Goal: Task Accomplishment & Management: Use online tool/utility

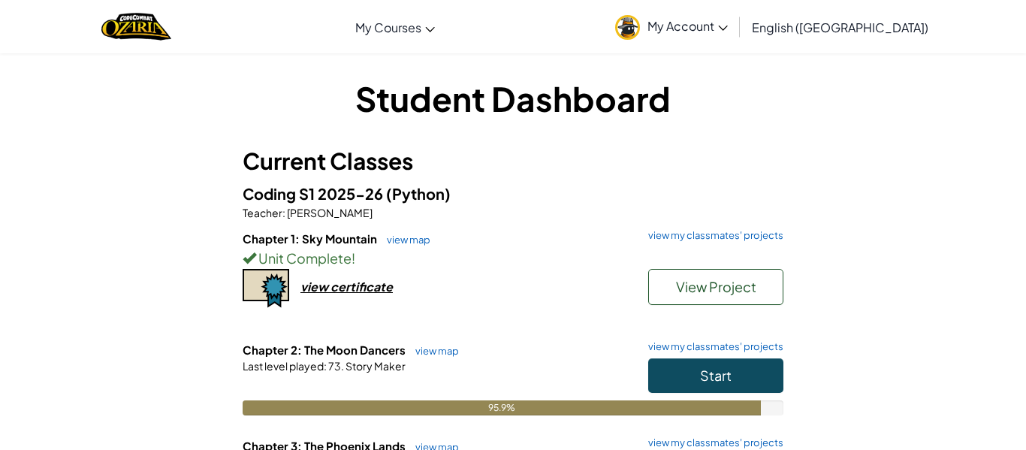
click at [675, 64] on div "Student Dashboard Current Classes Coding S1 2025-26 (Python) Teacher : [PERSON_…" at bounding box center [513, 350] width 879 height 594
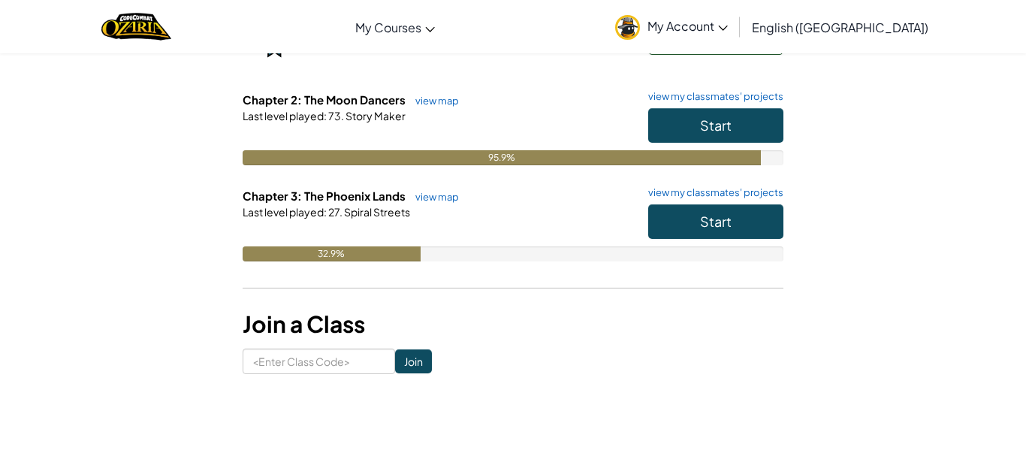
scroll to position [249, 0]
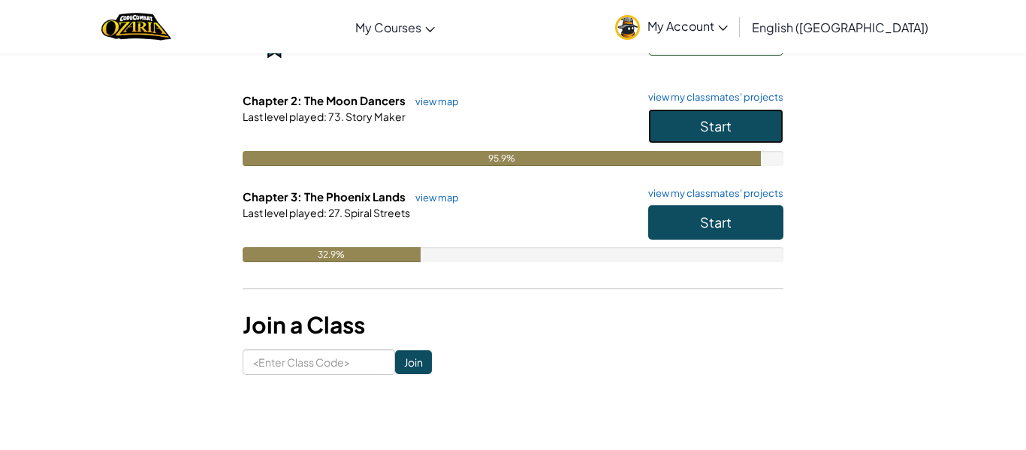
click at [754, 126] on button "Start" at bounding box center [715, 126] width 135 height 35
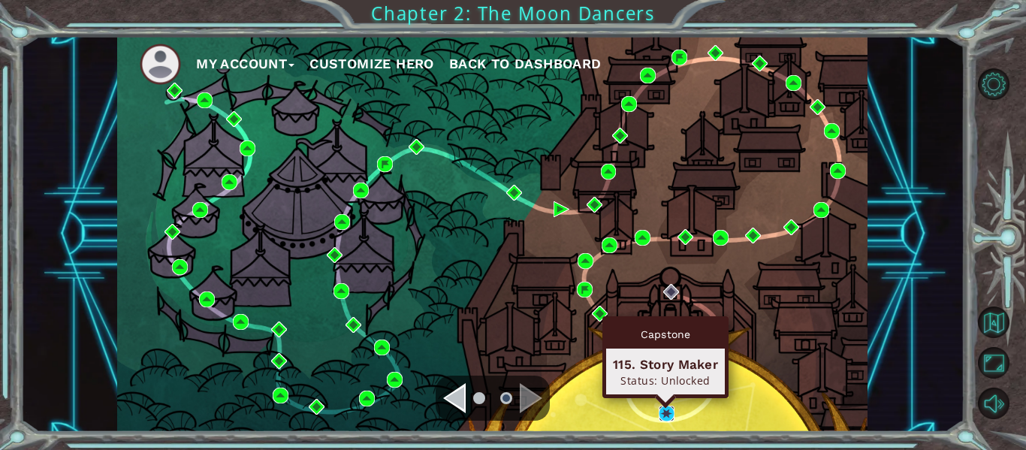
click at [661, 415] on img at bounding box center [667, 414] width 16 height 16
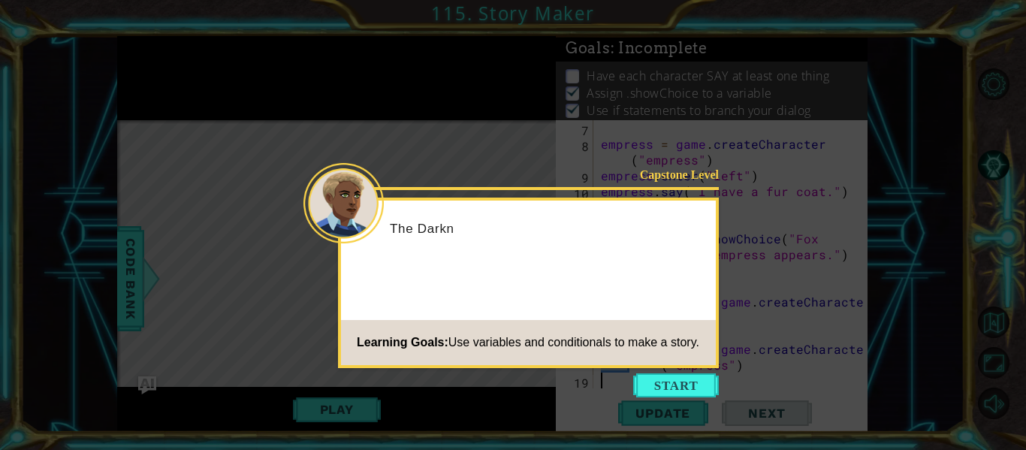
scroll to position [95, 0]
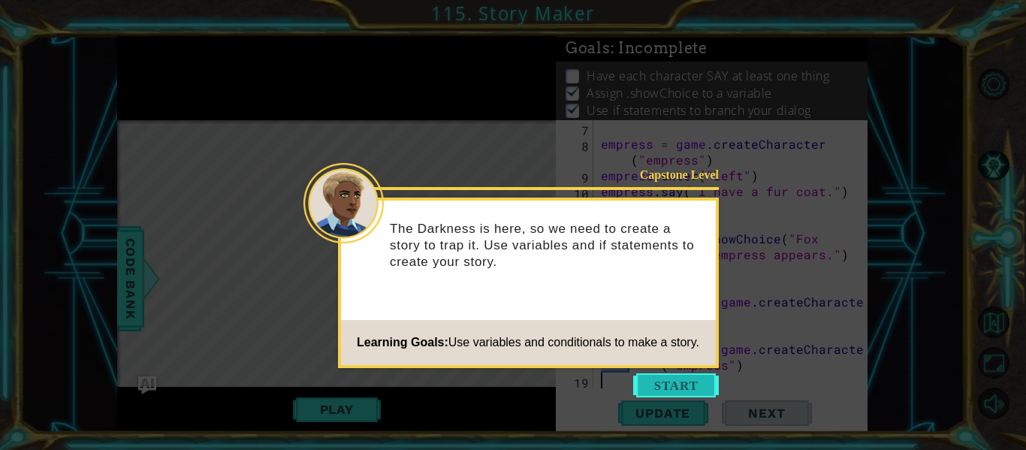
click at [692, 382] on button "Start" at bounding box center [676, 385] width 86 height 24
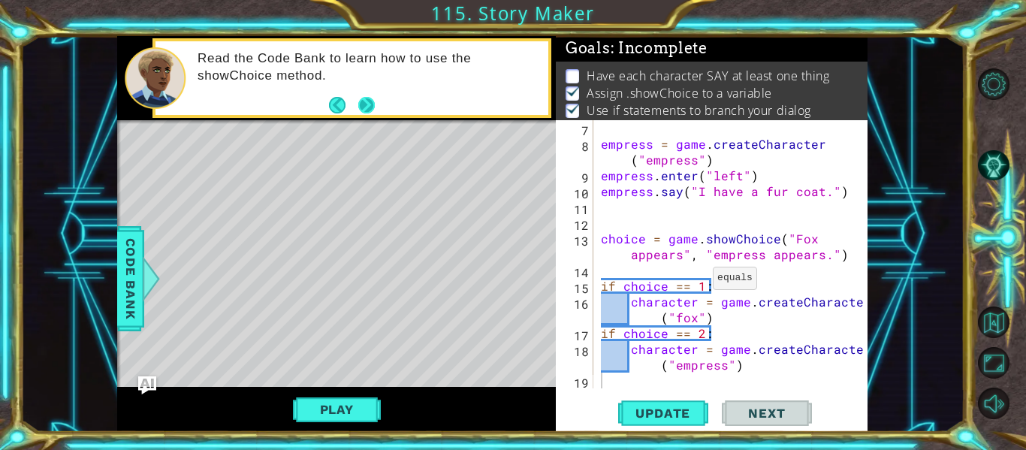
click at [373, 103] on button "Next" at bounding box center [367, 105] width 26 height 26
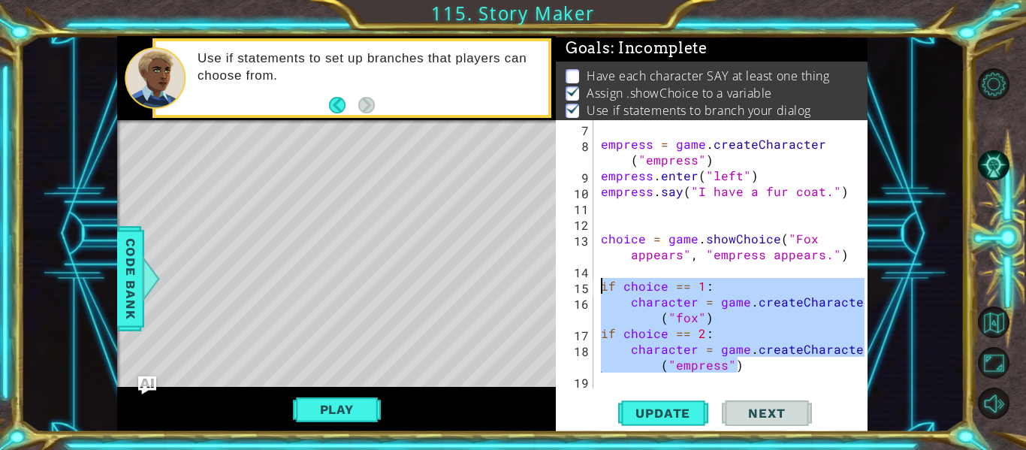
drag, startPoint x: 778, startPoint y: 364, endPoint x: 594, endPoint y: 283, distance: 201.5
click at [594, 283] on div "character = game.createCharacter("empress") 7 8 9 10 11 12 13 14 15 16 17 18 19…" at bounding box center [710, 254] width 309 height 268
type textarea "if choice == 1: character = game.createCharacter("fox")"
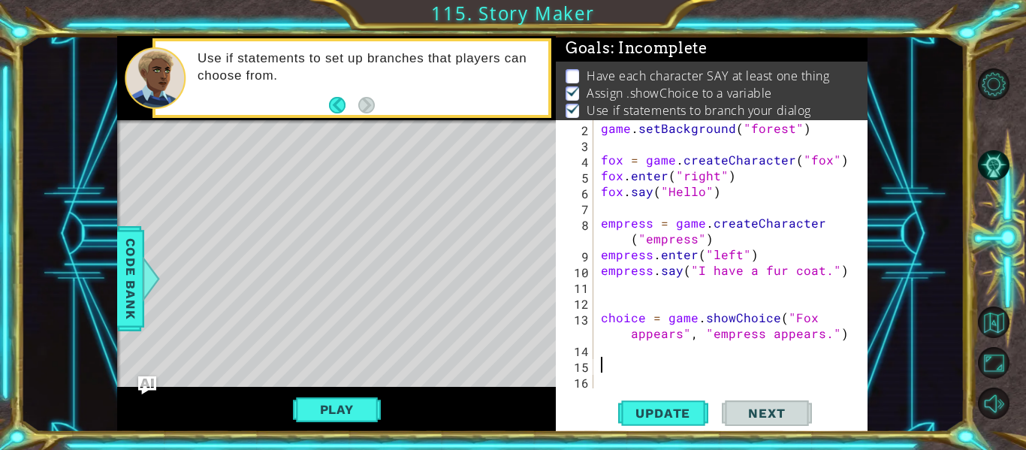
scroll to position [16, 0]
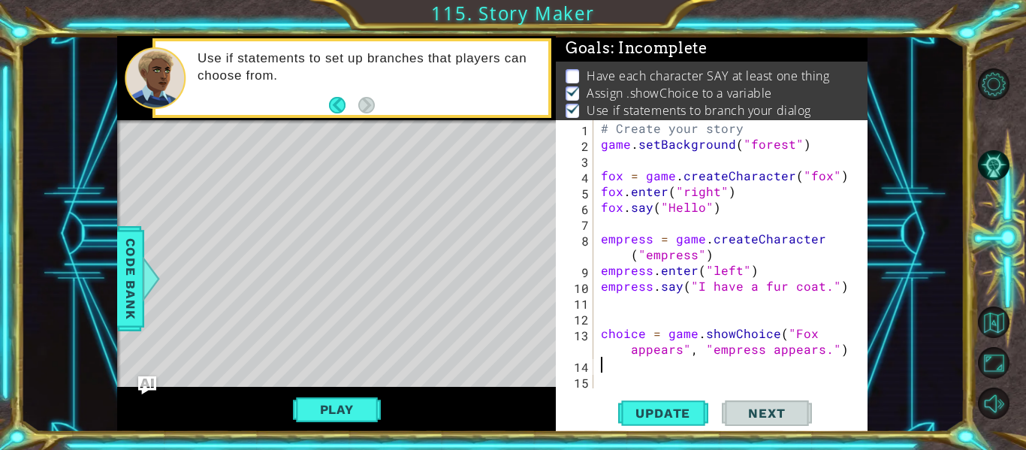
type textarea "choice = game.showChoice("Fox appears", "empress appears.")"
click at [660, 394] on div "choice = game.showChoice("Fox appears", "empress appears.") 1 2 3 4 5 6 7 8 9 1…" at bounding box center [712, 276] width 312 height 312
click at [667, 422] on button "Update" at bounding box center [663, 413] width 90 height 31
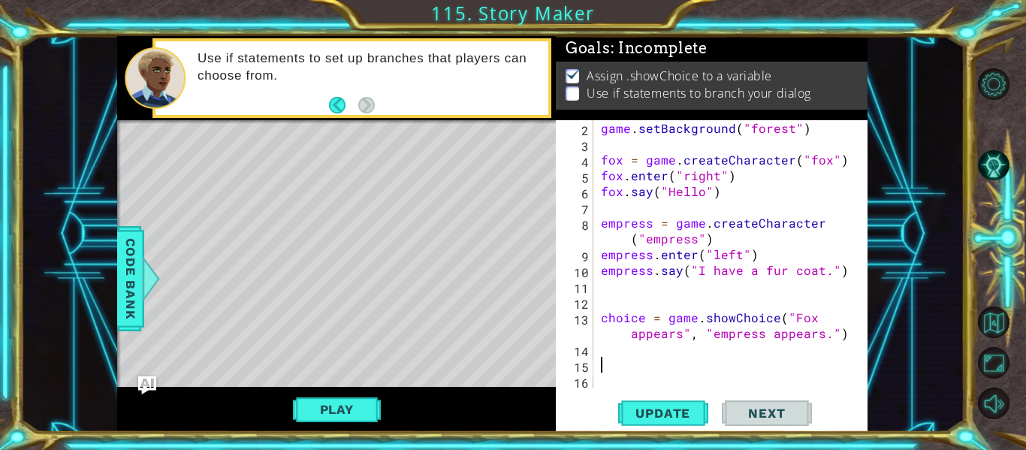
paste textarea "character = game.createCharacter("empress")"
type textarea "character = game.createCharacter("empress")"
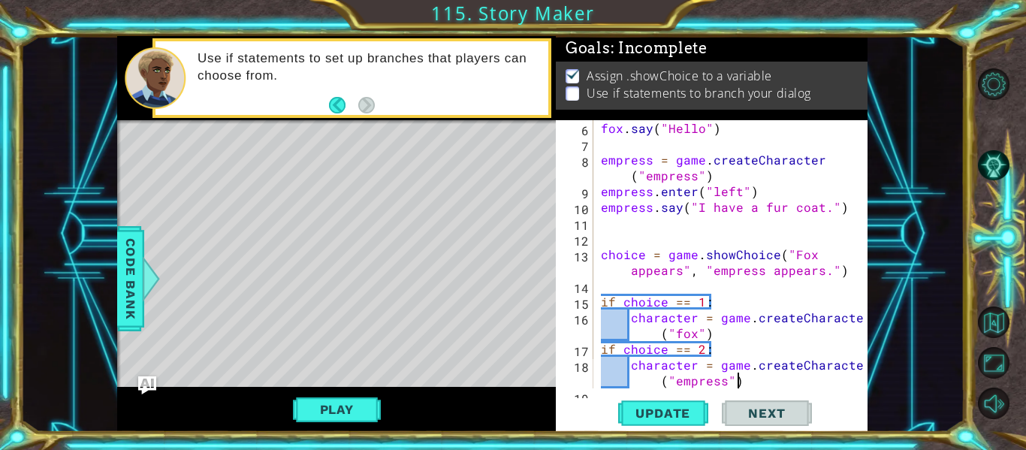
scroll to position [95, 0]
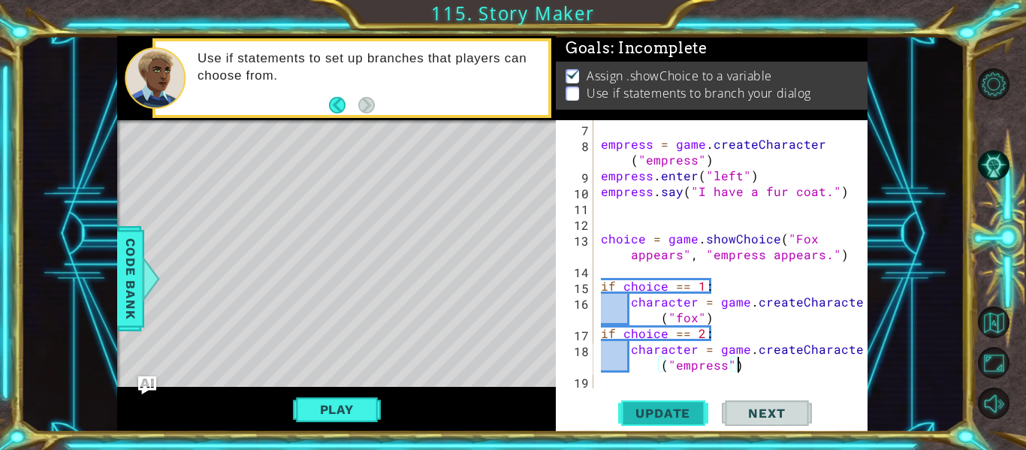
click at [694, 405] on button "Update" at bounding box center [663, 413] width 90 height 31
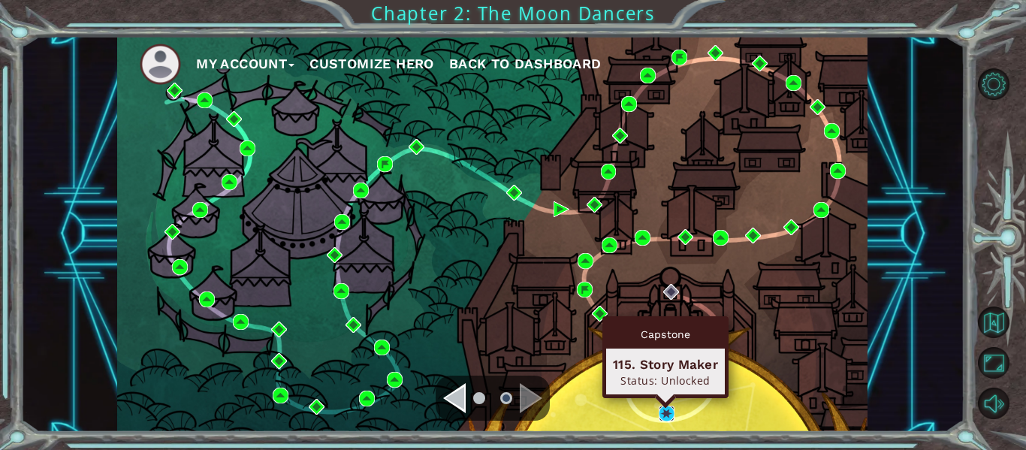
click at [662, 414] on img at bounding box center [667, 414] width 16 height 16
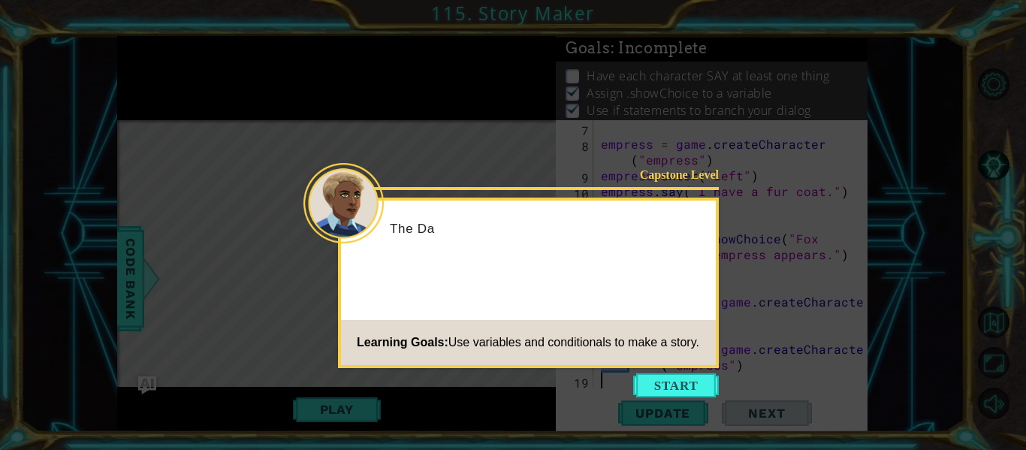
scroll to position [95, 0]
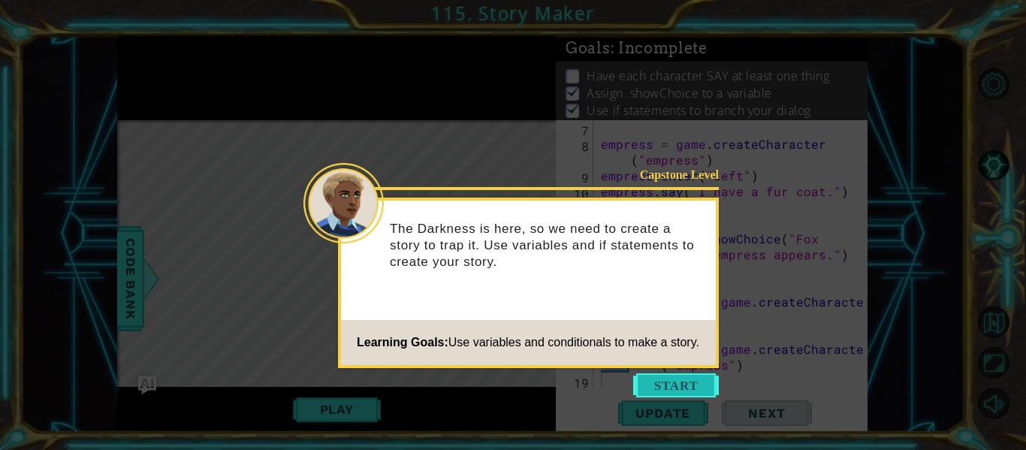
click at [657, 391] on button "Start" at bounding box center [676, 385] width 86 height 24
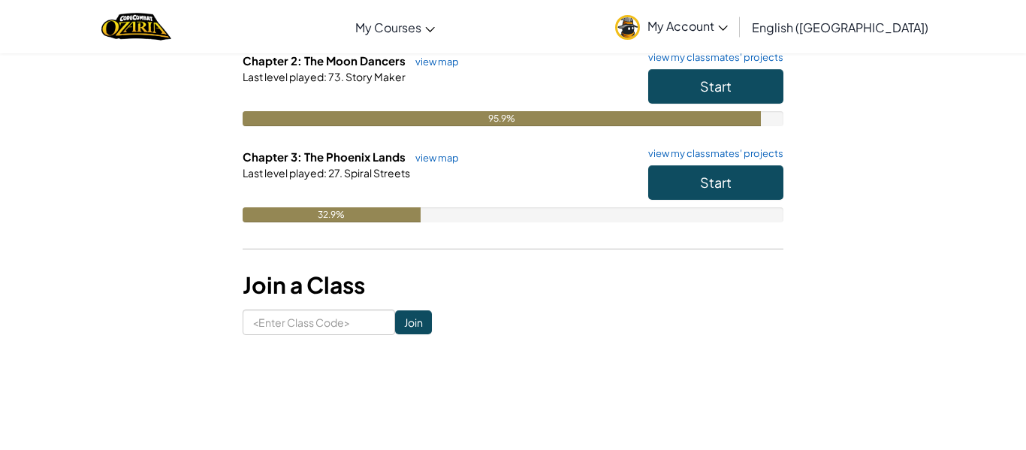
scroll to position [291, 0]
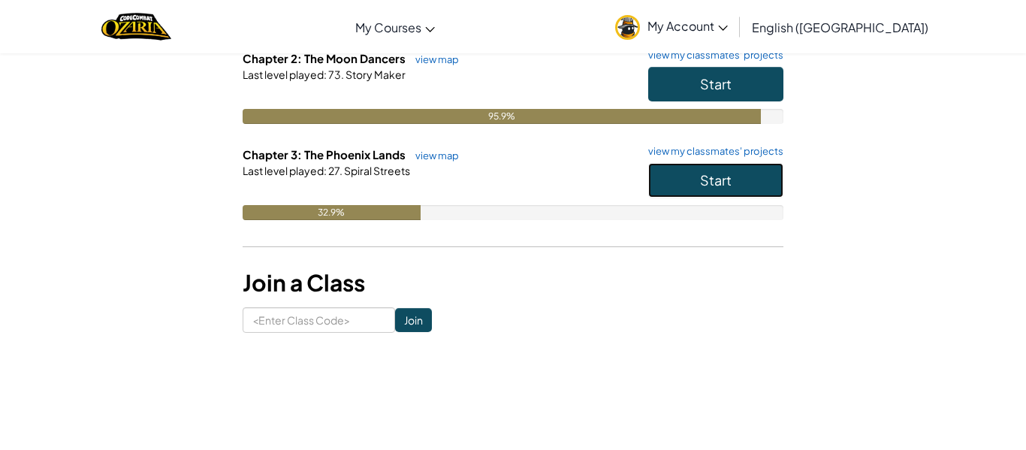
click at [695, 179] on button "Start" at bounding box center [715, 180] width 135 height 35
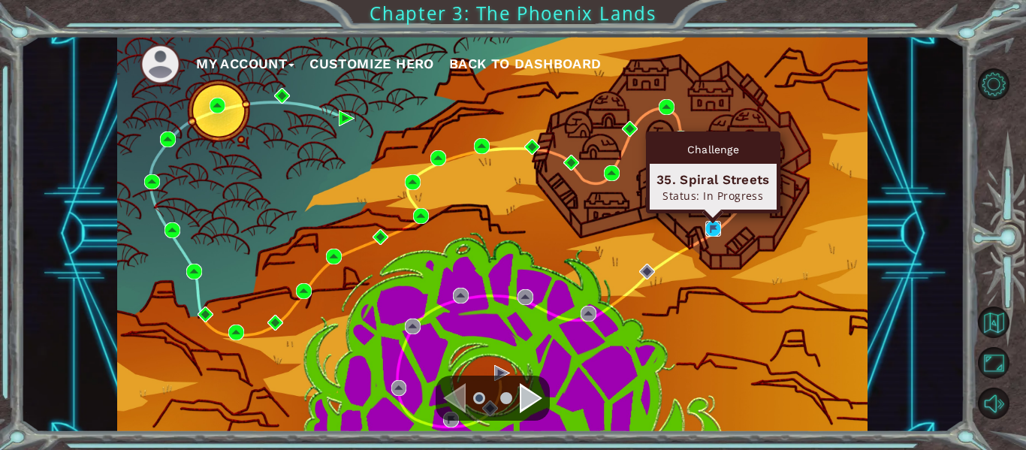
click at [712, 233] on img at bounding box center [713, 229] width 16 height 16
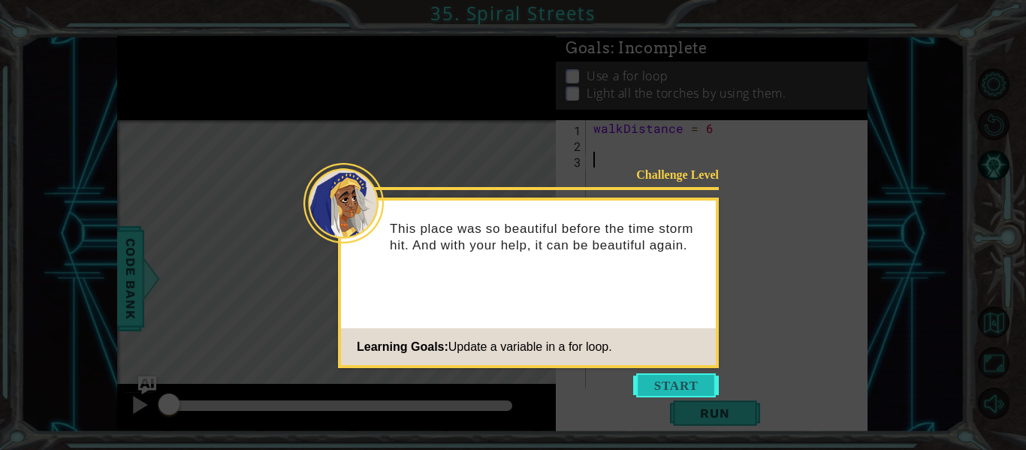
click at [681, 388] on button "Start" at bounding box center [676, 385] width 86 height 24
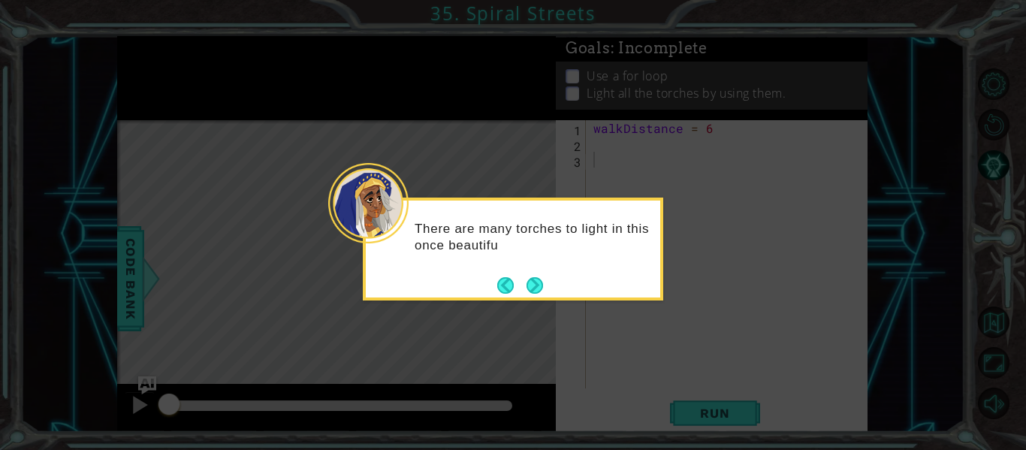
click at [529, 271] on div "There are many torches to light in this once beautifu" at bounding box center [513, 245] width 295 height 76
click at [527, 279] on button "Next" at bounding box center [535, 286] width 26 height 26
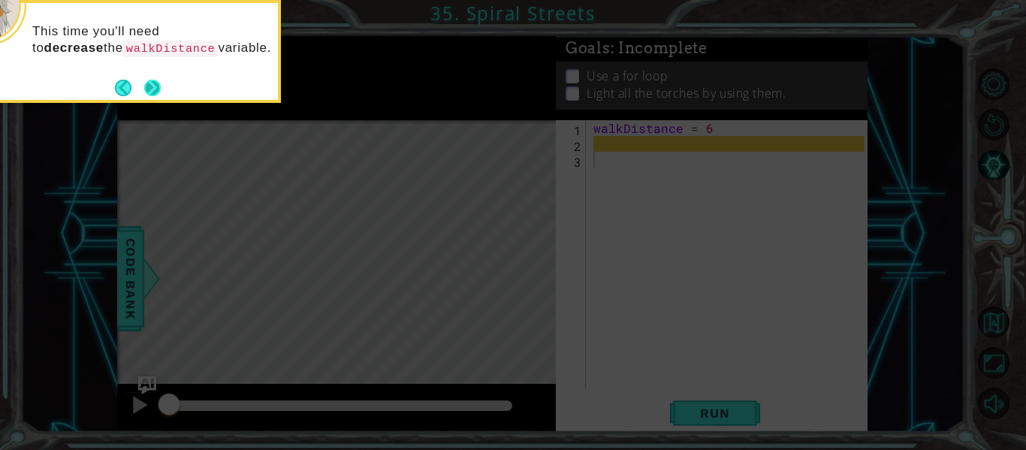
click at [144, 95] on button "Next" at bounding box center [152, 87] width 23 height 23
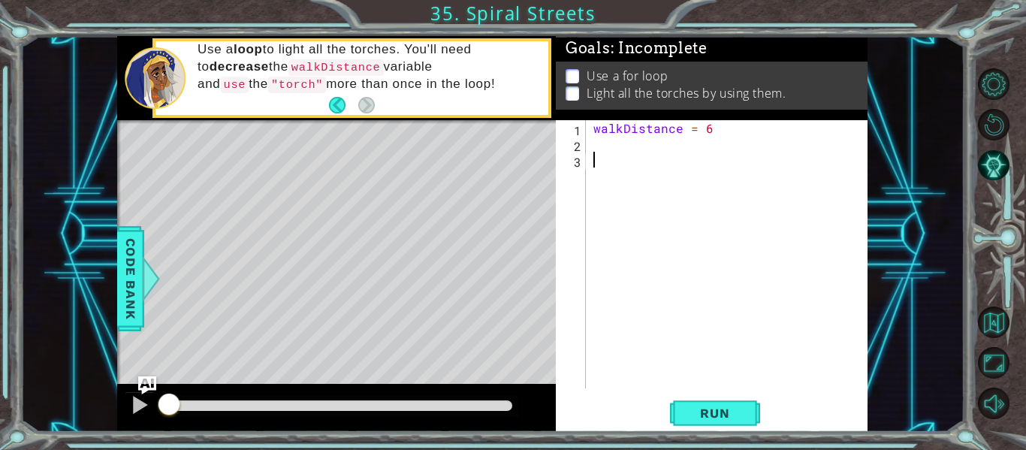
click at [701, 140] on div "walkDistance = 6" at bounding box center [732, 270] width 282 height 300
click at [667, 165] on div "walkDistance = 6" at bounding box center [732, 270] width 282 height 300
click at [731, 160] on div "walkDistance = 6 for i in range ( 3 )" at bounding box center [732, 270] width 282 height 300
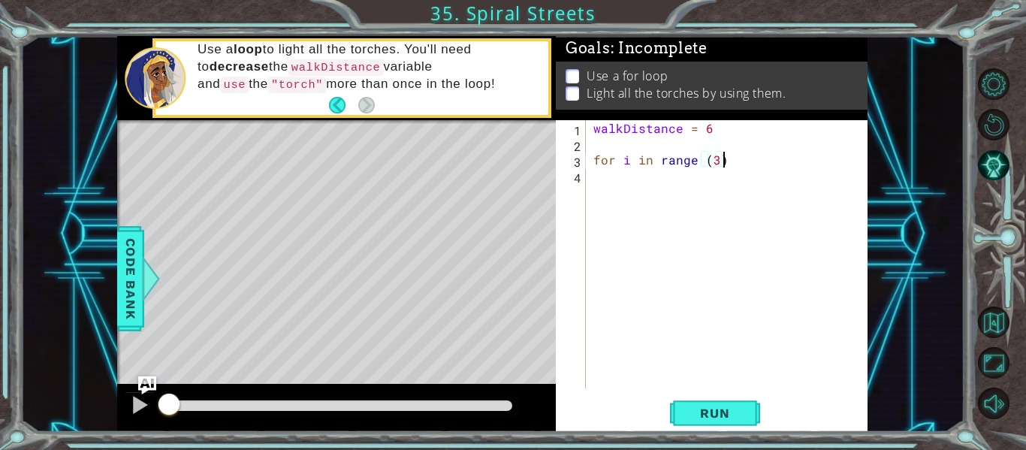
type textarea "for i in range (3):"
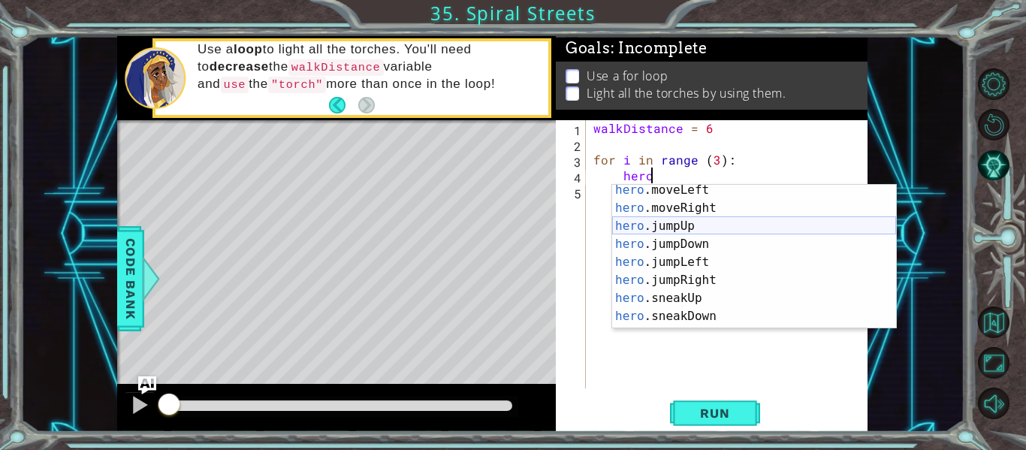
scroll to position [41, 0]
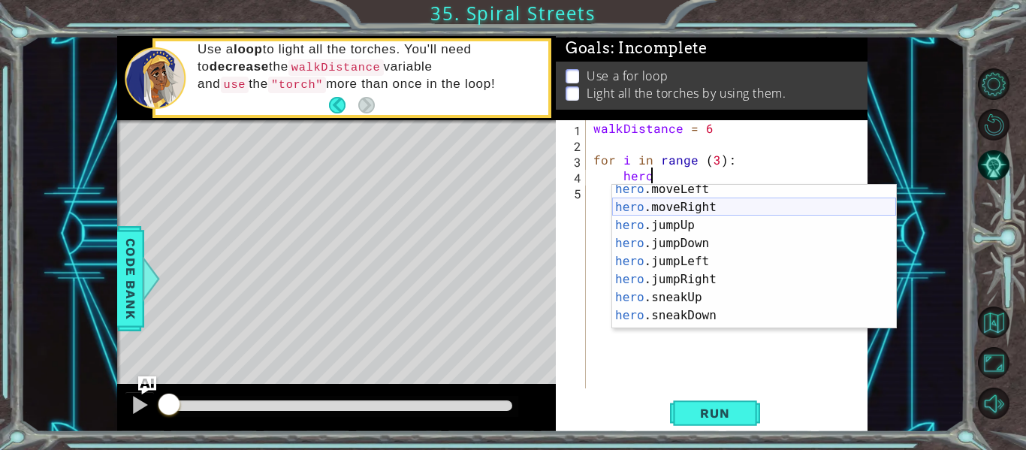
click at [659, 213] on div "hero .moveLeft press enter hero .moveRight press enter hero .jumpUp press enter…" at bounding box center [754, 270] width 284 height 180
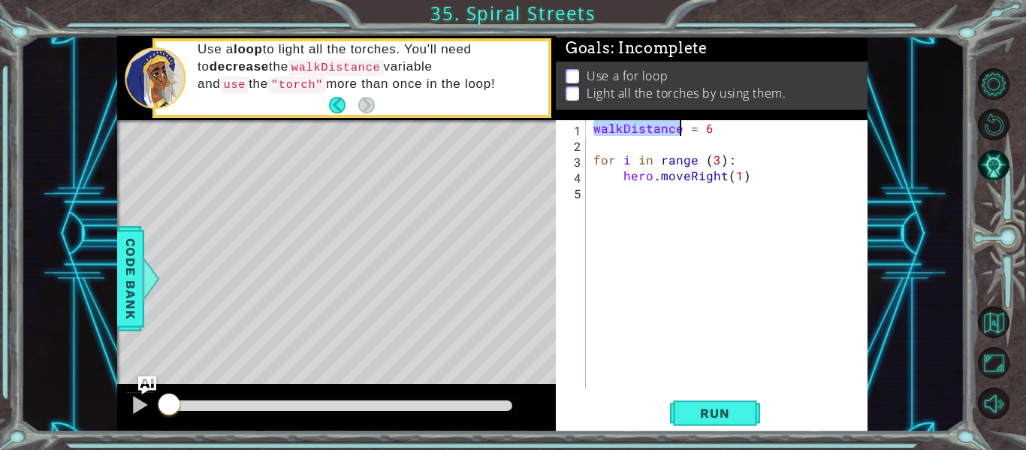
drag, startPoint x: 592, startPoint y: 128, endPoint x: 679, endPoint y: 128, distance: 87.1
click at [679, 128] on div "walkDistance = 6 for i in range ( 3 ) : hero . moveRight ( 1 )" at bounding box center [732, 270] width 282 height 300
click at [736, 178] on div "walkDistance = 6 for i in range ( 3 ) : hero . moveRight ( 1 )" at bounding box center [732, 270] width 282 height 300
paste textarea "walkDistance"
type textarea "hero.moveRight(walkDistance)"
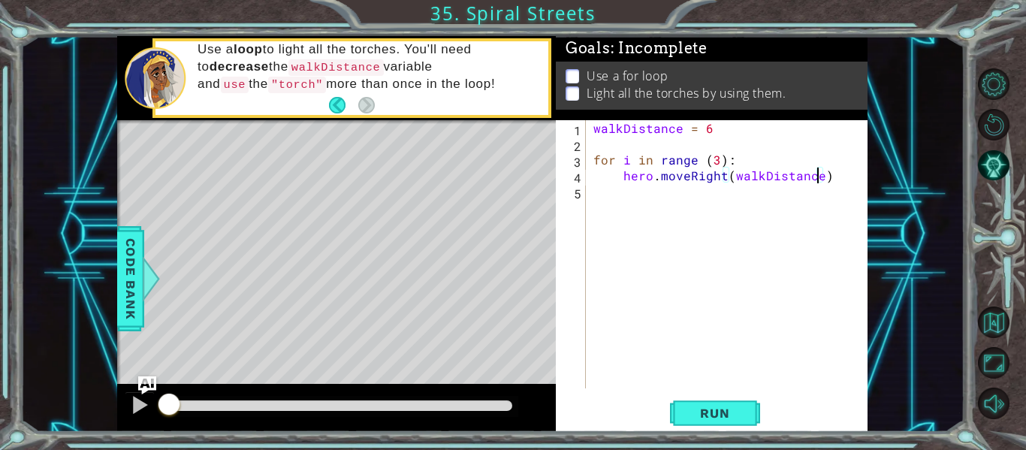
click at [825, 179] on div "walkDistance = 6 for i in range ( 3 ) : hero . moveRight ( walkDistance )" at bounding box center [732, 270] width 282 height 300
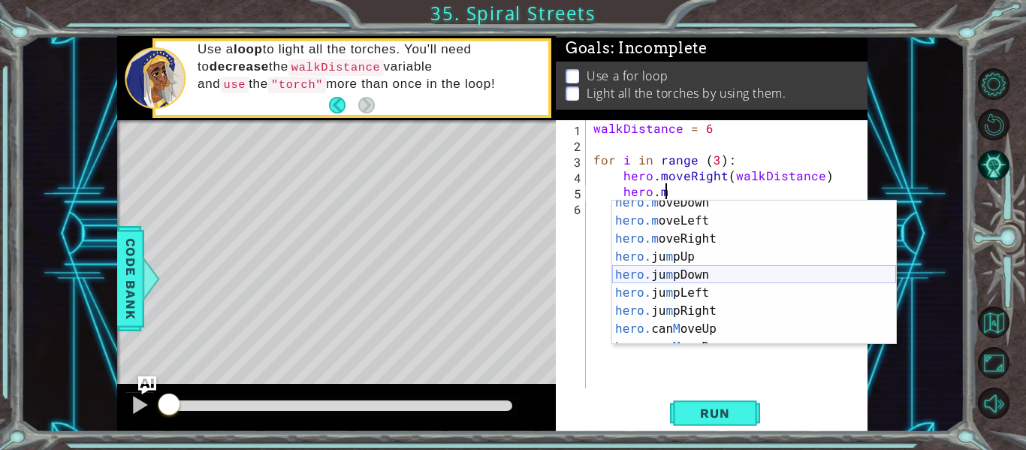
scroll to position [0, 0]
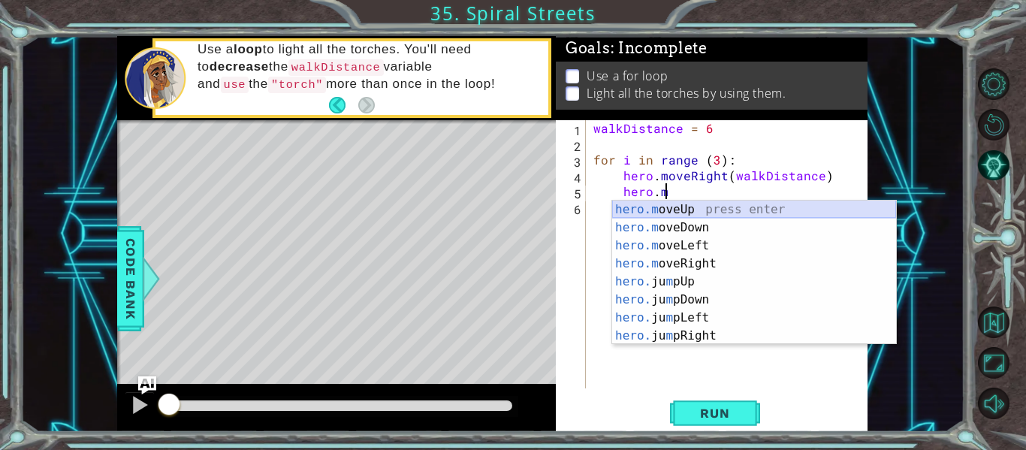
click at [693, 207] on div "hero.m oveUp press enter hero.m oveDown press enter hero.m oveLeft press enter …" at bounding box center [754, 291] width 284 height 180
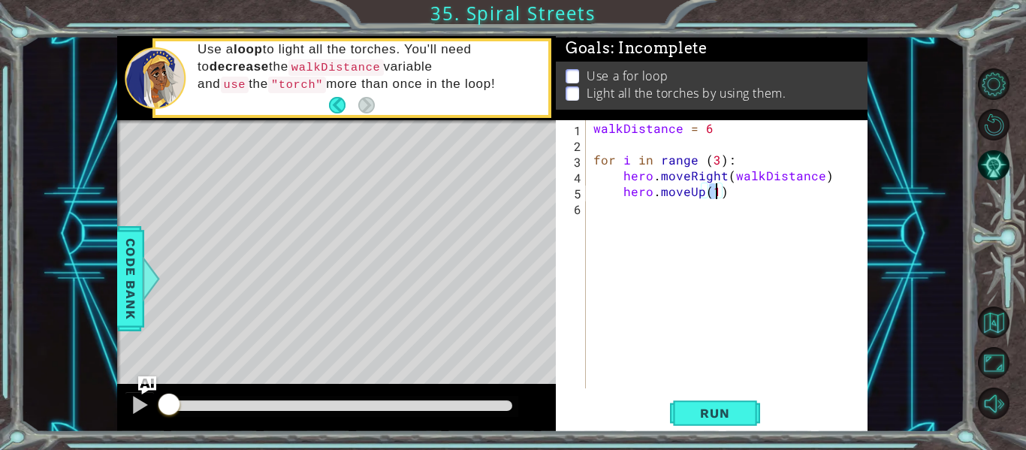
paste textarea "walkDistance"
type textarea "hero.moveUp(walkDistance)"
click at [828, 200] on div "walkDistance = 6 for i in range ( 3 ) : hero . moveRight ( walkDistance ) hero …" at bounding box center [732, 270] width 282 height 300
click at [595, 222] on div "walkDistance = 6 for i in range ( 3 ) : hero . moveRight ( walkDistance ) hero …" at bounding box center [732, 270] width 282 height 300
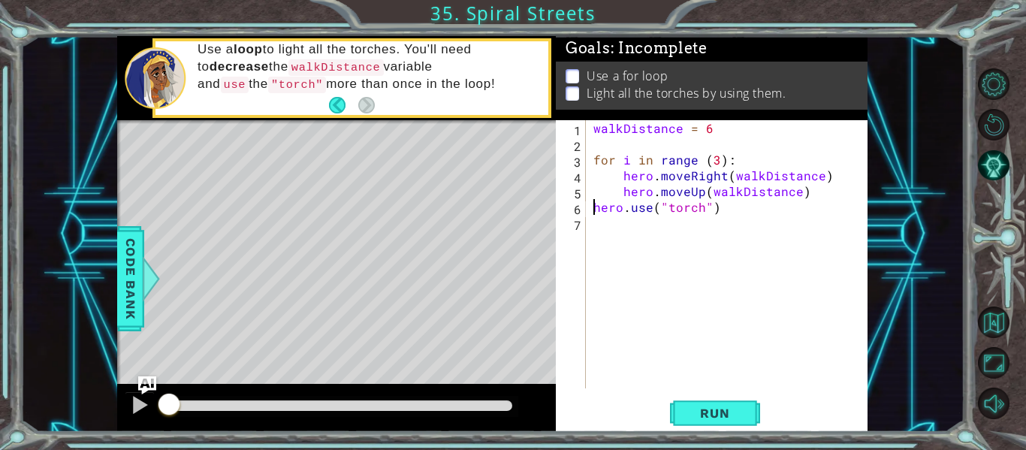
type textarea "hero.use("torch")"
click at [784, 207] on div "walkDistance = 6 for i in range ( 3 ) : hero . moveRight ( walkDistance ) hero …" at bounding box center [732, 270] width 282 height 300
paste textarea "walkDistance"
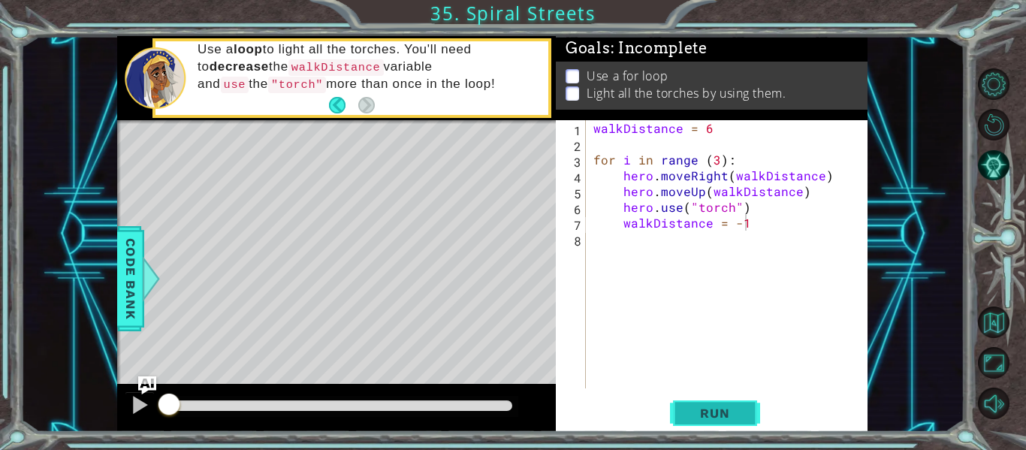
click at [732, 407] on span "Run" at bounding box center [714, 413] width 59 height 15
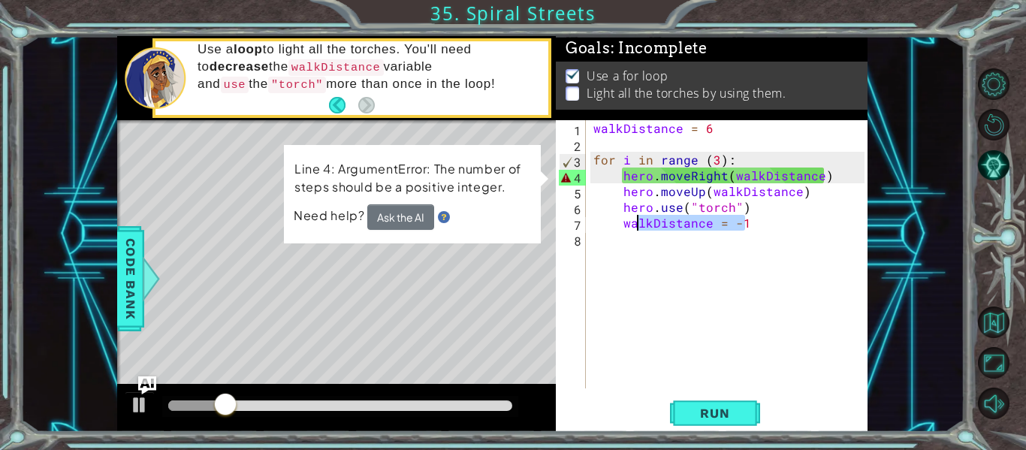
drag, startPoint x: 763, startPoint y: 219, endPoint x: 632, endPoint y: 223, distance: 131.5
click at [632, 223] on div "walkDistance = 6 for i in range ( 3 ) : hero . moveRight ( walkDistance ) hero …" at bounding box center [732, 270] width 282 height 300
type textarea "w"
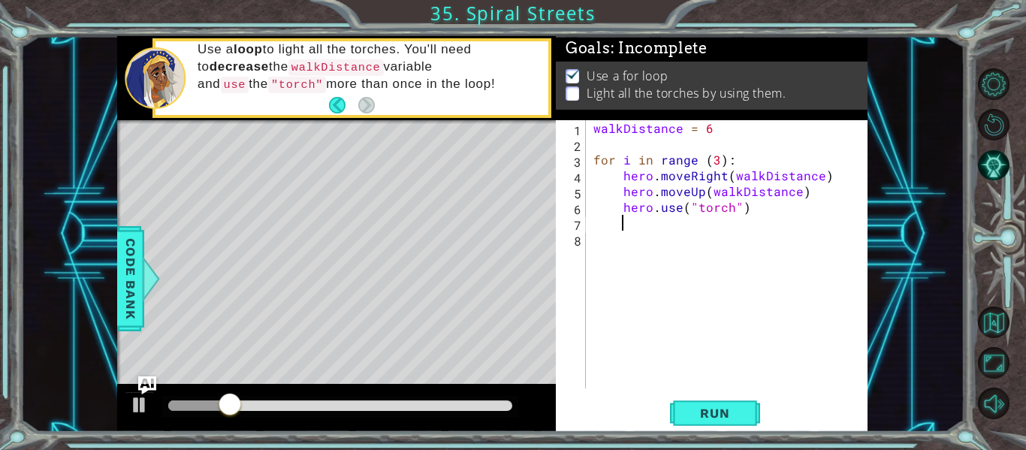
scroll to position [0, 1]
click at [720, 409] on span "Run" at bounding box center [714, 413] width 59 height 15
click at [719, 409] on span "Run" at bounding box center [714, 413] width 59 height 15
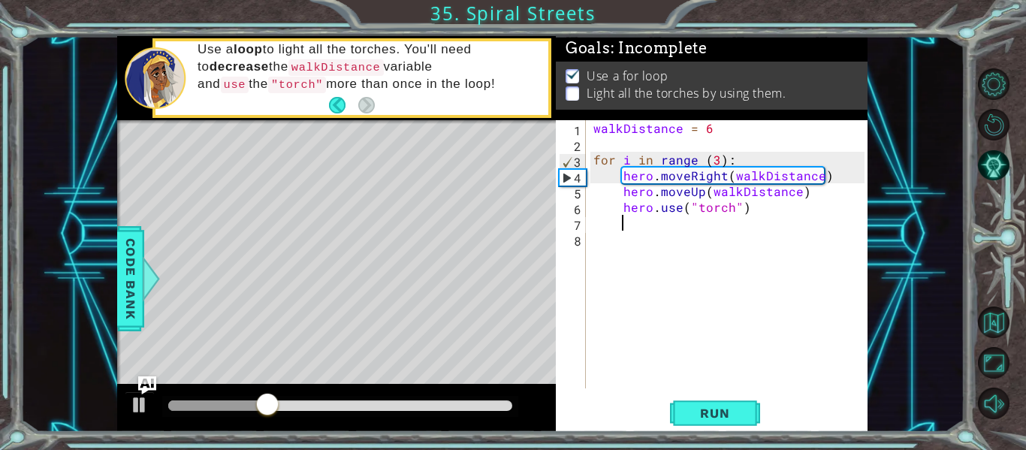
click at [714, 162] on div "walkDistance = 6 for i in range ( 3 ) : hero . moveRight ( walkDistance ) hero …" at bounding box center [732, 270] width 282 height 300
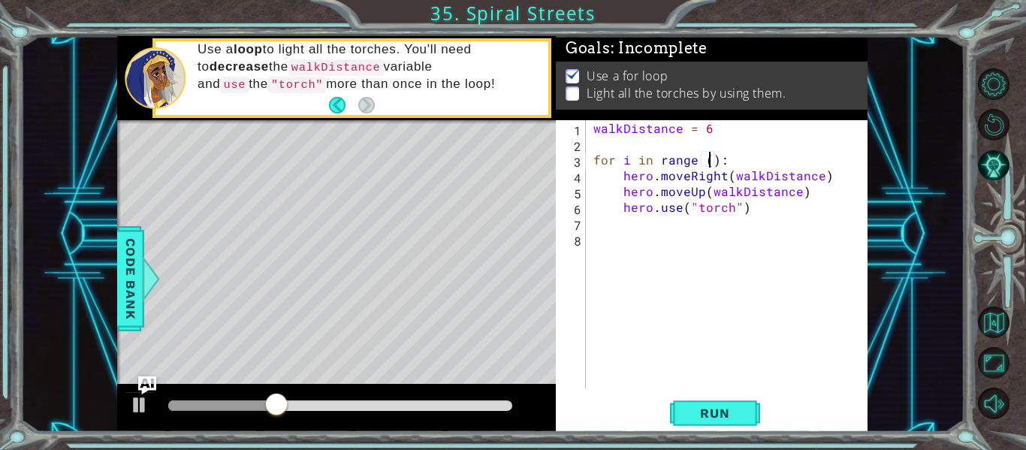
scroll to position [0, 8]
click at [720, 400] on button "Run" at bounding box center [715, 413] width 90 height 31
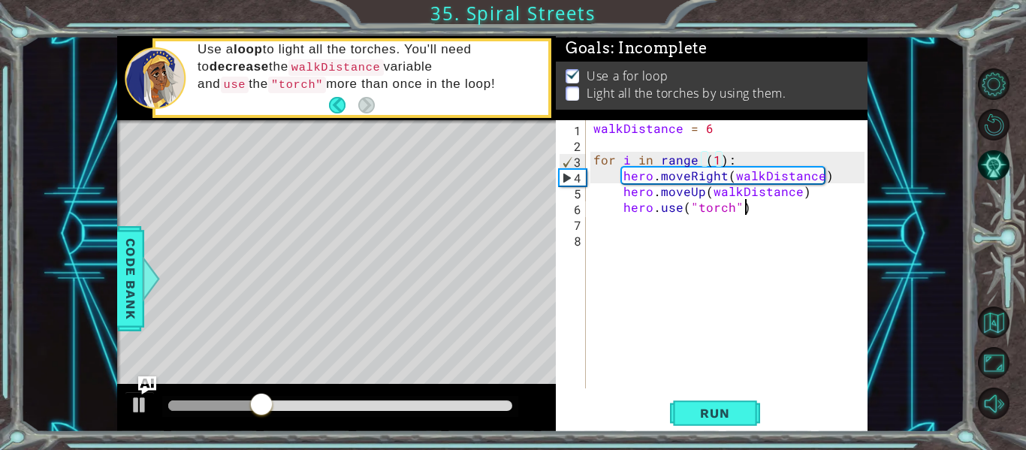
click at [748, 211] on div "walkDistance = 6 for i in range ( 1 ) : hero . moveRight ( walkDistance ) hero …" at bounding box center [732, 270] width 282 height 300
type textarea "hero.use("torch")"
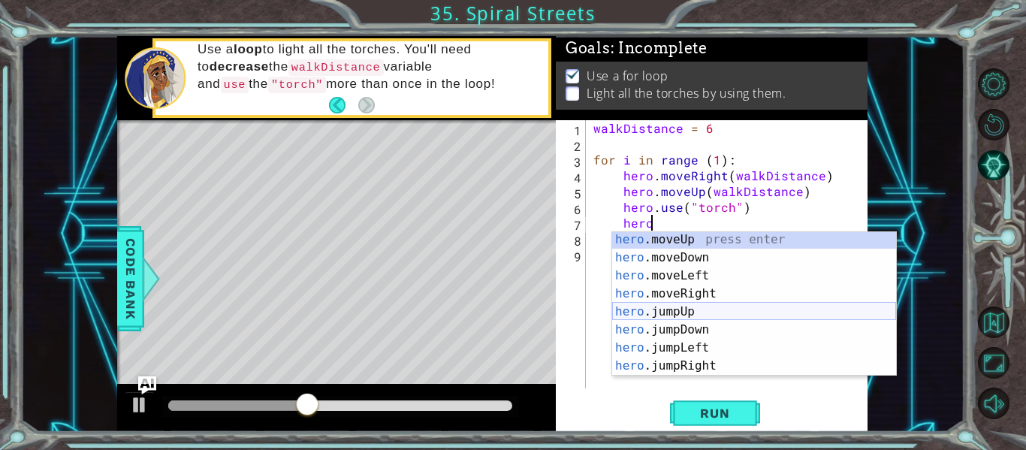
scroll to position [2, 0]
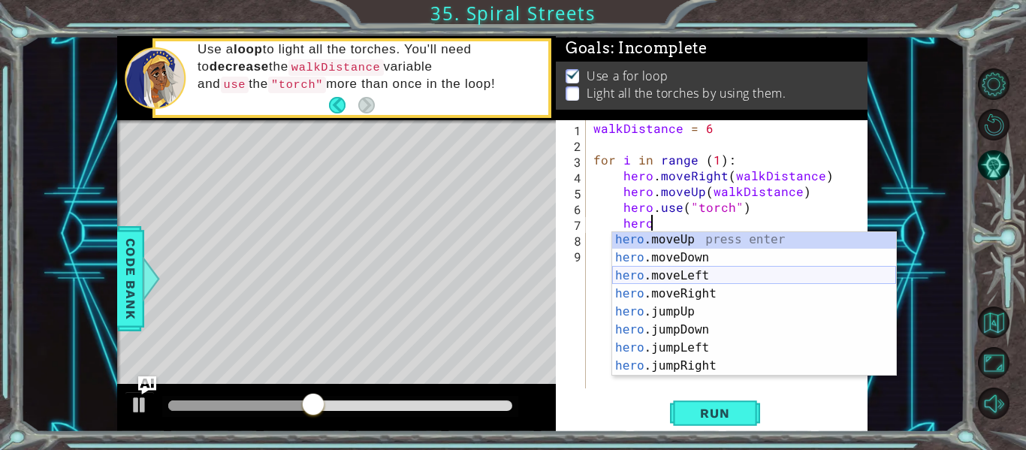
click at [662, 277] on div "hero .moveUp press enter hero .moveDown press enter hero .moveLeft press enter …" at bounding box center [754, 321] width 284 height 180
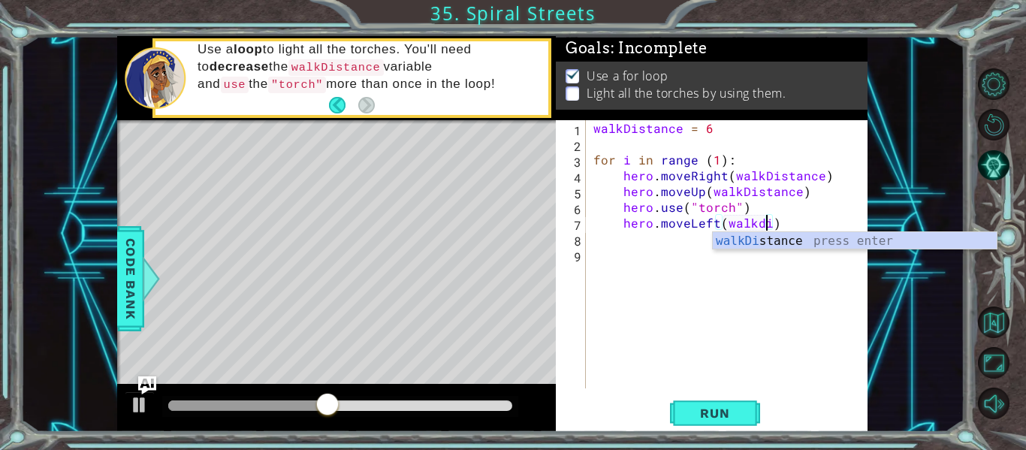
scroll to position [0, 11]
click at [802, 240] on div "walkDis tance press enter" at bounding box center [855, 259] width 284 height 54
type textarea "hero.moveLeft(walkDistance)"
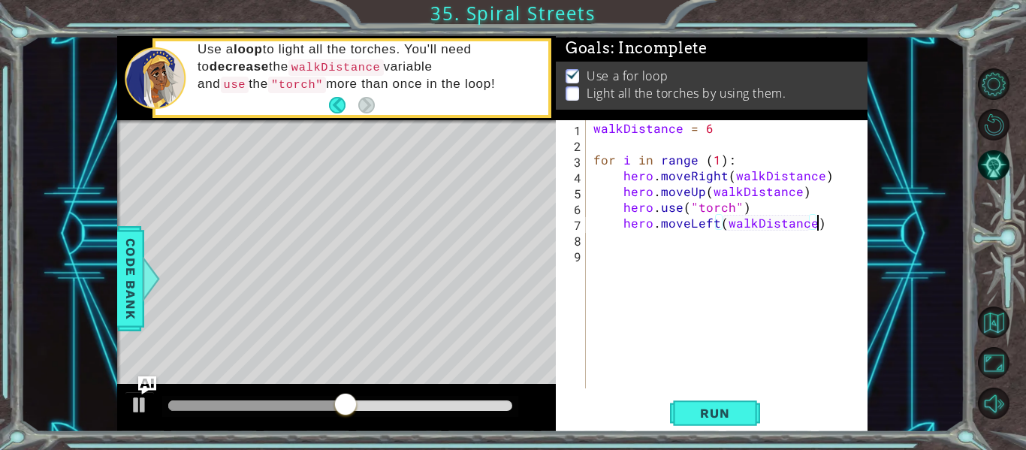
click at [833, 228] on div "walkDistance = 6 for i in range ( 1 ) : hero . moveRight ( walkDistance ) hero …" at bounding box center [732, 270] width 282 height 300
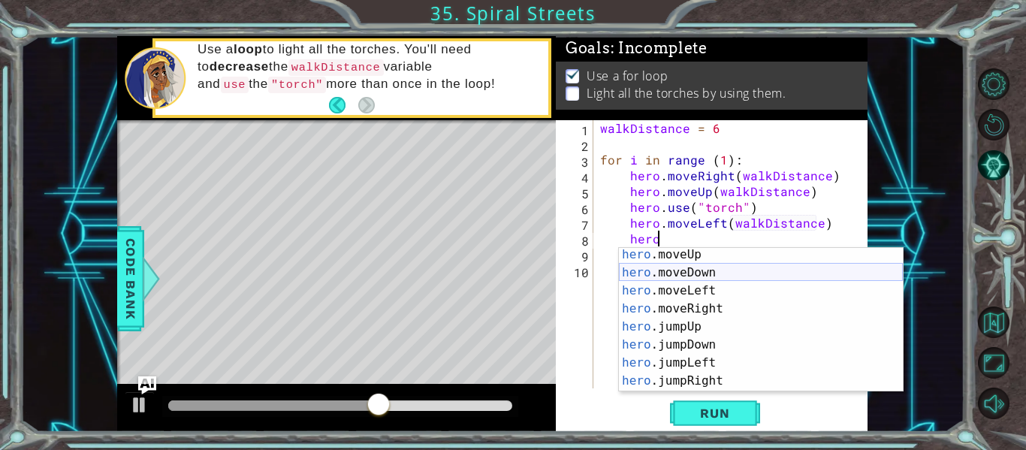
scroll to position [0, 0]
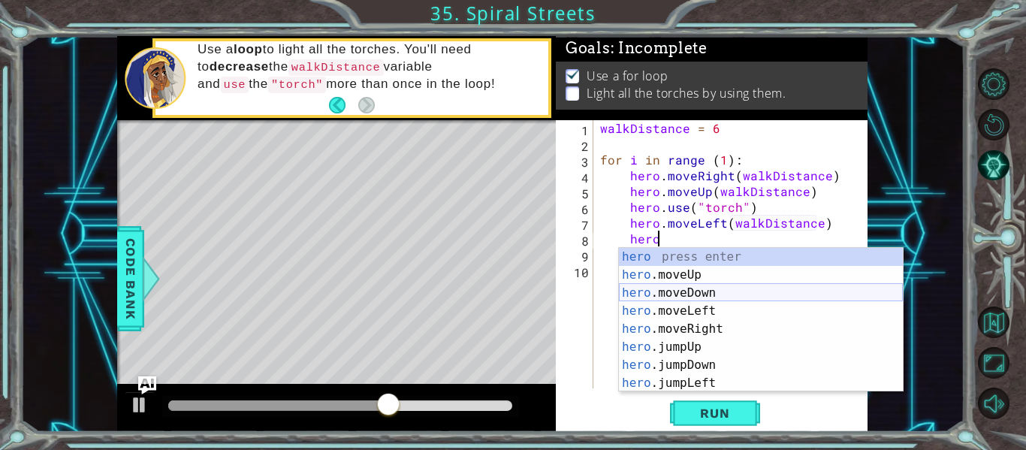
click at [698, 295] on div "hero press enter hero .moveUp press enter hero .moveDown press enter hero .move…" at bounding box center [761, 338] width 284 height 180
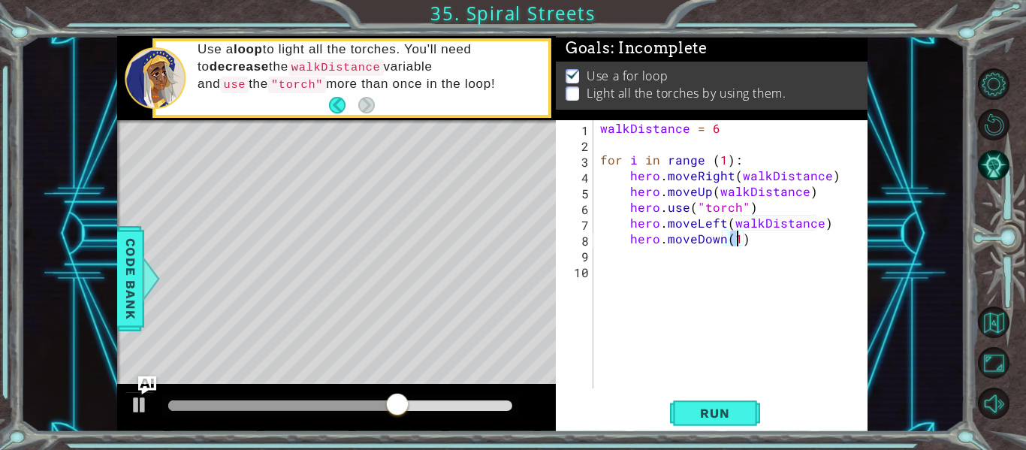
paste textarea "walkDistance"
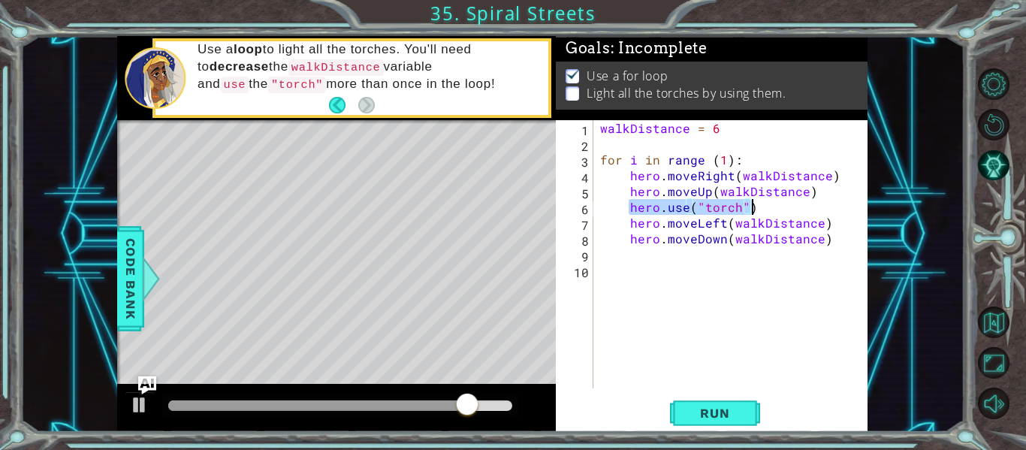
drag, startPoint x: 628, startPoint y: 207, endPoint x: 754, endPoint y: 208, distance: 126.2
click at [754, 208] on div "walkDistance = 6 for i in range ( 1 ) : hero . moveRight ( walkDistance ) hero …" at bounding box center [734, 270] width 275 height 300
type textarea "hero.use("torch")"
click at [770, 280] on div "walkDistance = 6 for i in range ( 1 ) : hero . moveRight ( walkDistance ) hero …" at bounding box center [734, 270] width 275 height 300
click at [759, 255] on div "walkDistance = 6 for i in range ( 1 ) : hero . moveRight ( walkDistance ) hero …" at bounding box center [734, 270] width 275 height 300
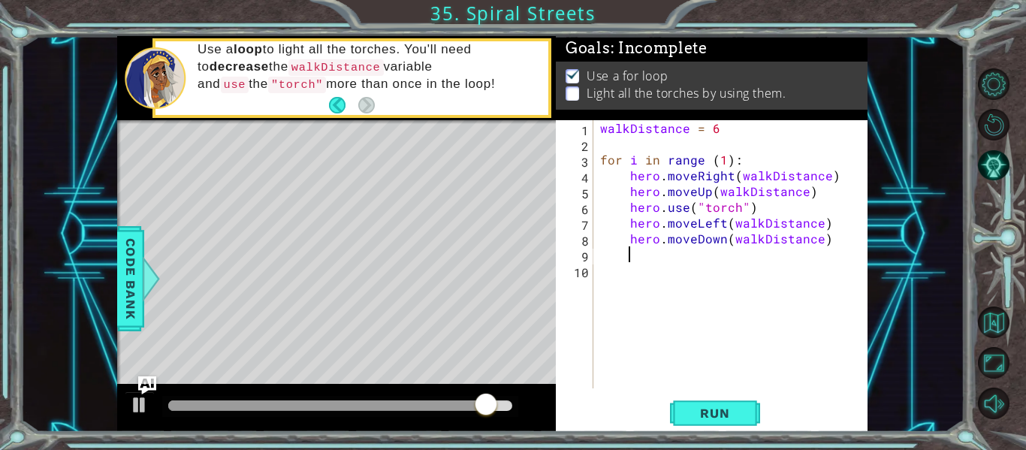
paste textarea "hero.use("torch")"
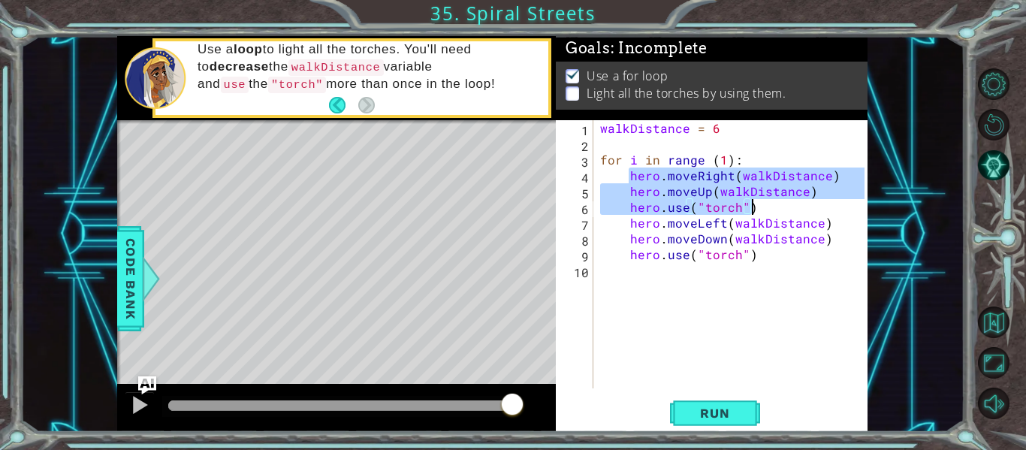
drag, startPoint x: 633, startPoint y: 171, endPoint x: 812, endPoint y: 210, distance: 183.8
click at [812, 210] on div "walkDistance = 6 for i in range ( 1 ) : hero . moveRight ( walkDistance ) hero …" at bounding box center [734, 270] width 275 height 300
click at [758, 262] on div "walkDistance = 6 for i in range ( 1 ) : hero . moveRight ( walkDistance ) hero …" at bounding box center [734, 270] width 275 height 300
type textarea "hero.use("torch")"
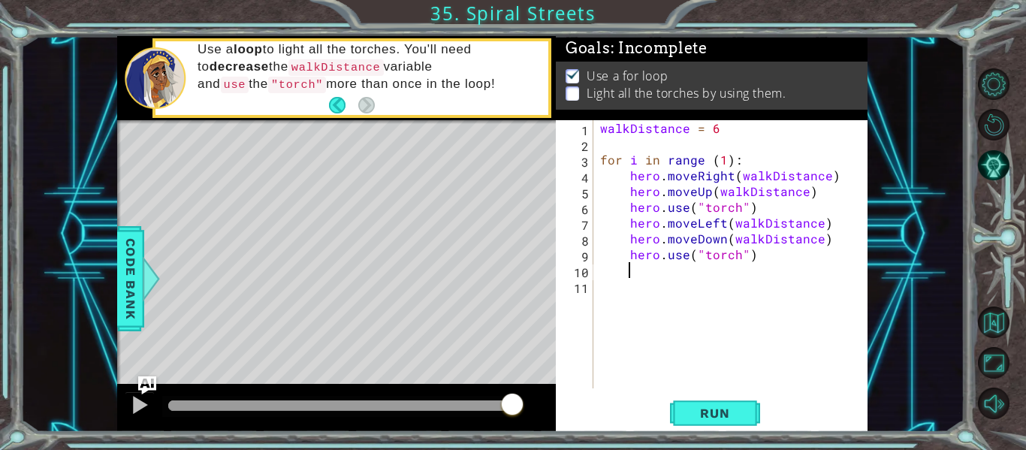
paste textarea "hero.use("torch")"
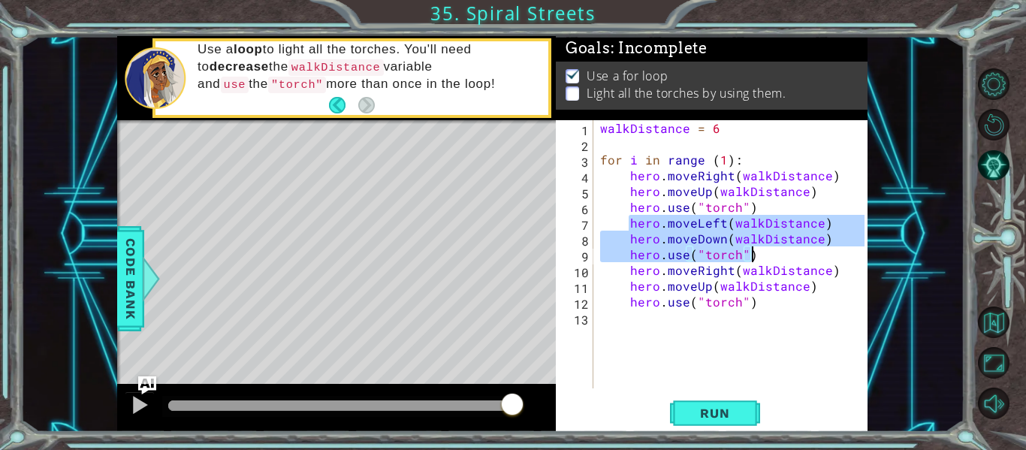
drag, startPoint x: 628, startPoint y: 220, endPoint x: 771, endPoint y: 252, distance: 146.2
click at [771, 252] on div "walkDistance = 6 for i in range ( 1 ) : hero . moveRight ( walkDistance ) hero …" at bounding box center [734, 270] width 275 height 300
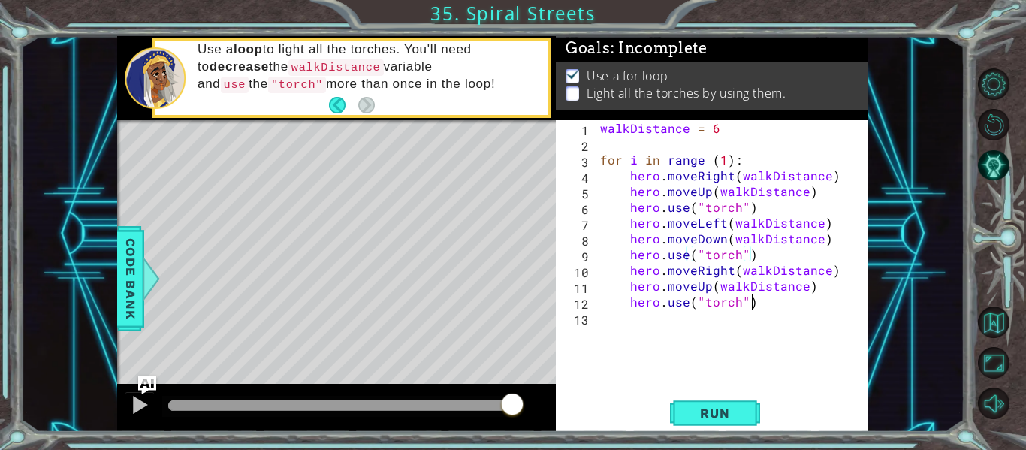
click at [766, 302] on div "walkDistance = 6 for i in range ( 1 ) : hero . moveRight ( walkDistance ) hero …" at bounding box center [734, 270] width 275 height 300
type textarea "hero.use("torch")"
paste textarea "hero.use("torch")"
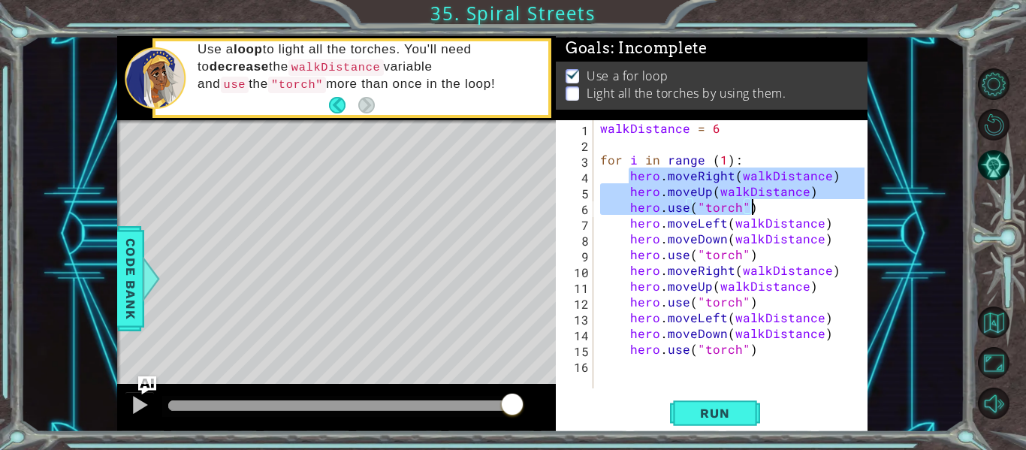
drag, startPoint x: 632, startPoint y: 172, endPoint x: 766, endPoint y: 207, distance: 138.1
click at [766, 207] on div "walkDistance = 6 for i in range ( 1 ) : hero . moveRight ( walkDistance ) hero …" at bounding box center [734, 270] width 275 height 300
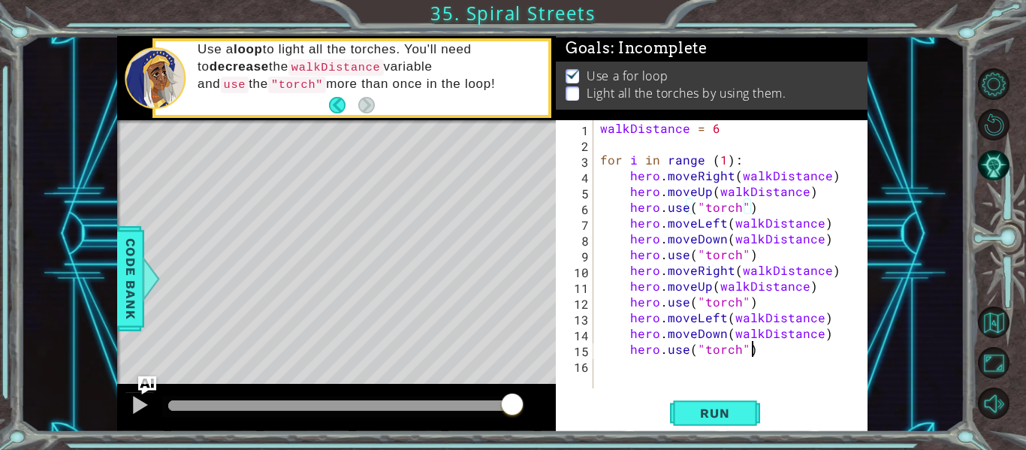
click at [763, 349] on div "walkDistance = 6 for i in range ( 1 ) : hero . moveRight ( walkDistance ) hero …" at bounding box center [734, 270] width 275 height 300
type textarea "hero.use("torch")"
paste textarea "hero.use("torch")"
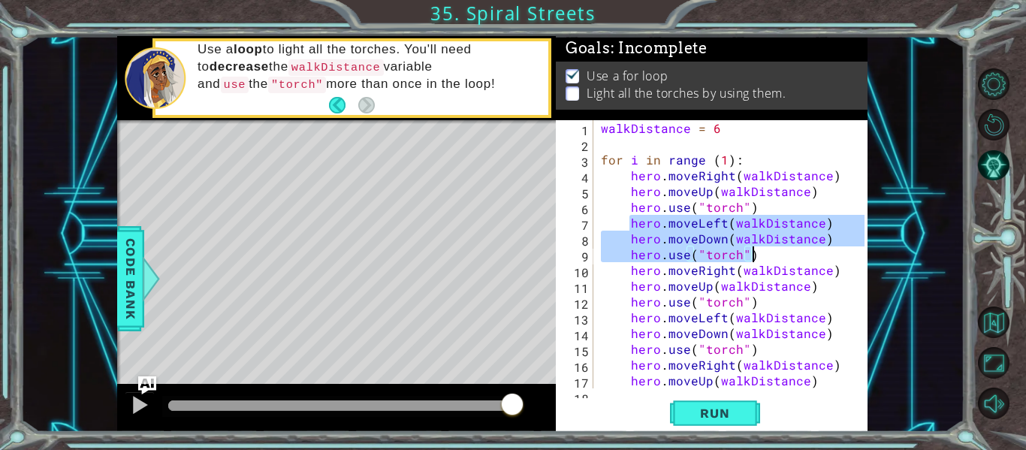
drag, startPoint x: 631, startPoint y: 225, endPoint x: 764, endPoint y: 253, distance: 135.9
click at [764, 253] on div "walkDistance = 6 for i in range ( 1 ) : hero . moveRight ( walkDistance ) hero …" at bounding box center [735, 270] width 274 height 300
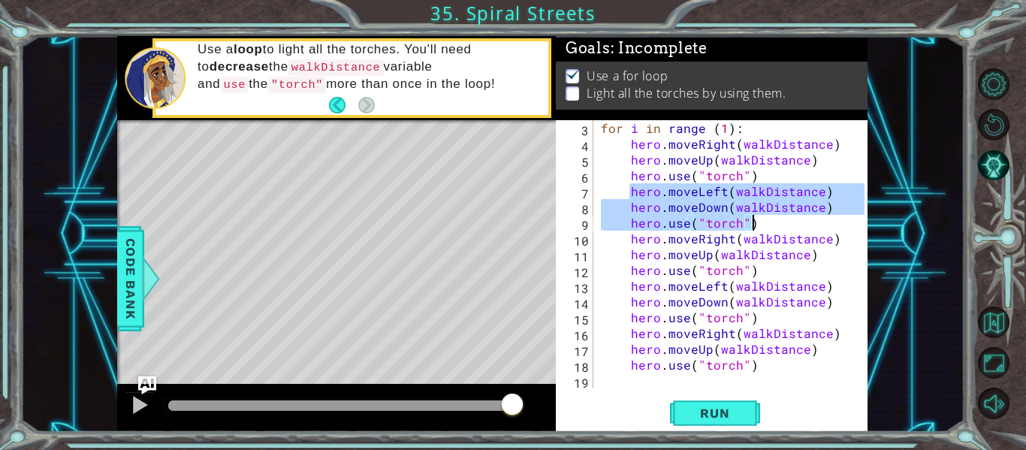
scroll to position [32, 0]
click at [768, 364] on div "for i in range ( 1 ) : hero . moveRight ( walkDistance ) hero . moveUp ( walkDi…" at bounding box center [735, 270] width 274 height 300
type textarea "hero.use("torch")"
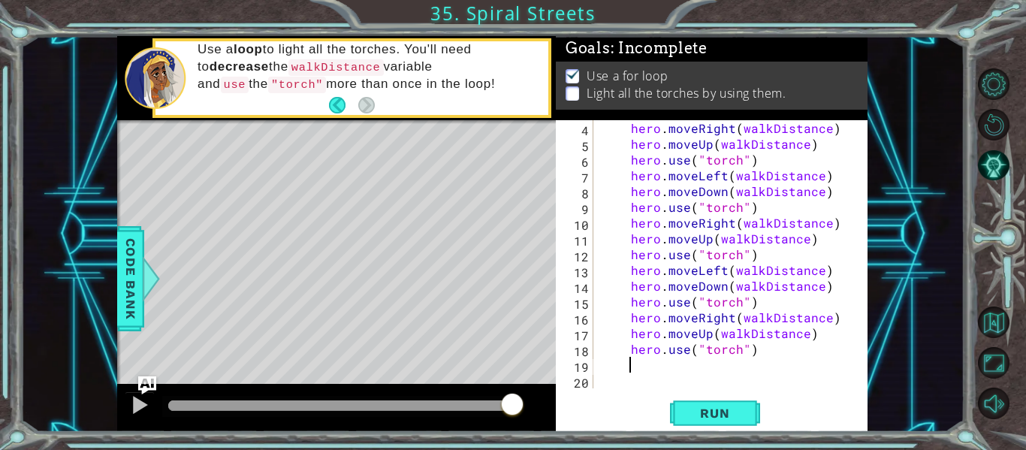
paste textarea "hero.use("torch")"
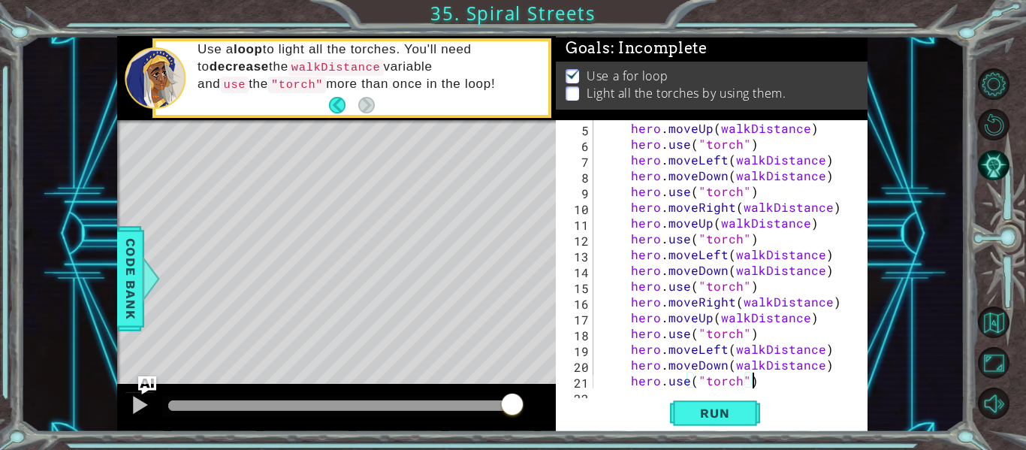
scroll to position [79, 0]
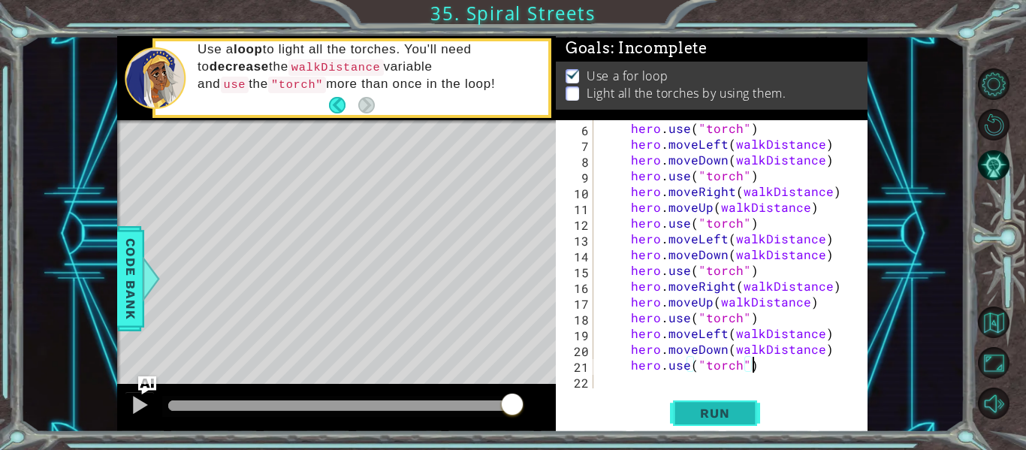
click at [733, 401] on button "Run" at bounding box center [715, 413] width 90 height 31
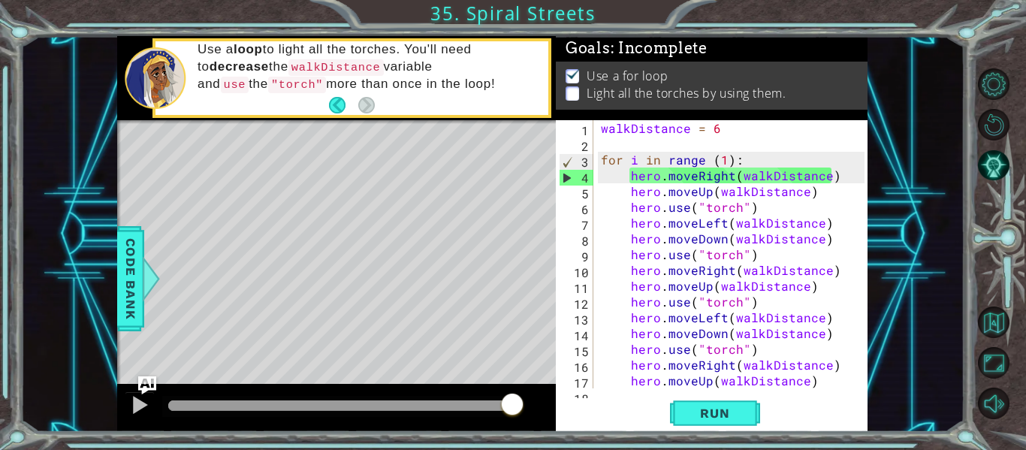
scroll to position [0, 0]
click at [818, 224] on div "walkDistance = 6 for i in range ( 1 ) : hero . moveRight ( walkDistance ) hero …" at bounding box center [735, 270] width 274 height 300
click at [827, 225] on div "walkDistance = 6 for i in range ( 1 ) : hero . moveRight ( walkDistance ) hero …" at bounding box center [735, 270] width 274 height 300
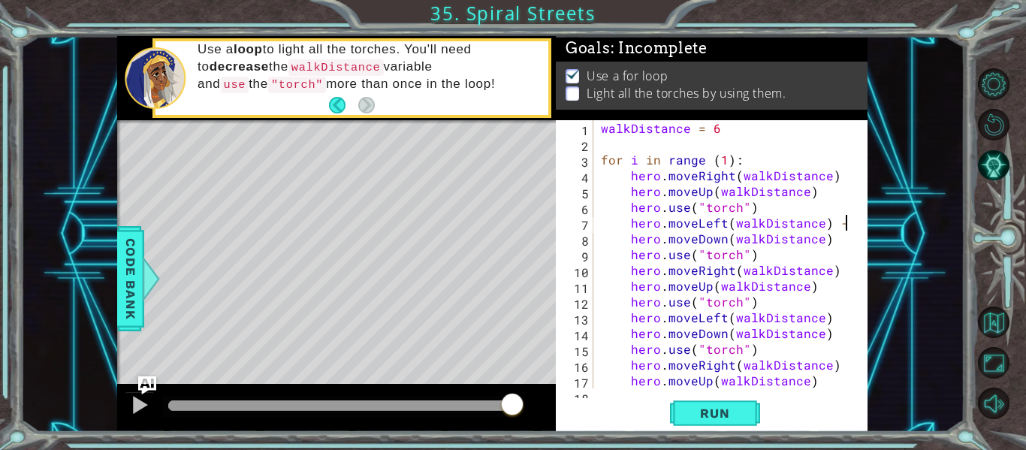
scroll to position [0, 15]
click at [705, 415] on span "Run" at bounding box center [714, 413] width 59 height 15
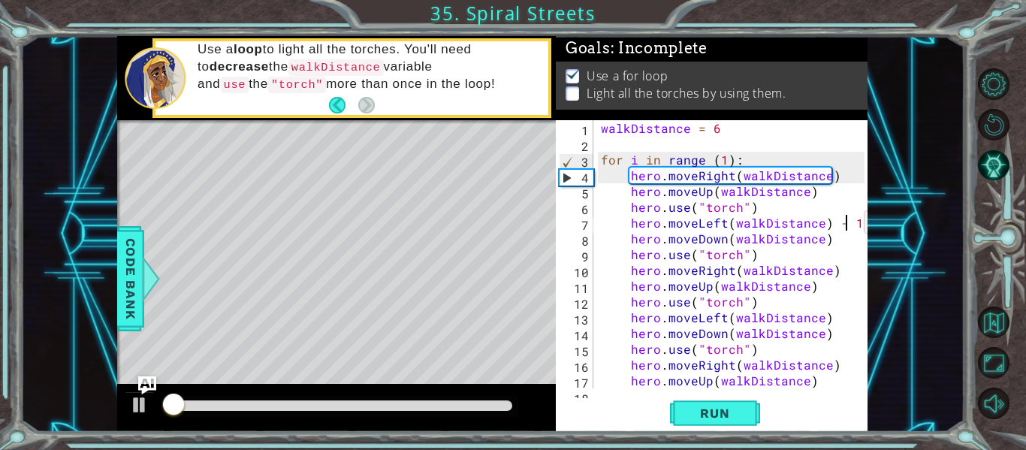
click at [845, 225] on div "walkDistance = 6 for i in range ( 1 ) : hero . moveRight ( walkDistance ) hero …" at bounding box center [735, 270] width 274 height 300
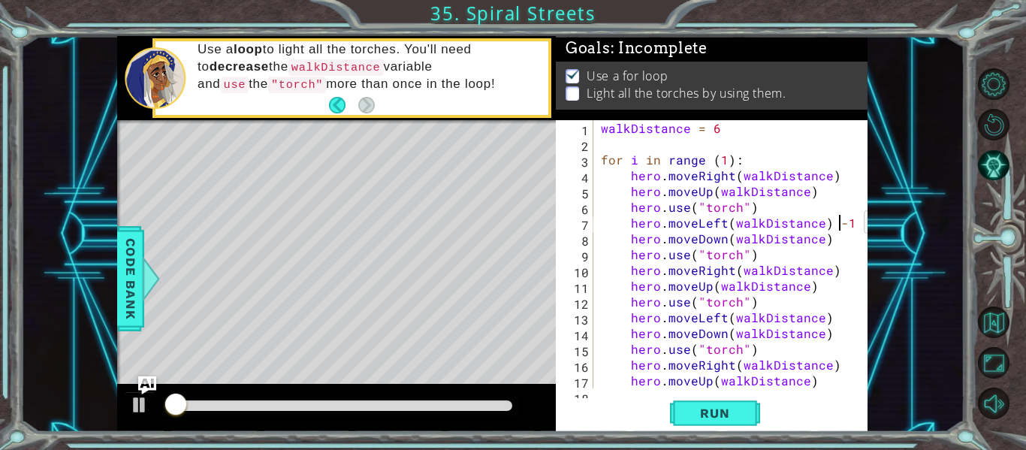
scroll to position [0, 14]
click at [720, 406] on span "Run" at bounding box center [714, 413] width 59 height 15
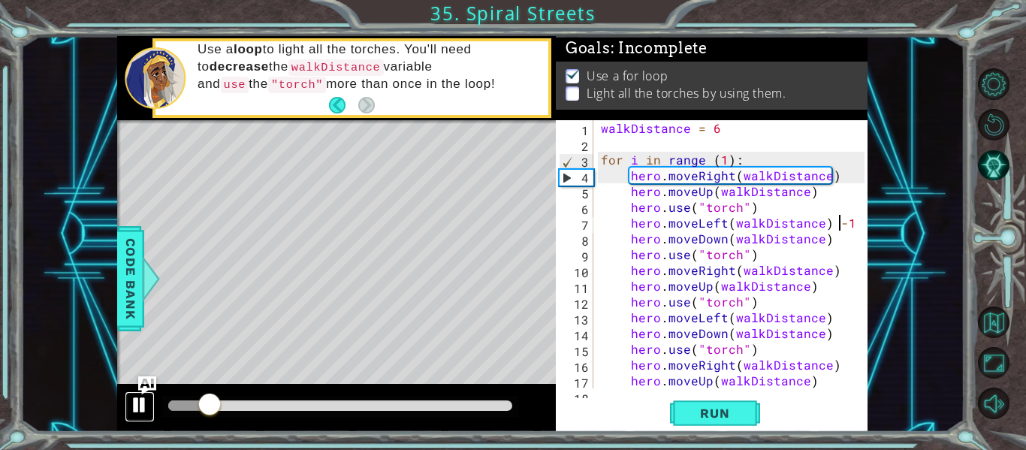
click at [143, 398] on div at bounding box center [140, 405] width 20 height 20
drag, startPoint x: 844, startPoint y: 219, endPoint x: 825, endPoint y: 222, distance: 19.8
click at [825, 222] on div "walkDistance = 6 for i in range ( 1 ) : hero . moveRight ( walkDistance ) hero …" at bounding box center [735, 270] width 274 height 300
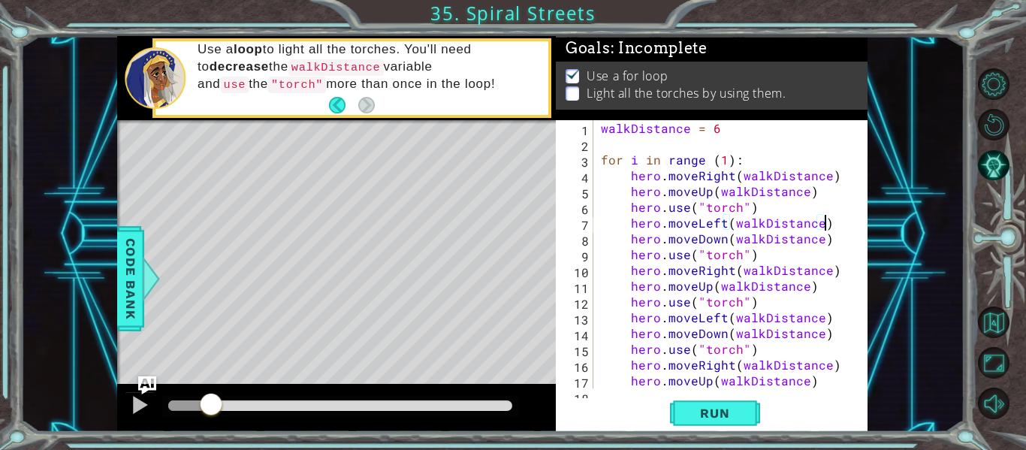
scroll to position [0, 14]
click at [997, 165] on button "AI Hint" at bounding box center [994, 166] width 32 height 32
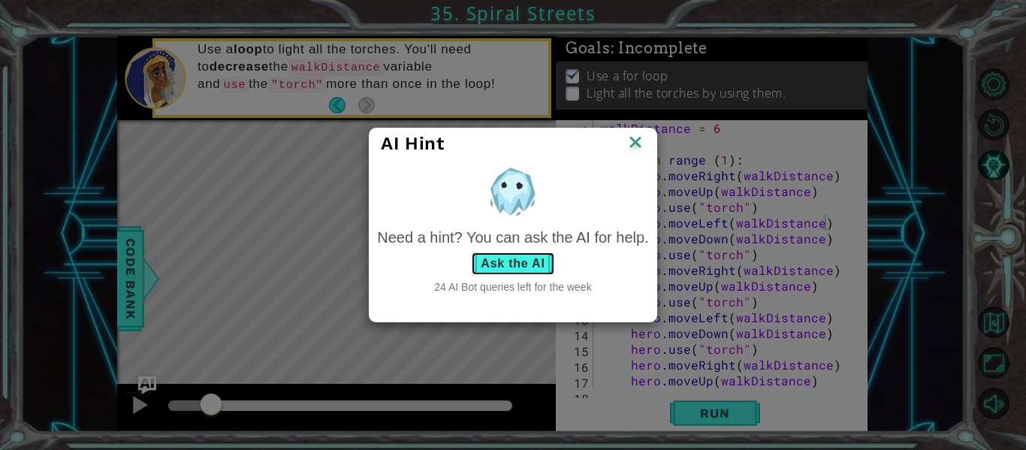
click at [499, 270] on button "Ask the AI" at bounding box center [512, 264] width 83 height 24
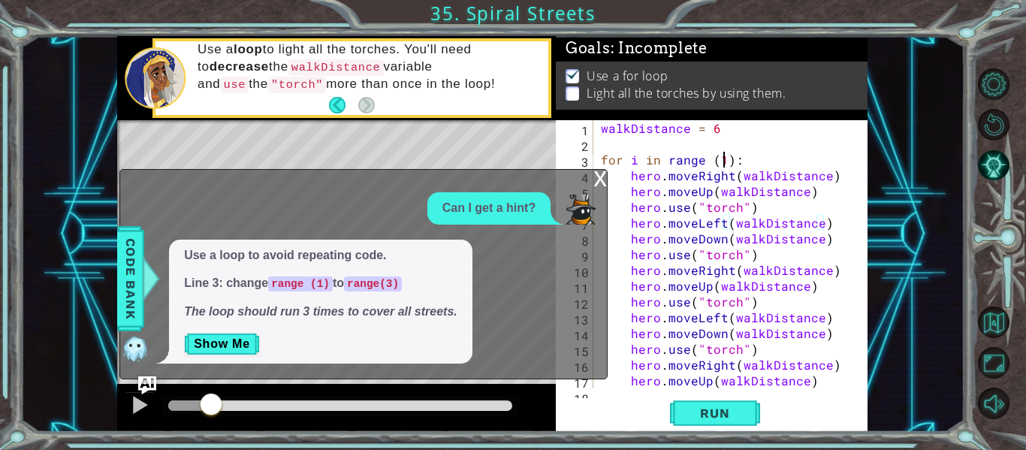
click at [725, 156] on div "walkDistance = 6 for i in range ( 1 ) : hero . moveRight ( walkDistance ) hero …" at bounding box center [735, 270] width 274 height 300
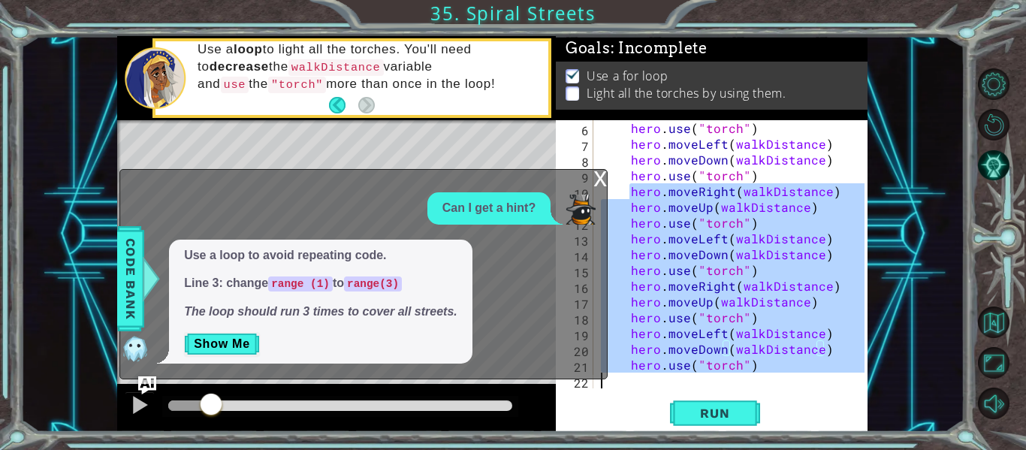
scroll to position [79, 0]
drag, startPoint x: 628, startPoint y: 197, endPoint x: 872, endPoint y: 453, distance: 353.9
click at [872, 449] on html "1 2 3 4 5 6 7 8 9 walkDistance = 6 for i in range ( 3 ) : hero . moveRight ( wa…" at bounding box center [513, 225] width 1026 height 450
type textarea "hero.use("torch")"
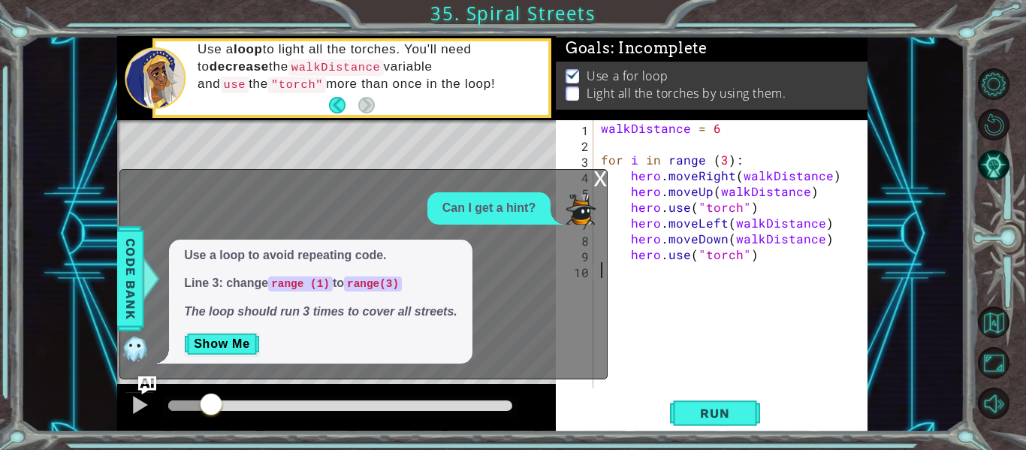
scroll to position [0, 0]
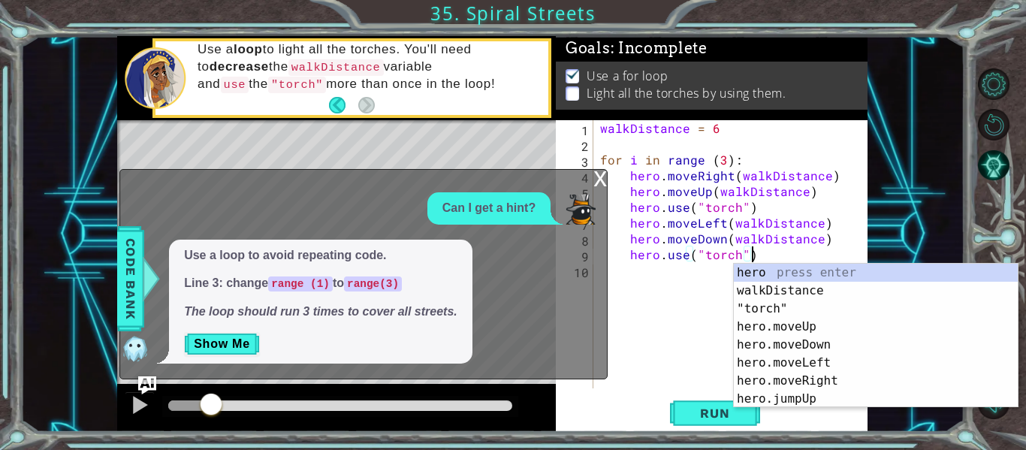
click at [663, 425] on div "Run" at bounding box center [715, 413] width 312 height 31
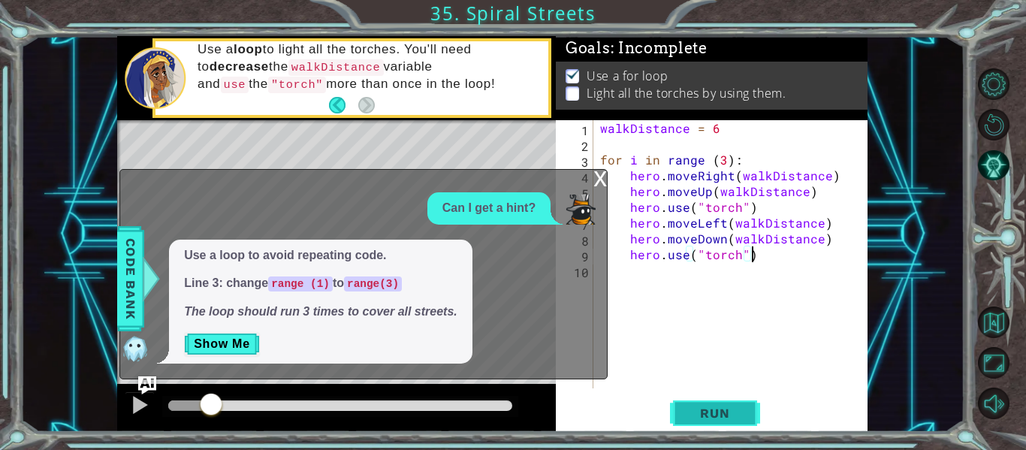
click at [689, 415] on span "Run" at bounding box center [714, 413] width 59 height 15
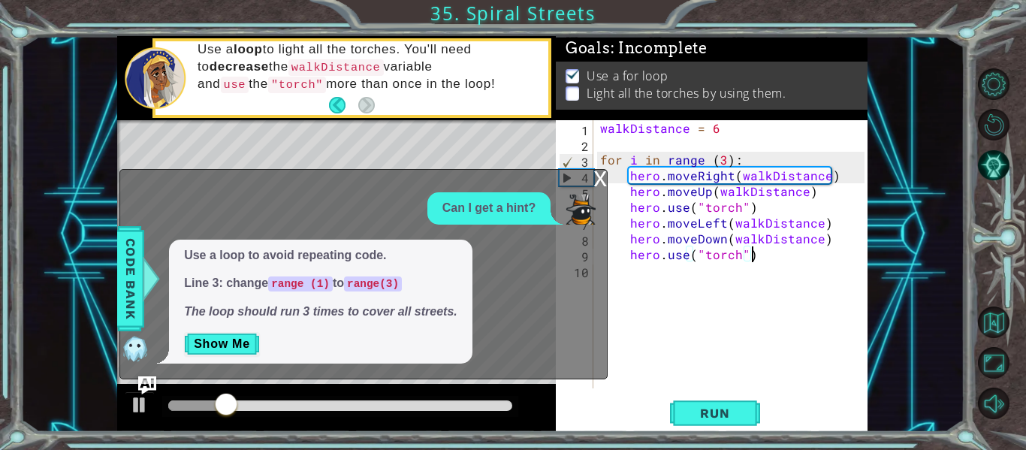
click at [603, 179] on div "x" at bounding box center [601, 177] width 14 height 15
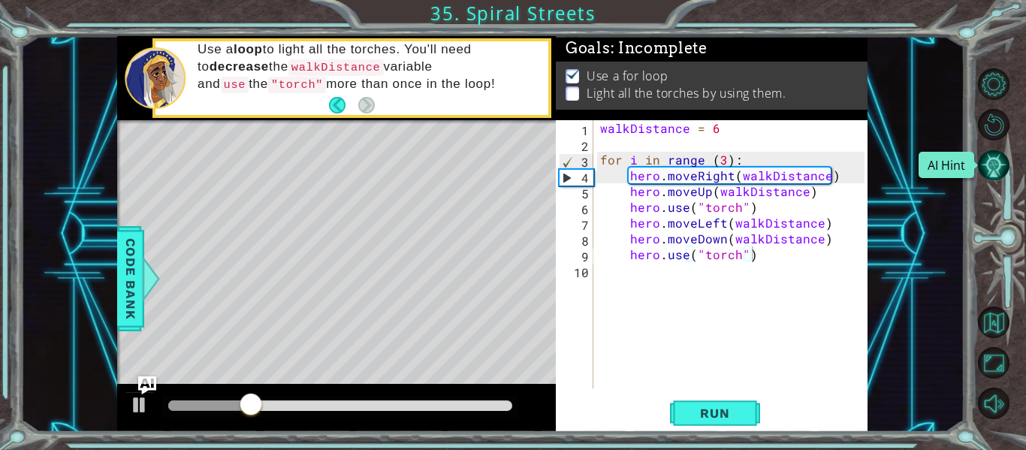
click at [983, 165] on button "AI Hint" at bounding box center [994, 166] width 32 height 32
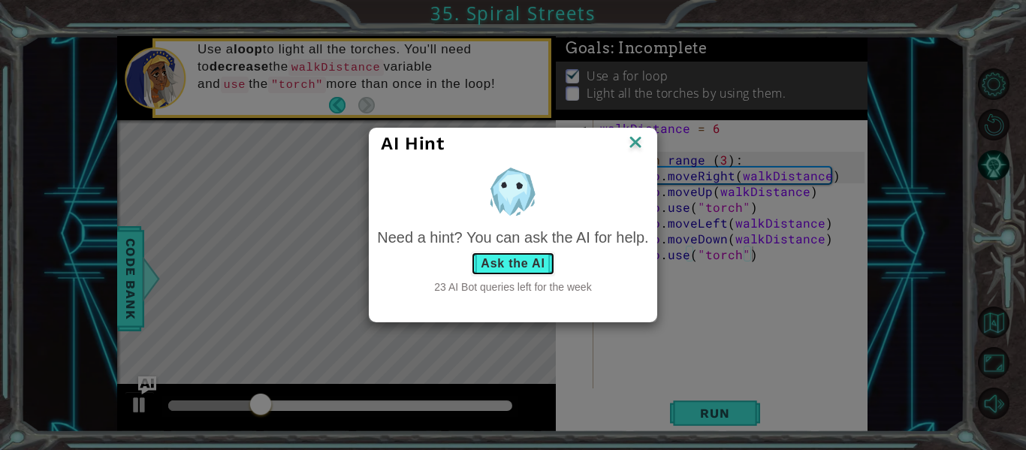
click at [524, 271] on button "Ask the AI" at bounding box center [512, 264] width 83 height 24
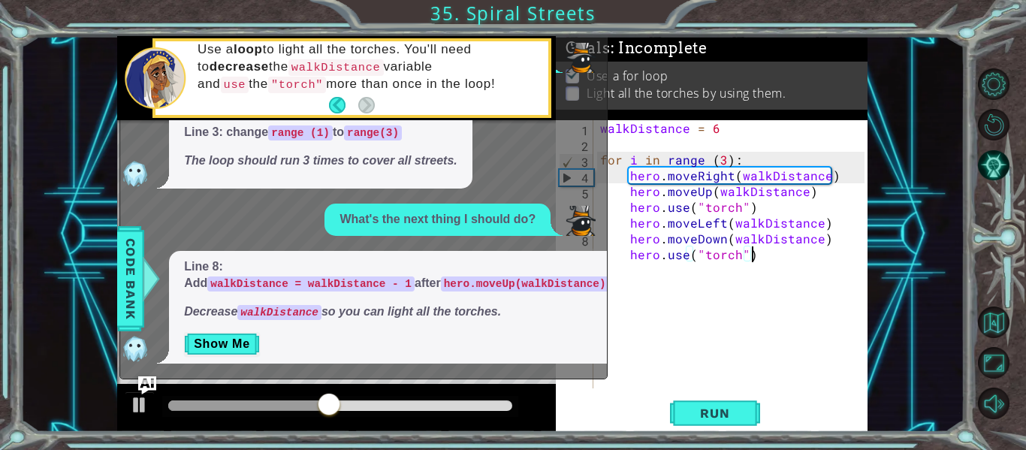
click at [844, 219] on div "walkDistance = 6 for i in range ( 3 ) : hero . moveRight ( walkDistance ) hero …" at bounding box center [734, 270] width 275 height 300
type textarea "hero.moveLeft(walkDistance)"
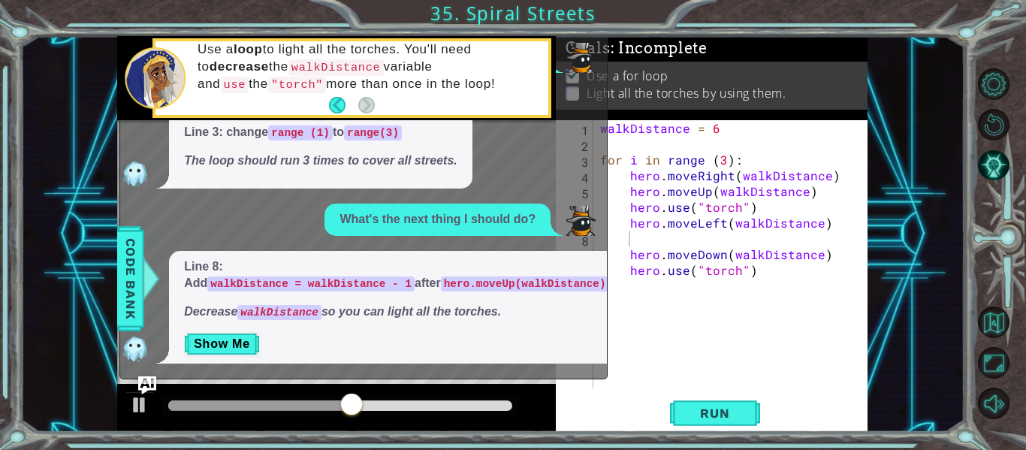
drag, startPoint x: 249, startPoint y: 262, endPoint x: 402, endPoint y: 280, distance: 154.3
click at [402, 280] on p "Line 8: Add walkDistance = walkDistance - 1 after hero.moveUp(walkDistance)" at bounding box center [396, 275] width 424 height 35
drag, startPoint x: 251, startPoint y: 263, endPoint x: 435, endPoint y: 273, distance: 184.4
click at [415, 276] on code "walkDistance = walkDistance - 1" at bounding box center [310, 283] width 207 height 15
click at [719, 237] on div "walkDistance = 6 for i in range ( 3 ) : hero . moveRight ( walkDistance ) hero …" at bounding box center [734, 270] width 275 height 300
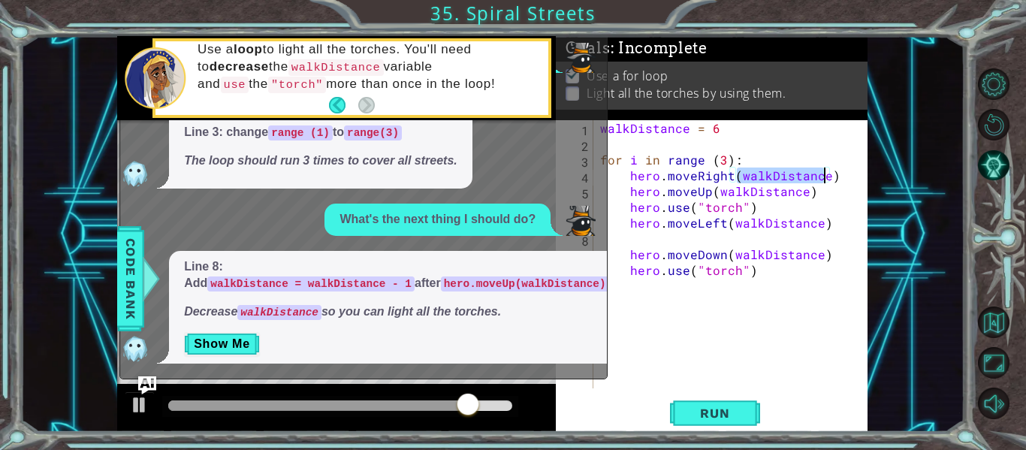
drag, startPoint x: 739, startPoint y: 169, endPoint x: 824, endPoint y: 174, distance: 85.1
click at [824, 174] on div "walkDistance = 6 for i in range ( 3 ) : hero . moveRight ( walkDistance ) hero …" at bounding box center [734, 270] width 275 height 300
type textarea "hero.moveRight(walkDistance)"
click at [639, 240] on div "walkDistance = 6 for i in range ( 3 ) : hero . moveRight ( walkDistance ) hero …" at bounding box center [734, 270] width 275 height 300
paste textarea "walkDistance"
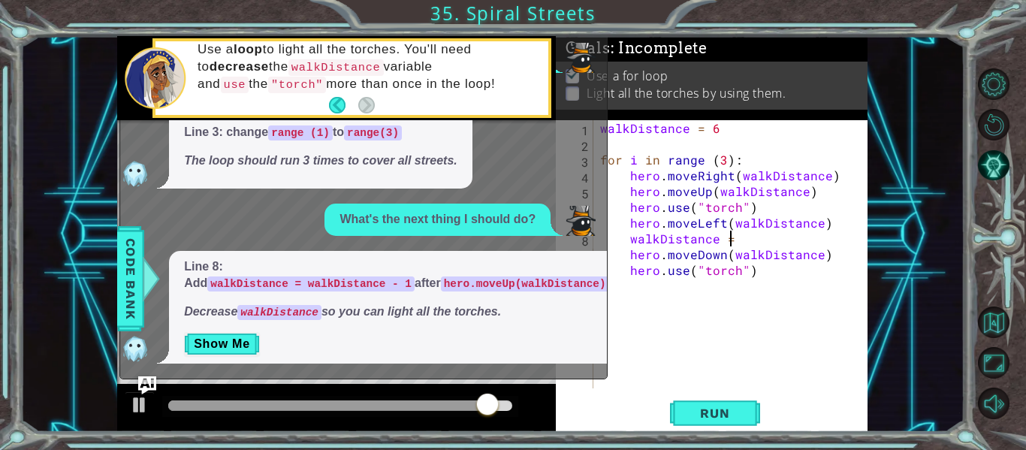
scroll to position [0, 8]
paste textarea "walkDistance"
type textarea "walkDistance = walkDistance - 1"
click at [687, 417] on span "Run" at bounding box center [714, 413] width 59 height 15
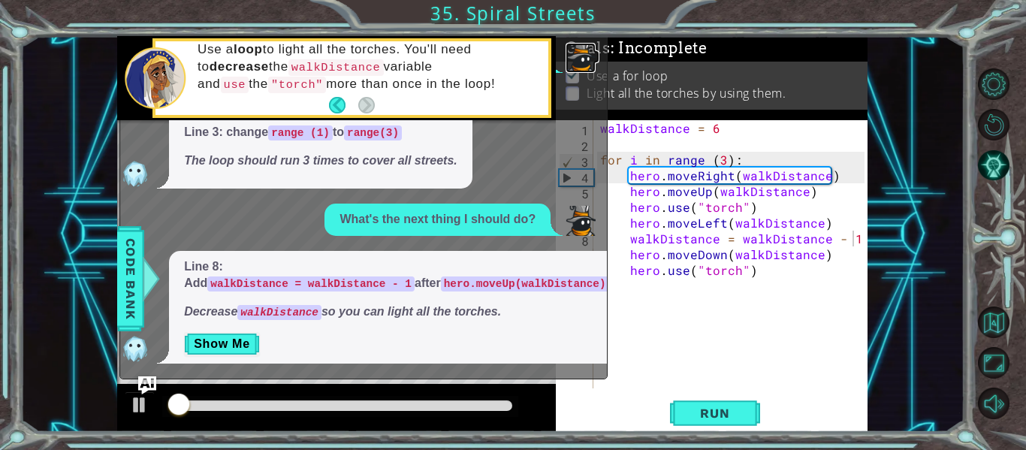
click at [583, 44] on img at bounding box center [581, 58] width 30 height 30
click at [706, 305] on div "walkDistance = 6 for i in range ( 3 ) : hero . moveRight ( walkDistance ) hero …" at bounding box center [734, 270] width 275 height 300
click at [212, 351] on button "Show Me" at bounding box center [222, 344] width 76 height 24
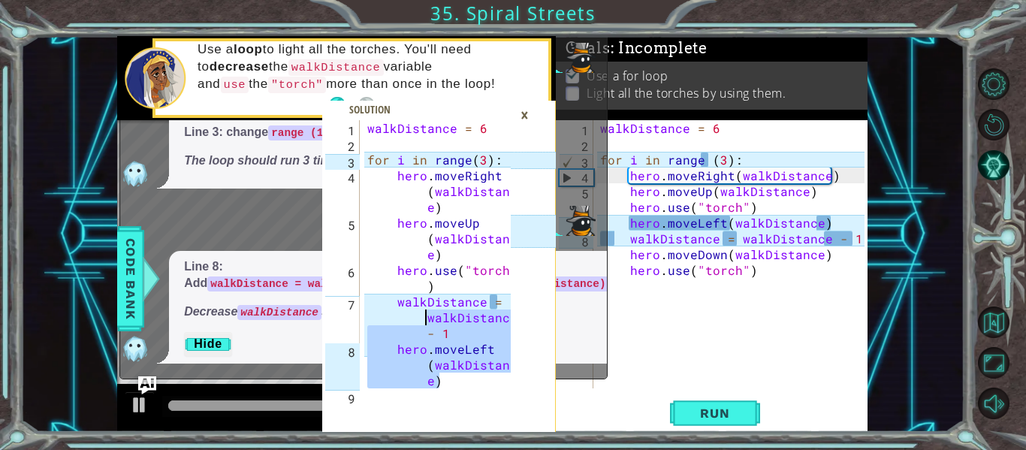
drag, startPoint x: 450, startPoint y: 379, endPoint x: 380, endPoint y: 308, distance: 99.3
click at [380, 308] on div "walkDistance = 6 for i in range ( 3 ) : hero . moveRight ( walkDistanc e ) hero…" at bounding box center [441, 285] width 154 height 331
click at [485, 394] on span at bounding box center [439, 266] width 234 height 331
click at [459, 366] on div "walkDistance = 6 for i in range ( 3 ) : hero . moveRight ( walkDistanc e ) hero…" at bounding box center [437, 254] width 147 height 268
drag, startPoint x: 462, startPoint y: 383, endPoint x: 364, endPoint y: 303, distance: 126.5
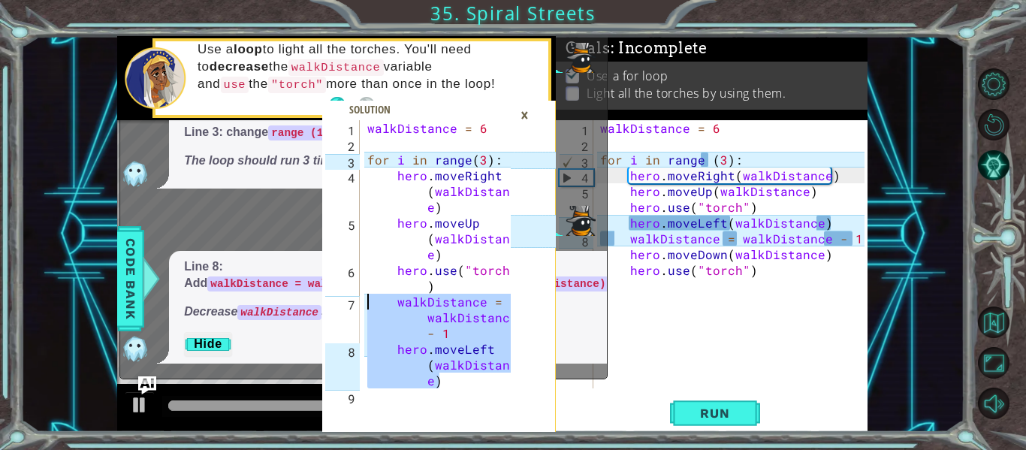
click at [364, 303] on div "walkDistance = 6 for i in range ( 3 ) : hero . moveRight ( walkDistanc e ) hero…" at bounding box center [441, 285] width 154 height 331
type textarea "walkDistance = walkDistance - 1 hero.moveLeft(walkDistance)"
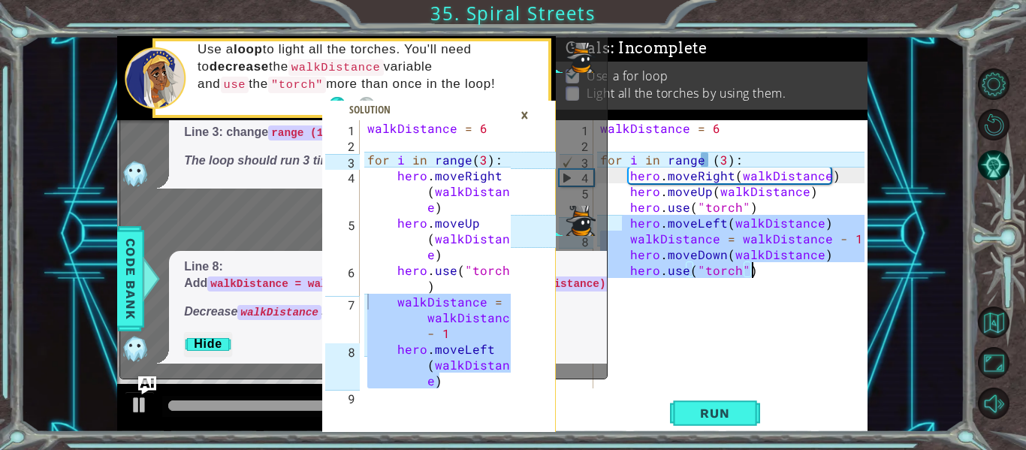
drag, startPoint x: 619, startPoint y: 222, endPoint x: 805, endPoint y: 273, distance: 192.5
click at [805, 273] on div "walkDistance = 6 for i in range ( 3 ) : hero . moveRight ( walkDistance ) hero …" at bounding box center [734, 270] width 275 height 300
click at [805, 273] on div "walkDistance = 6 for i in range ( 3 ) : hero . moveRight ( walkDistance ) hero …" at bounding box center [730, 254] width 267 height 268
drag, startPoint x: 805, startPoint y: 274, endPoint x: 591, endPoint y: 222, distance: 219.6
click at [591, 222] on div "walkDistance = walkDistance - 1 hero.moveLeft(walkDistance) 1 2 3 4 5 6 7 8 9 w…" at bounding box center [492, 234] width 751 height 396
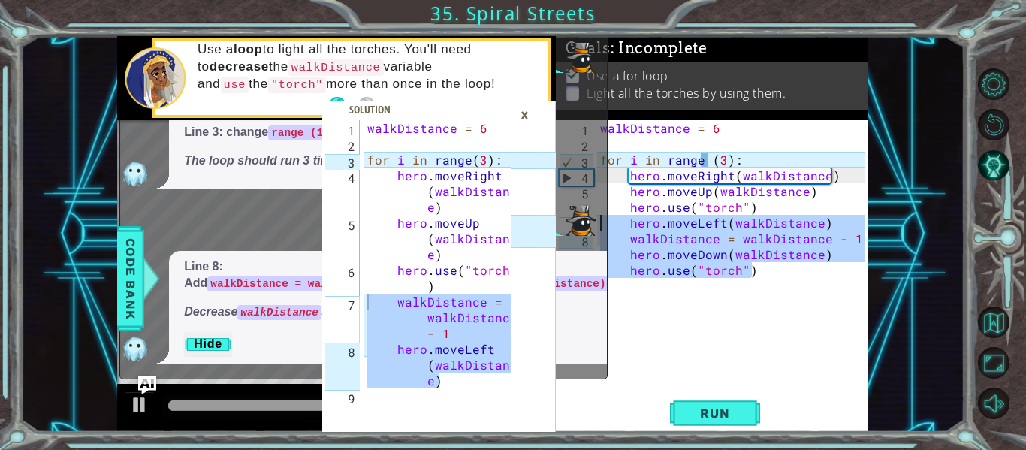
paste textarea "Code Area"
type textarea "hero.moveLeft(walkDistance)"
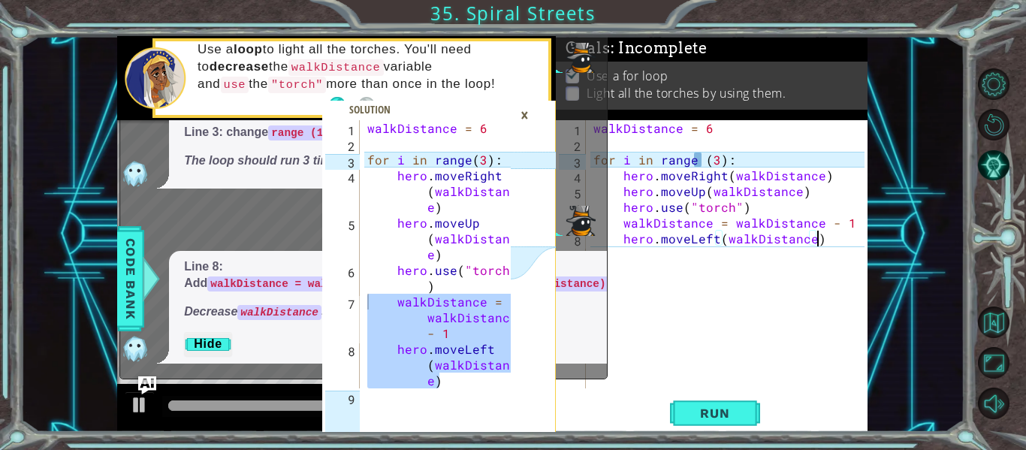
click at [689, 394] on div "hero.moveLeft(walkDistance) 1 2 3 4 5 6 7 8 9 walkDistance = 6 for i in range (…" at bounding box center [712, 276] width 312 height 312
click at [692, 404] on button "Run" at bounding box center [715, 413] width 90 height 31
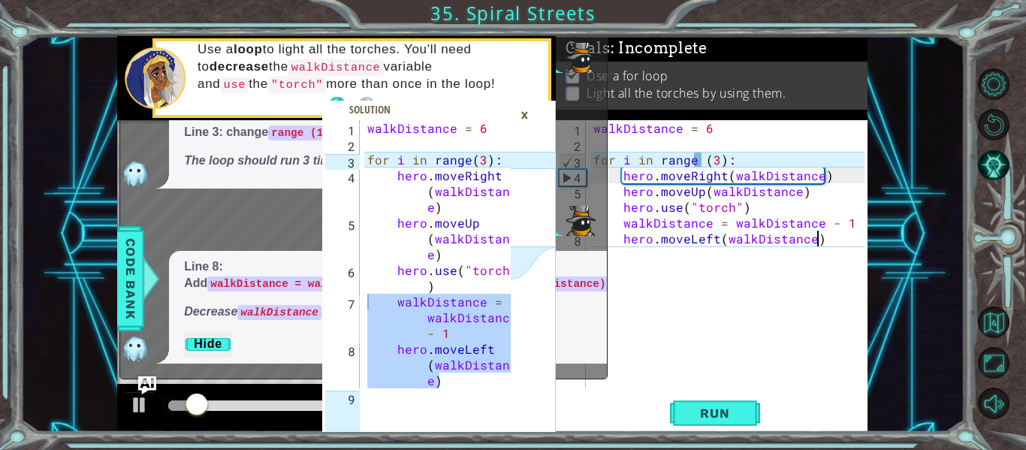
click at [386, 280] on div "walkDistance = 6 for i in range ( 3 ) : hero . moveRight ( walkDistanc e ) hero…" at bounding box center [441, 285] width 154 height 331
type textarea "hero.use("torch")"
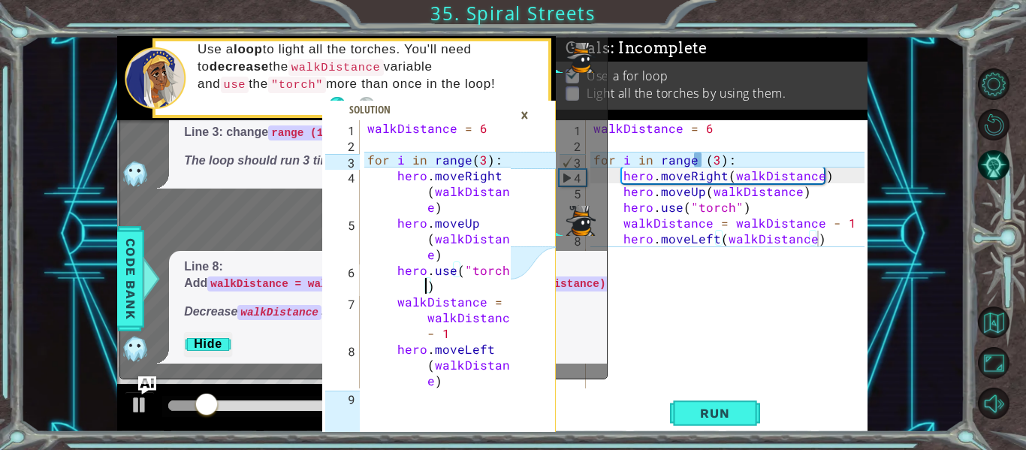
click at [533, 111] on div "×" at bounding box center [524, 115] width 23 height 26
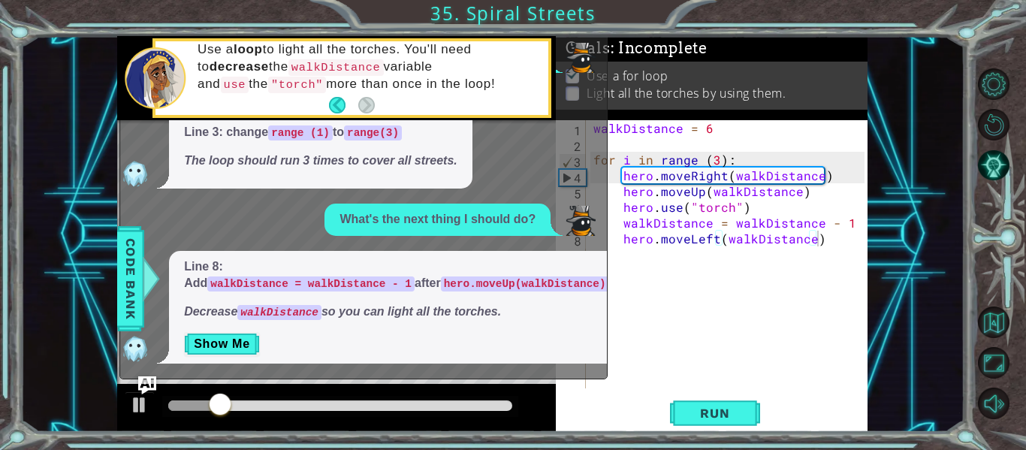
click at [599, 175] on div "Use a loop to avoid repeating code. Line 3: change range (1) to range(3) The lo…" at bounding box center [359, 138] width 479 height 101
click at [998, 170] on button "AI Hint" at bounding box center [994, 166] width 32 height 32
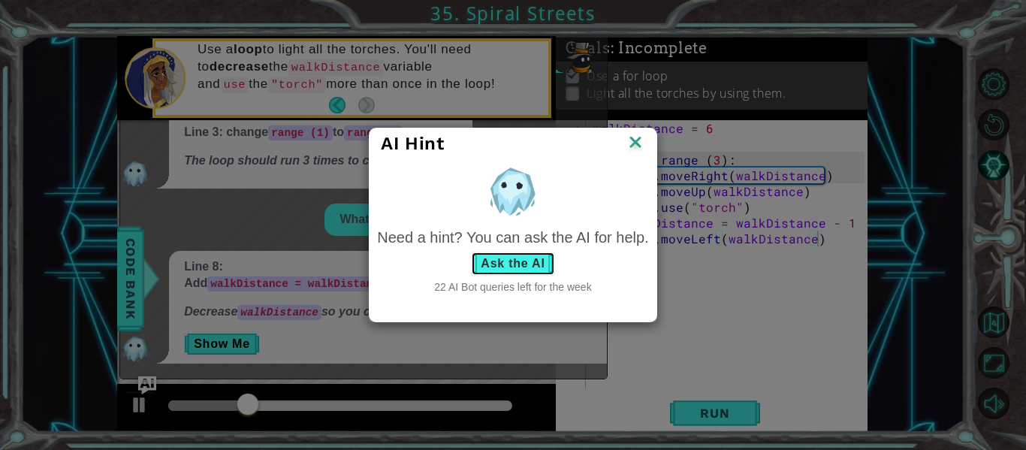
click at [528, 258] on button "Ask the AI" at bounding box center [512, 264] width 83 height 24
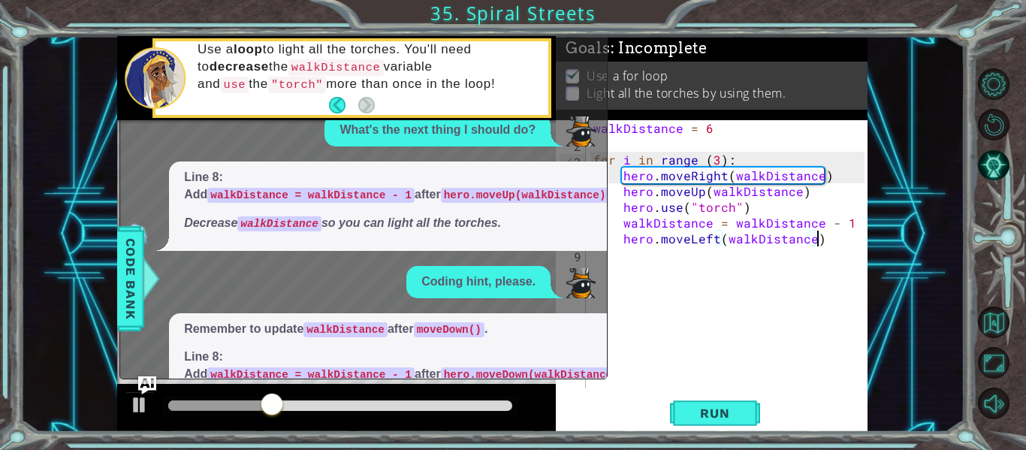
scroll to position [93, 0]
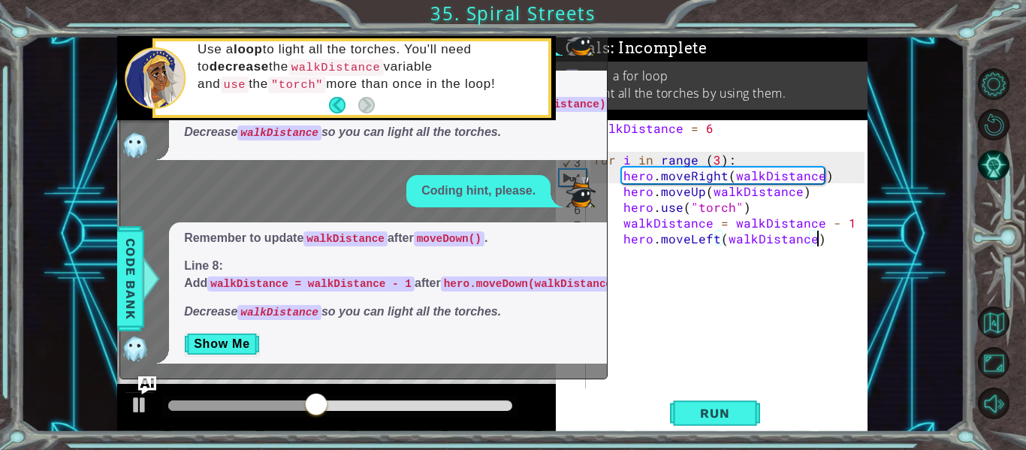
click at [745, 209] on div "walkDistance = 6 for i in range ( 3 ) : hero . moveRight ( walkDistance ) hero …" at bounding box center [732, 270] width 282 height 300
type textarea "hero.use("torch")"
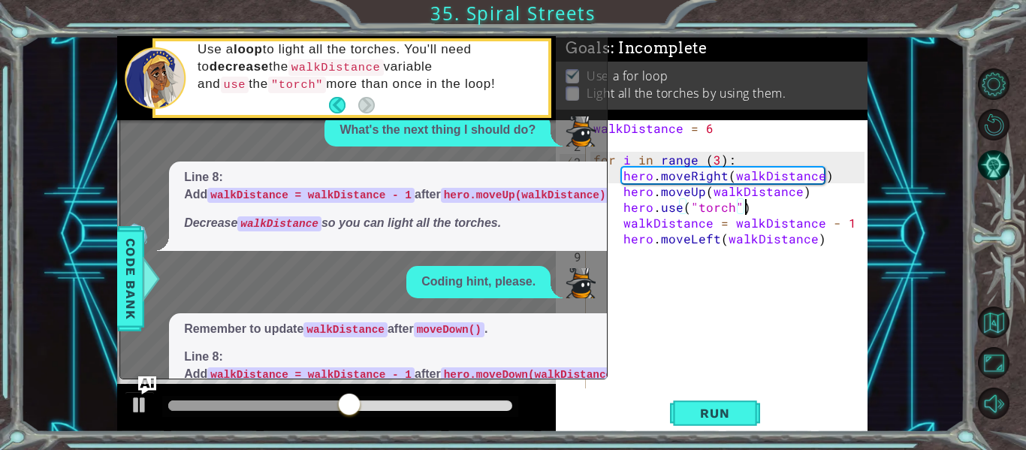
click at [599, 57] on div "Use a loop to avoid repeating code. Line 3: change range (1) to range(3) The lo…" at bounding box center [359, 49] width 479 height 101
click at [568, 57] on div "Use a loop to avoid repeating code. Line 3: change range (1) to range(3) The lo…" at bounding box center [359, 49] width 479 height 101
click at [554, 50] on div "Use a loop to light all the torches. You'll need to decrease the walkDistance v…" at bounding box center [336, 78] width 439 height 84
click at [585, 52] on div "Use a loop to avoid repeating code. Line 3: change range (1) to range(3) The lo…" at bounding box center [359, 49] width 479 height 101
click at [581, 53] on div "Use a loop to avoid repeating code. Line 3: change range (1) to range(3) The lo…" at bounding box center [359, 49] width 479 height 101
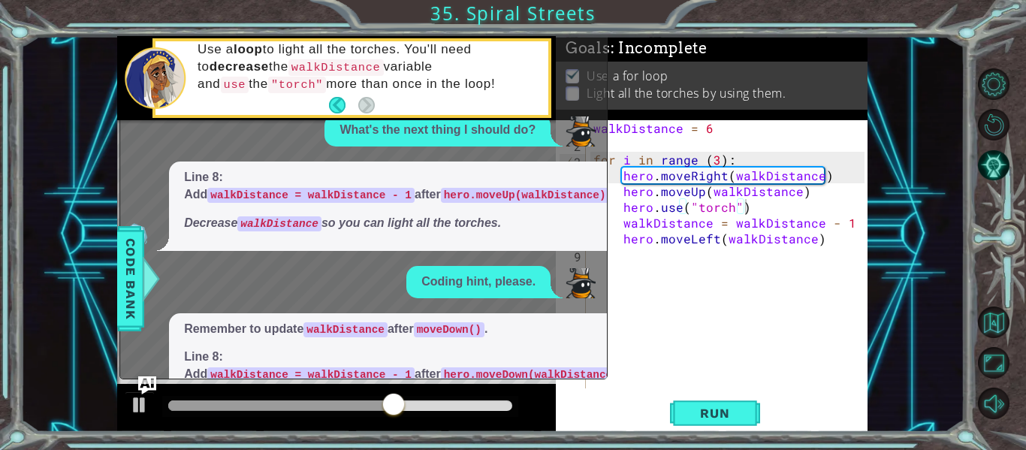
click at [579, 53] on div "Use a loop to avoid repeating code. Line 3: change range (1) to range(3) The lo…" at bounding box center [359, 49] width 479 height 101
click at [585, 59] on div "Use a loop to avoid repeating code. Line 3: change range (1) to range(3) The lo…" at bounding box center [359, 49] width 479 height 101
click at [578, 59] on div "Use a loop to avoid repeating code. Line 3: change range (1) to range(3) The lo…" at bounding box center [359, 49] width 479 height 101
click at [584, 62] on div "Use a loop to avoid repeating code. Line 3: change range (1) to range(3) The lo…" at bounding box center [359, 49] width 479 height 101
click at [574, 62] on div "Use a loop to avoid repeating code. Line 3: change range (1) to range(3) The lo…" at bounding box center [359, 49] width 479 height 101
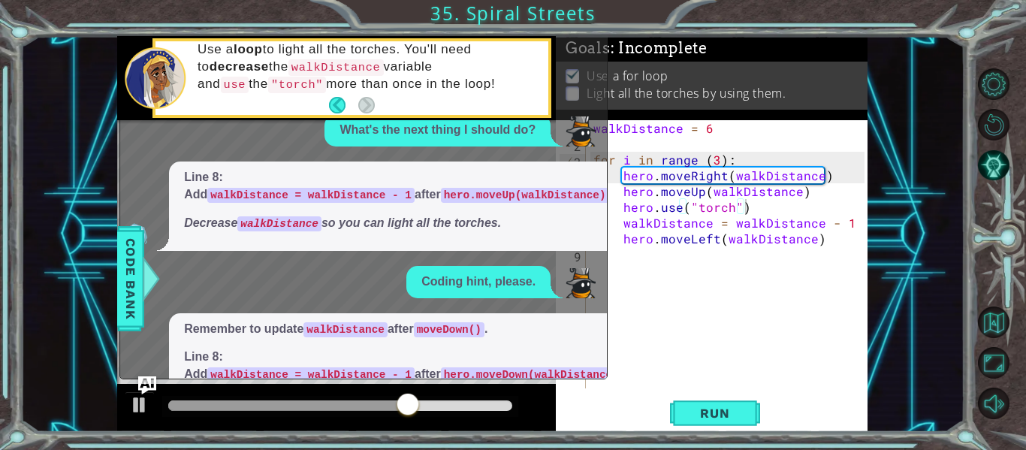
click at [578, 68] on div "Use a loop to avoid repeating code. Line 3: change range (1) to range(3) The lo…" at bounding box center [359, 49] width 479 height 101
click at [549, 70] on div "Use a loop to light all the torches. You'll need to decrease the walkDistance v…" at bounding box center [352, 78] width 399 height 80
click at [555, 77] on div "Use a loop to light all the torches. You'll need to decrease the walkDistance v…" at bounding box center [336, 78] width 439 height 84
click at [554, 80] on div "Use a loop to light all the torches. You'll need to decrease the walkDistance v…" at bounding box center [336, 78] width 439 height 84
click at [569, 86] on div "Use a loop to avoid repeating code. Line 3: change range (1) to range(3) The lo…" at bounding box center [359, 49] width 479 height 101
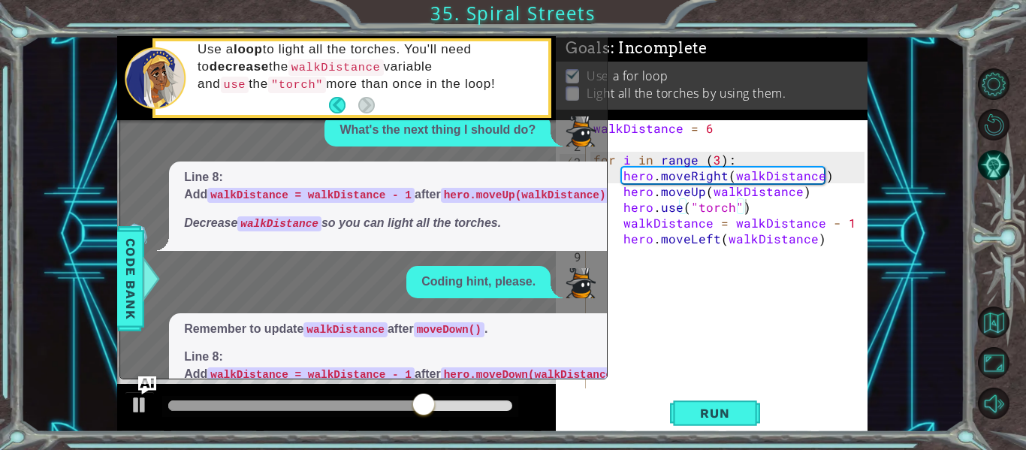
click at [559, 84] on div "Use a loop to avoid repeating code. Line 3: change range (1) to range(3) The lo…" at bounding box center [359, 49] width 479 height 101
click at [576, 89] on div "Use a loop to avoid repeating code. Line 3: change range (1) to range(3) The lo…" at bounding box center [359, 49] width 479 height 101
click at [566, 83] on div "Use a loop to avoid repeating code. Line 3: change range (1) to range(3) The lo…" at bounding box center [359, 49] width 479 height 101
click at [574, 83] on div "Use a loop to avoid repeating code. Line 3: change range (1) to range(3) The lo…" at bounding box center [359, 49] width 479 height 101
click at [572, 83] on div "Use a loop to avoid repeating code. Line 3: change range (1) to range(3) The lo…" at bounding box center [359, 49] width 479 height 101
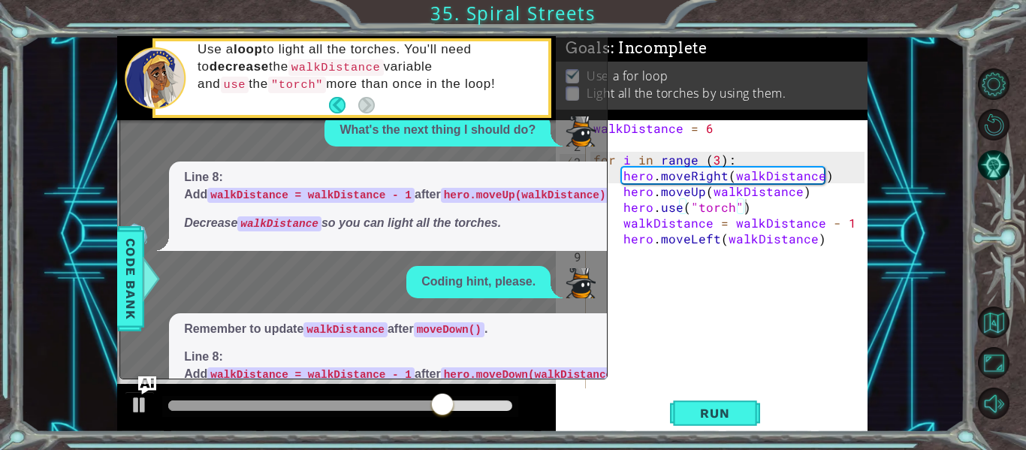
click at [570, 83] on div "Use a loop to avoid repeating code. Line 3: change range (1) to range(3) The lo…" at bounding box center [359, 49] width 479 height 101
click at [569, 80] on div "Use a loop to avoid repeating code. Line 3: change range (1) to range(3) The lo…" at bounding box center [359, 49] width 479 height 101
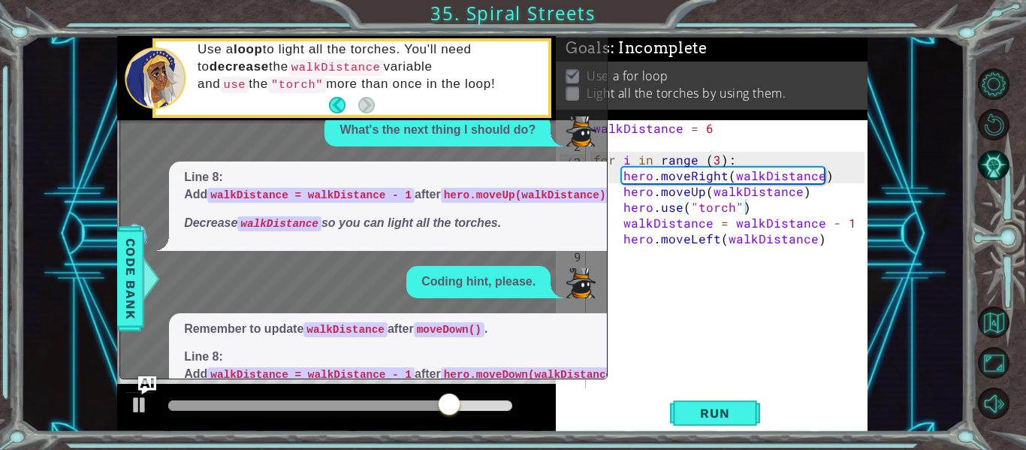
click at [569, 80] on div "Use a loop to avoid repeating code. Line 3: change range (1) to range(3) The lo…" at bounding box center [359, 49] width 479 height 101
click at [673, 71] on li "Use a for loop" at bounding box center [714, 76] width 296 height 17
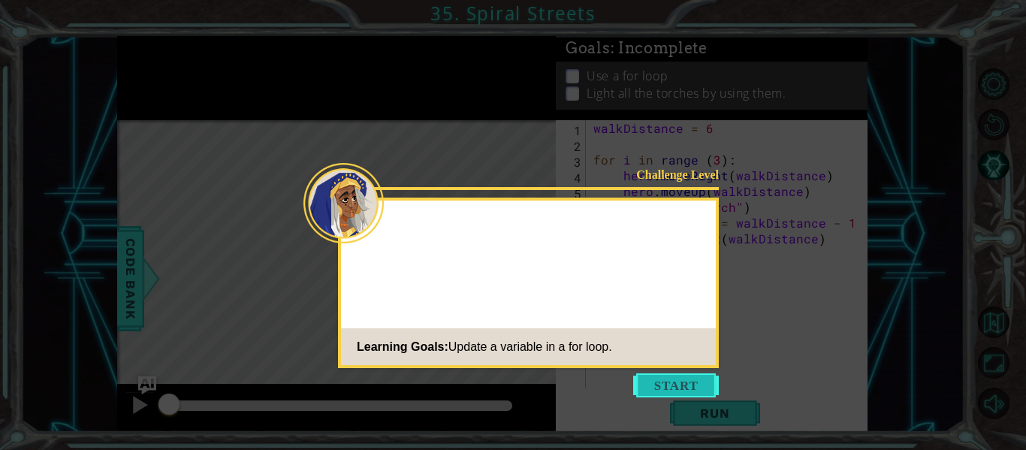
click at [644, 385] on button "Start" at bounding box center [676, 385] width 86 height 24
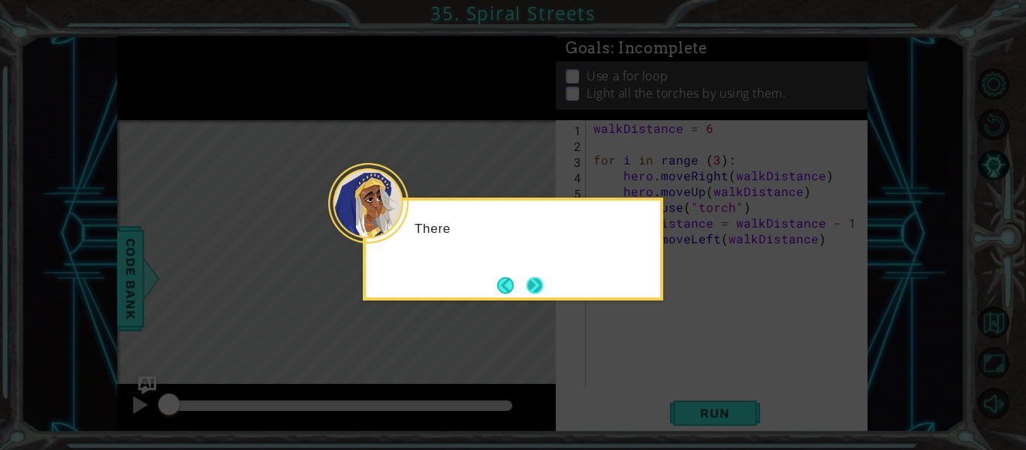
click at [539, 276] on button "Next" at bounding box center [535, 284] width 17 height 17
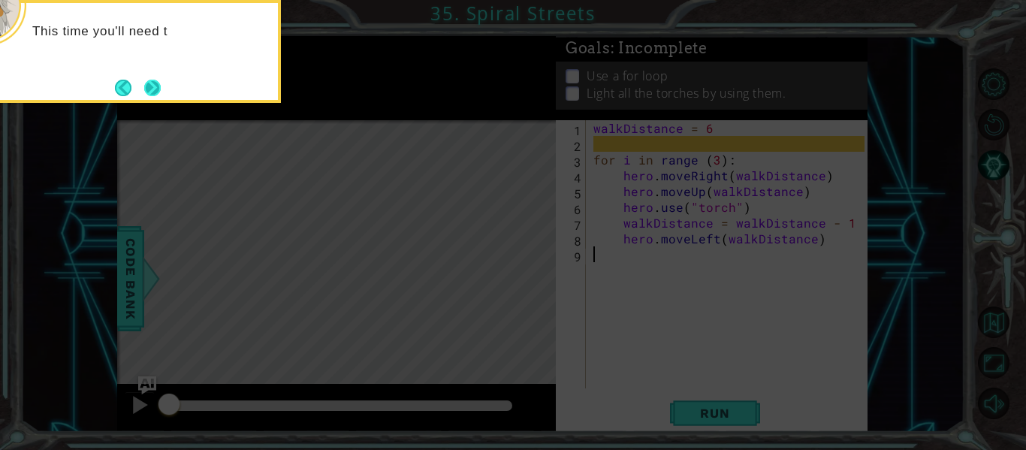
click at [147, 90] on button "Next" at bounding box center [152, 88] width 28 height 28
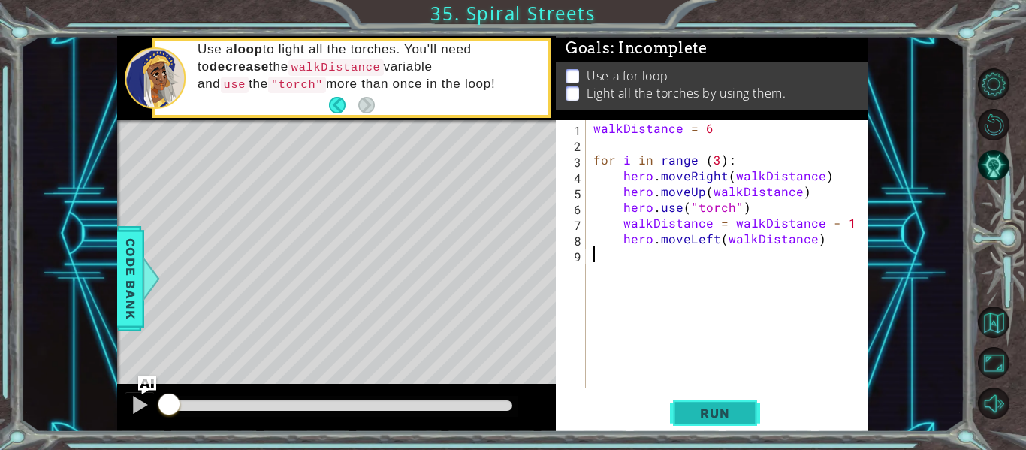
click at [723, 425] on button "Run" at bounding box center [715, 413] width 90 height 31
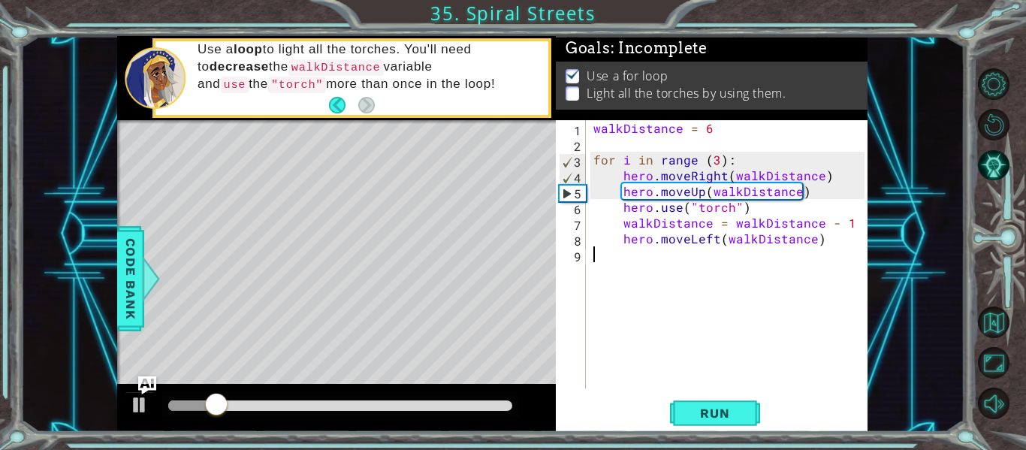
click at [823, 241] on div "walkDistance = 6 for i in range ( 3 ) : hero . moveRight ( walkDistance ) hero …" at bounding box center [732, 270] width 282 height 300
type textarea "hero.moveLeft(walkDistance)"
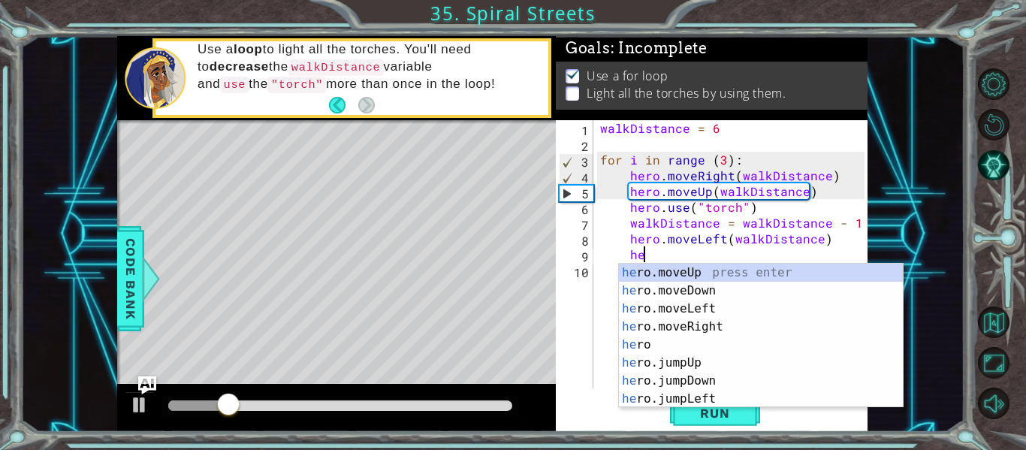
scroll to position [0, 3]
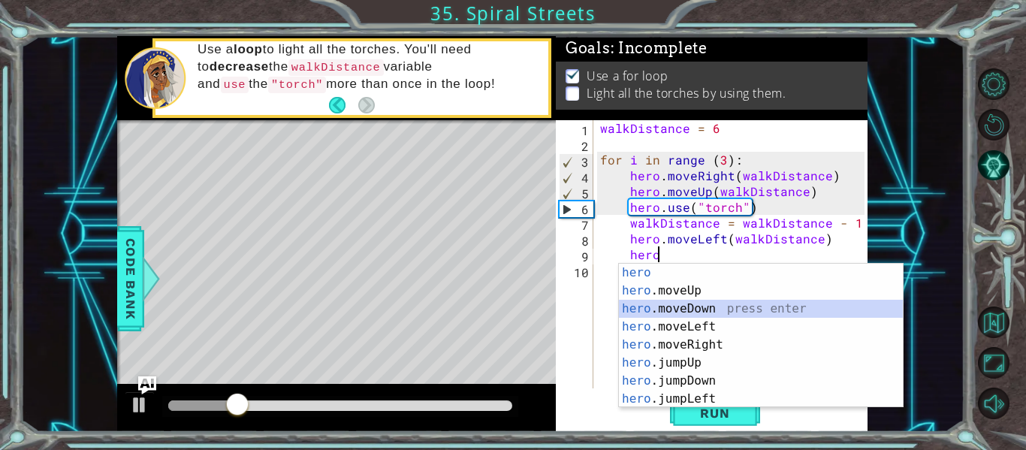
click at [702, 310] on div "hero press enter hero .moveUp press enter hero .moveDown press enter hero .move…" at bounding box center [761, 354] width 284 height 180
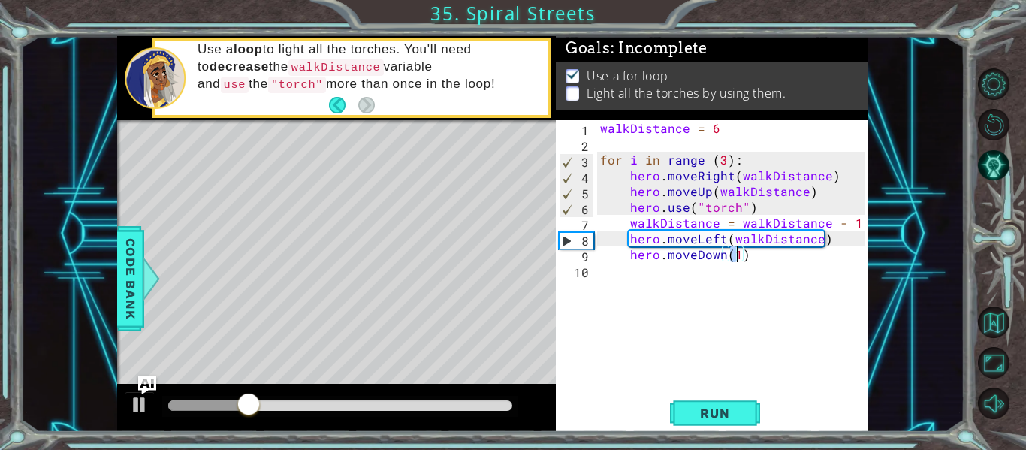
paste textarea "Left(walkDistance)"
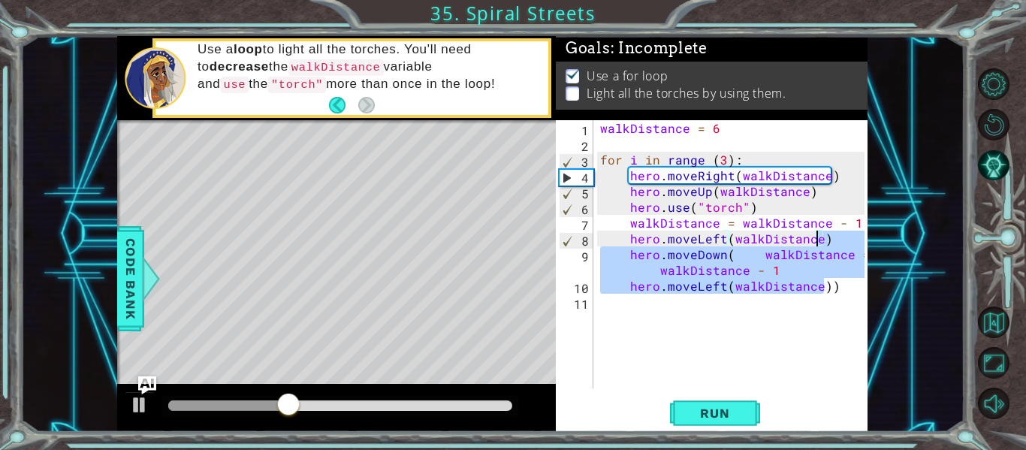
drag, startPoint x: 824, startPoint y: 289, endPoint x: 817, endPoint y: 240, distance: 50.0
click at [817, 240] on div "walkDistance = 6 for i in range ( 3 ) : hero . moveRight ( walkDistance ) hero …" at bounding box center [734, 270] width 275 height 300
type textarea "hero.moveLeft(walkDistance)"
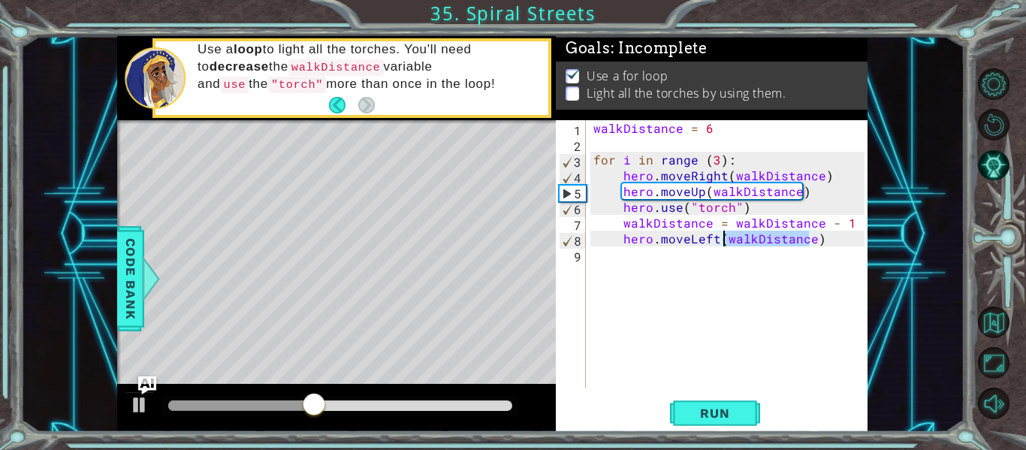
drag, startPoint x: 812, startPoint y: 240, endPoint x: 725, endPoint y: 237, distance: 87.2
click at [725, 237] on div "walkDistance = 6 for i in range ( 3 ) : hero . moveRight ( walkDistance ) hero …" at bounding box center [732, 270] width 282 height 300
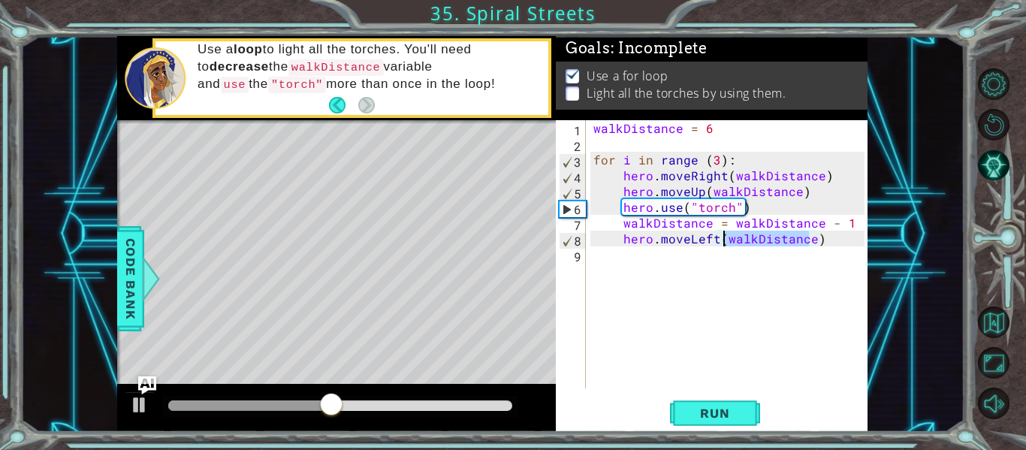
click at [833, 241] on div "walkDistance = 6 for i in range ( 3 ) : hero . moveRight ( walkDistance ) hero …" at bounding box center [732, 270] width 282 height 300
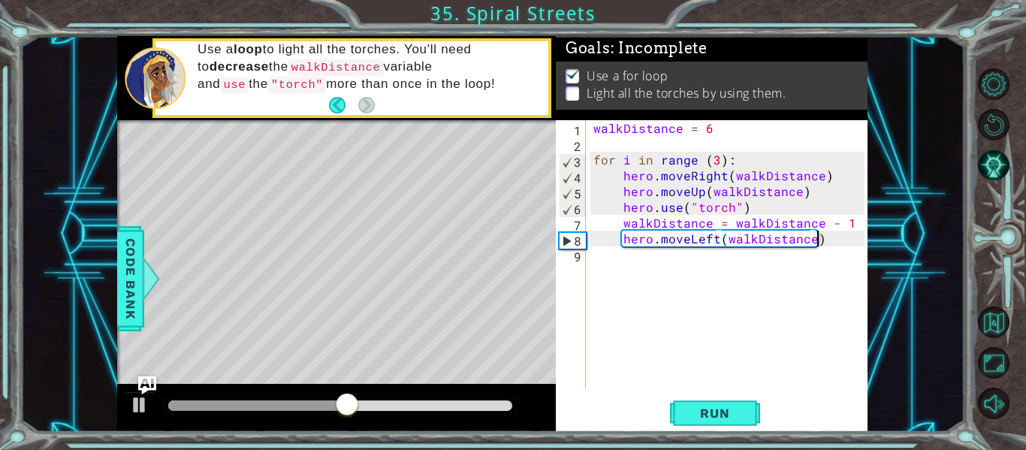
click at [848, 240] on div "walkDistance = 6 for i in range ( 3 ) : hero . moveRight ( walkDistance ) hero …" at bounding box center [732, 270] width 282 height 300
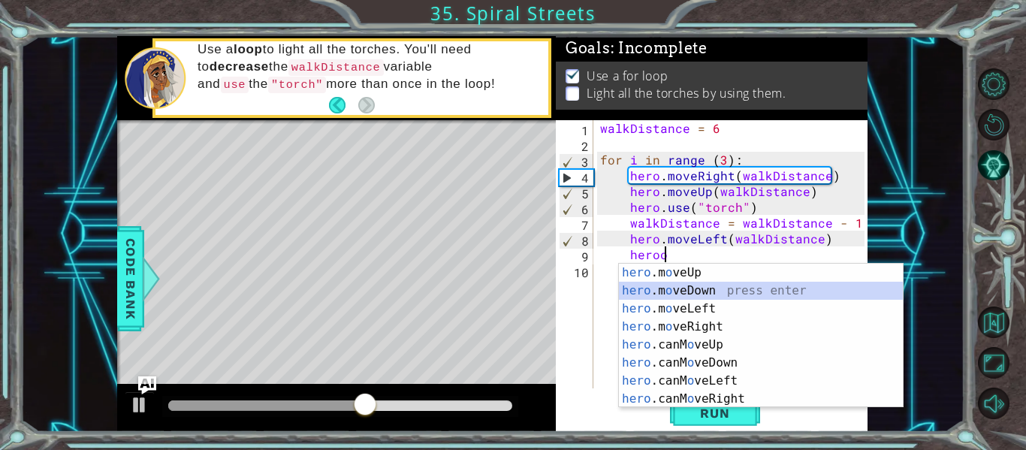
click at [684, 288] on div "hero .m o veUp press enter hero .m o veDown press enter hero .m o veLeft press …" at bounding box center [761, 354] width 284 height 180
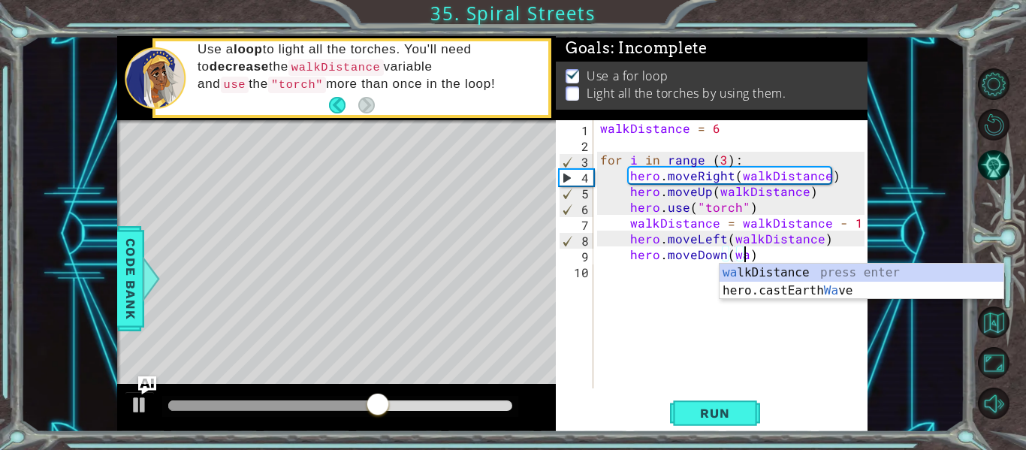
scroll to position [0, 9]
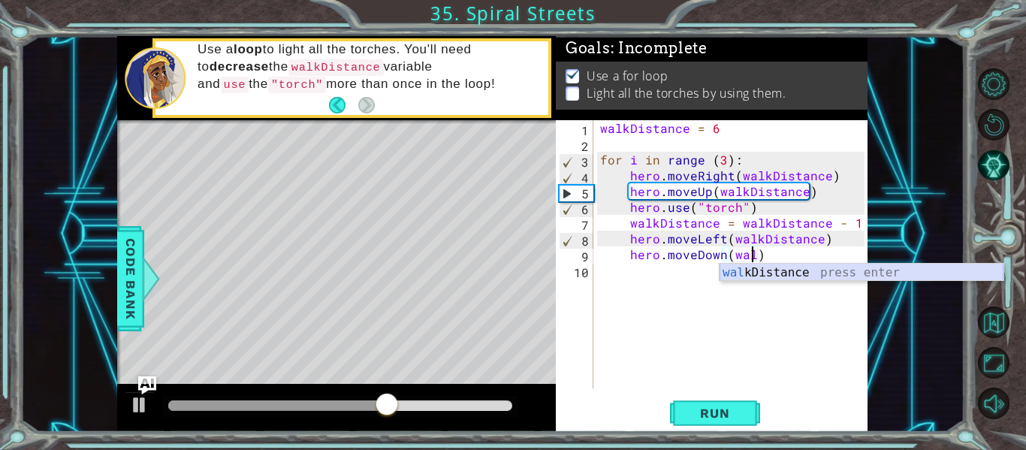
click at [743, 274] on div "wal kDistance press enter" at bounding box center [862, 291] width 284 height 54
type textarea "hero.moveDown(walkDistance)"
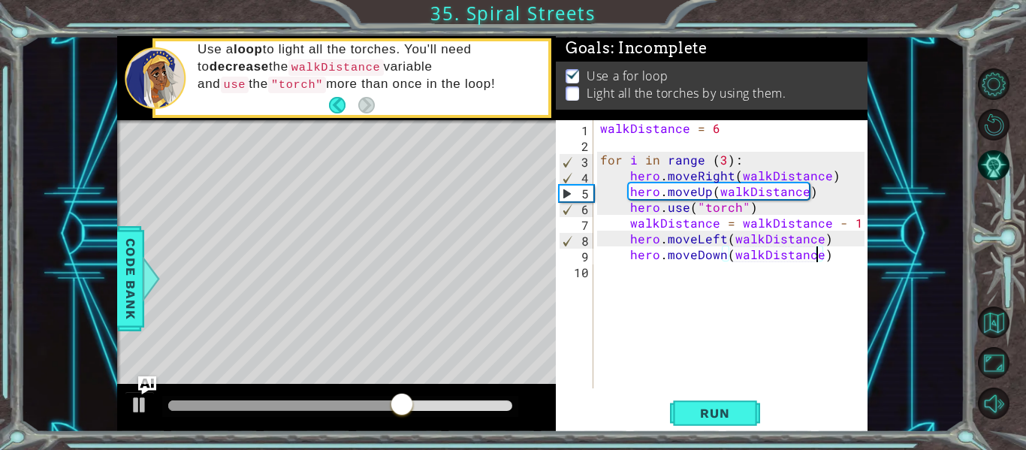
click at [835, 262] on div "walkDistance = 6 for i in range ( 3 ) : hero . moveRight ( walkDistance ) hero …" at bounding box center [734, 270] width 275 height 300
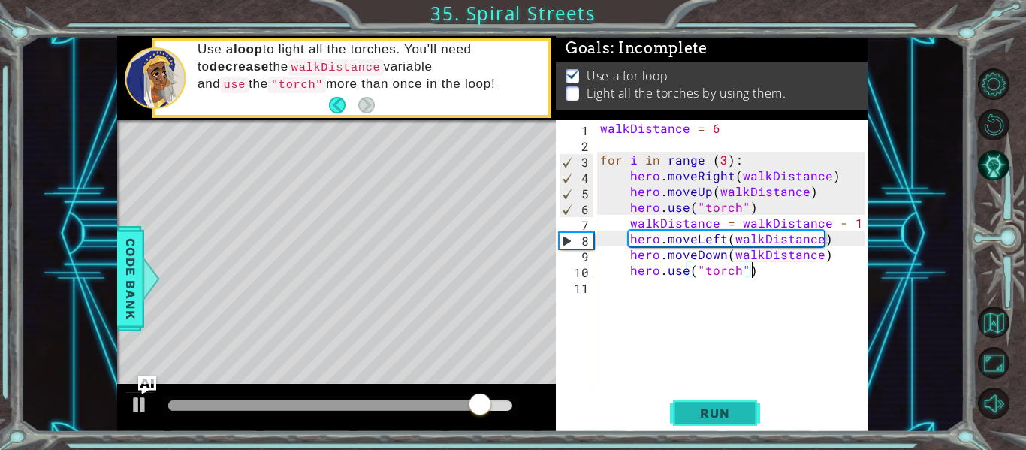
click at [674, 406] on button "Run" at bounding box center [715, 413] width 90 height 31
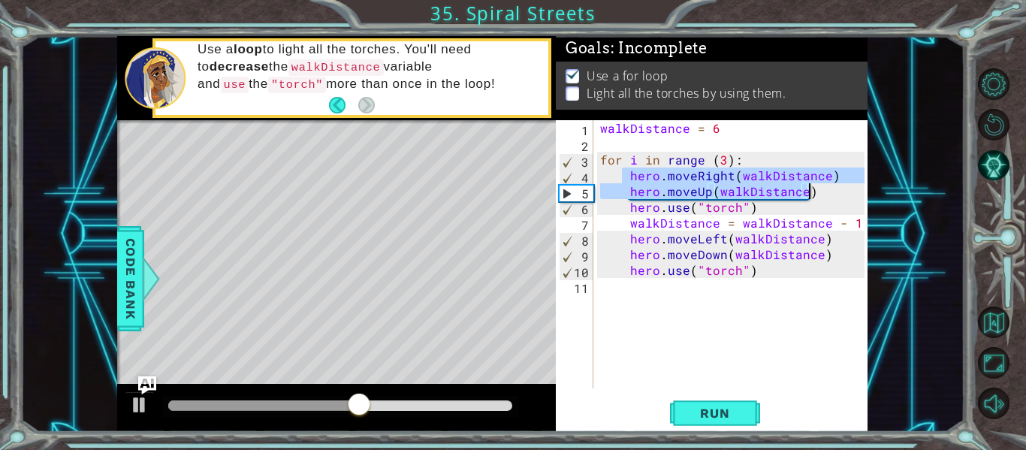
drag, startPoint x: 624, startPoint y: 175, endPoint x: 809, endPoint y: 189, distance: 186.1
click at [809, 189] on div "walkDistance = 6 for i in range ( 3 ) : hero . moveRight ( walkDistance ) hero …" at bounding box center [734, 270] width 275 height 300
type textarea "hero.moveRight(walkDistance) hero.moveUp(walkDistance)"
click at [763, 287] on div "walkDistance = 6 for i in range ( 3 ) : hero . moveRight ( walkDistance ) hero …" at bounding box center [734, 270] width 275 height 300
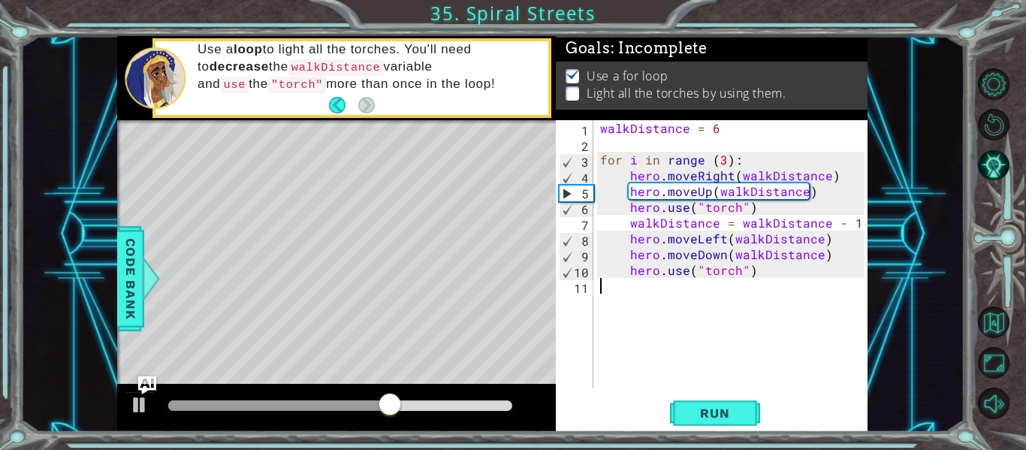
scroll to position [0, 0]
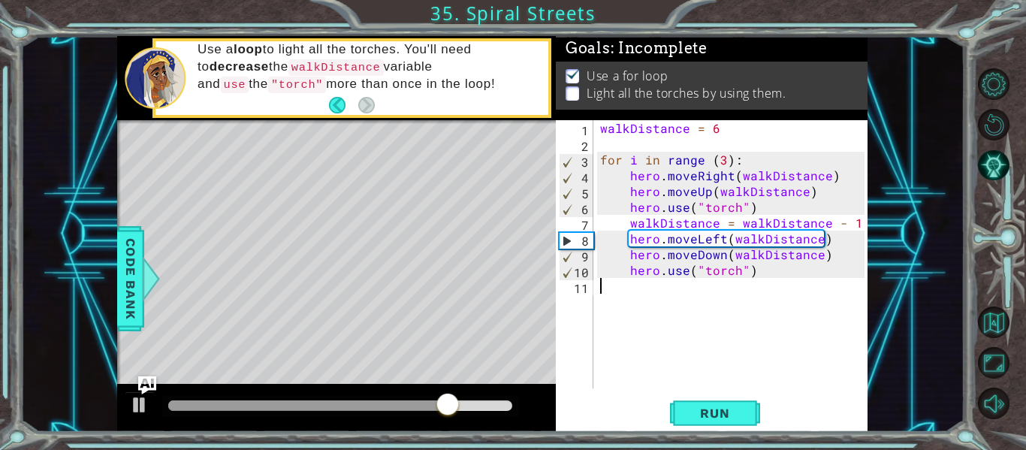
click at [760, 275] on div "walkDistance = 6 for i in range ( 3 ) : hero . moveRight ( walkDistance ) hero …" at bounding box center [734, 270] width 275 height 300
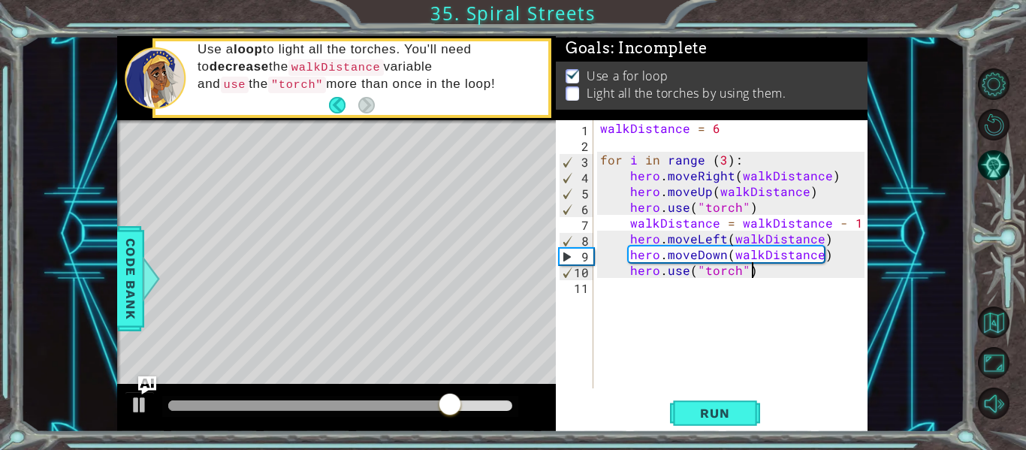
type textarea "hero.use("torch")"
click at [735, 276] on div "walkDistance = 6 for i in range ( 3 ) : hero . moveRight ( walkDistance ) hero …" at bounding box center [734, 270] width 275 height 300
click at [760, 279] on div "walkDistance = 6 for i in range ( 3 ) : hero . moveRight ( walkDistance ) hero …" at bounding box center [734, 270] width 275 height 300
click at [759, 273] on div "walkDistance = 6 for i in range ( 3 ) : hero . moveRight ( walkDistance ) hero …" at bounding box center [734, 270] width 275 height 300
type textarea "hero.use("torch")"
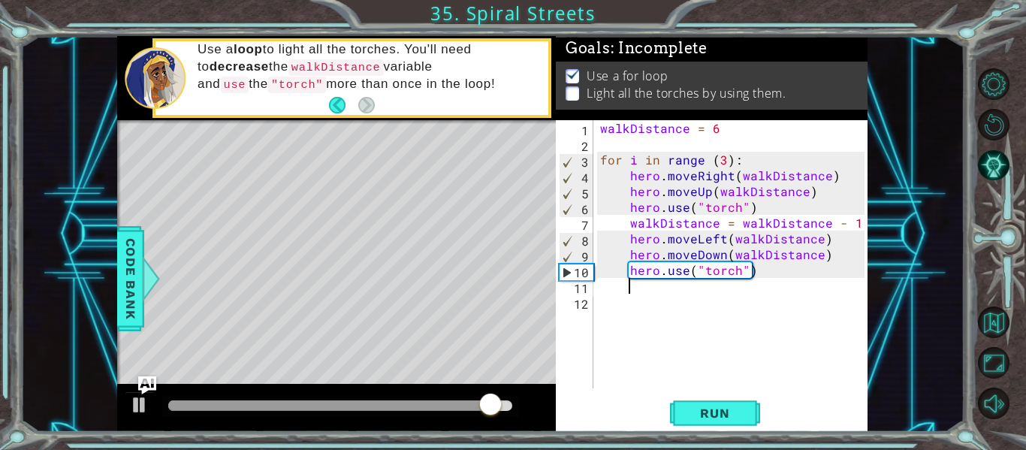
paste textarea "hero.moveUp(walkDistance)"
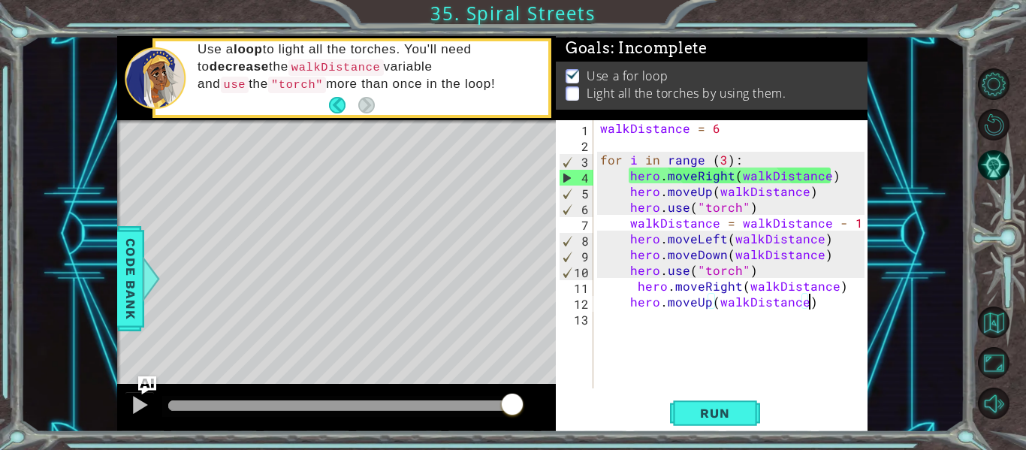
click at [841, 291] on div "walkDistance = 6 for i in range ( 3 ) : hero . moveRight ( walkDistance ) hero …" at bounding box center [734, 270] width 275 height 300
type textarea "hero.moveRight(walkDistance)"
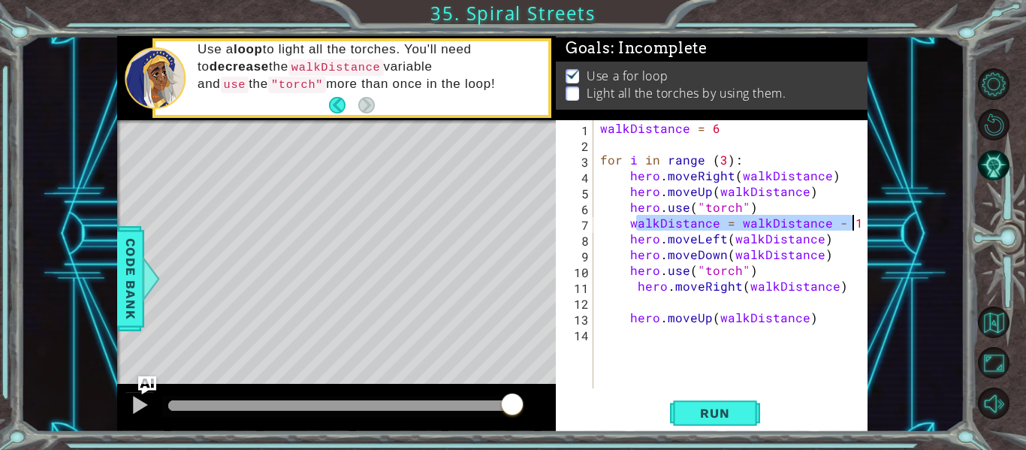
drag, startPoint x: 634, startPoint y: 223, endPoint x: 860, endPoint y: 223, distance: 226.1
click at [860, 223] on div "walkDistance = 6 for i in range ( 3 ) : hero . moveRight ( walkDistance ) hero …" at bounding box center [734, 270] width 275 height 300
type textarea "walkDistance = walkDistance - 1"
click at [665, 307] on div "walkDistance = 6 for i in range ( 3 ) : hero . moveRight ( walkDistance ) hero …" at bounding box center [734, 270] width 275 height 300
paste textarea "alkDistance = walkDistance - 1"
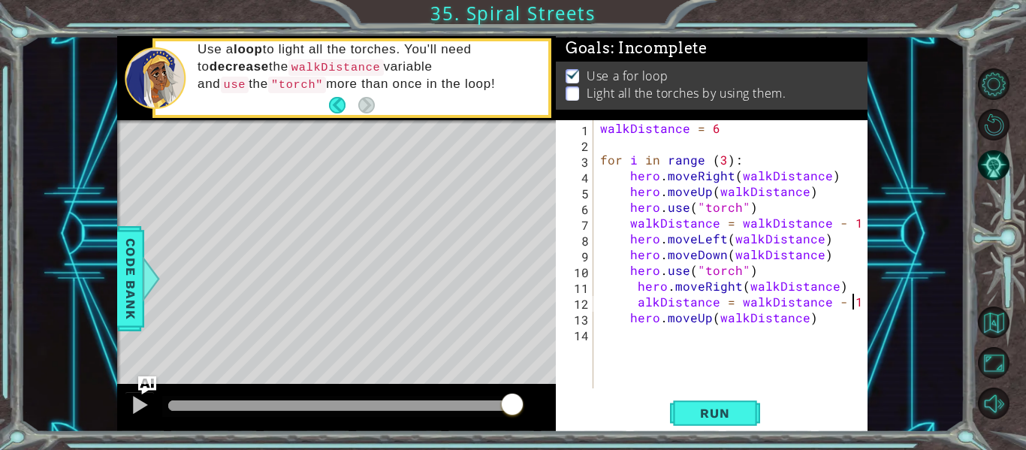
click at [635, 302] on div "walkDistance = 6 for i in range ( 3 ) : hero . moveRight ( walkDistance ) hero …" at bounding box center [734, 270] width 275 height 300
type textarea "alkDistance = walkDistance - 1"
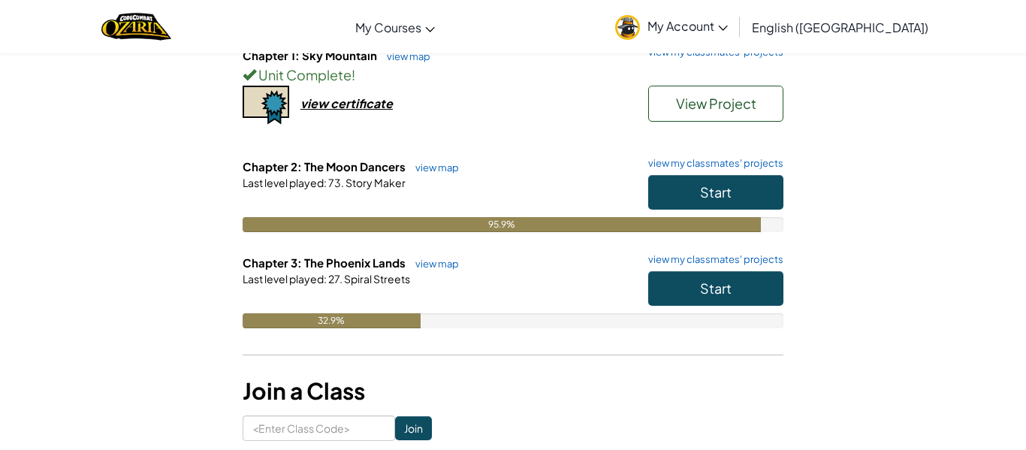
scroll to position [184, 0]
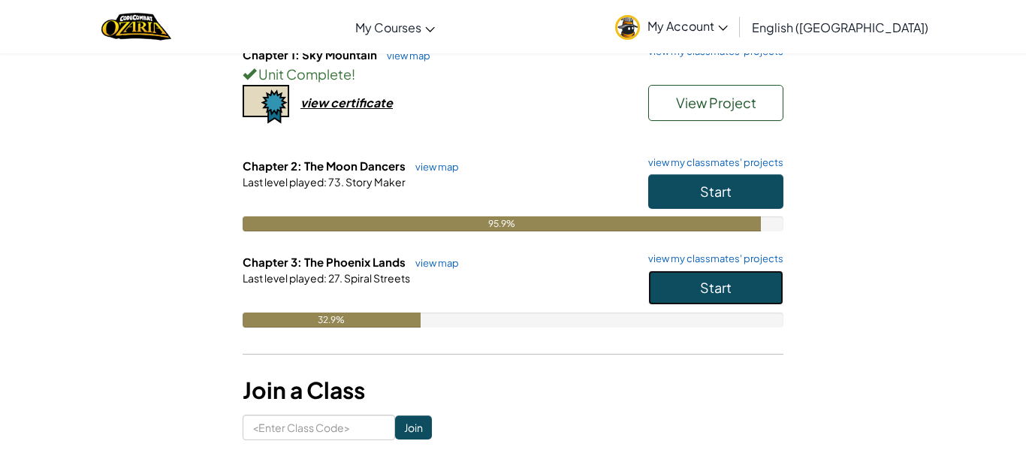
click at [750, 291] on button "Start" at bounding box center [715, 287] width 135 height 35
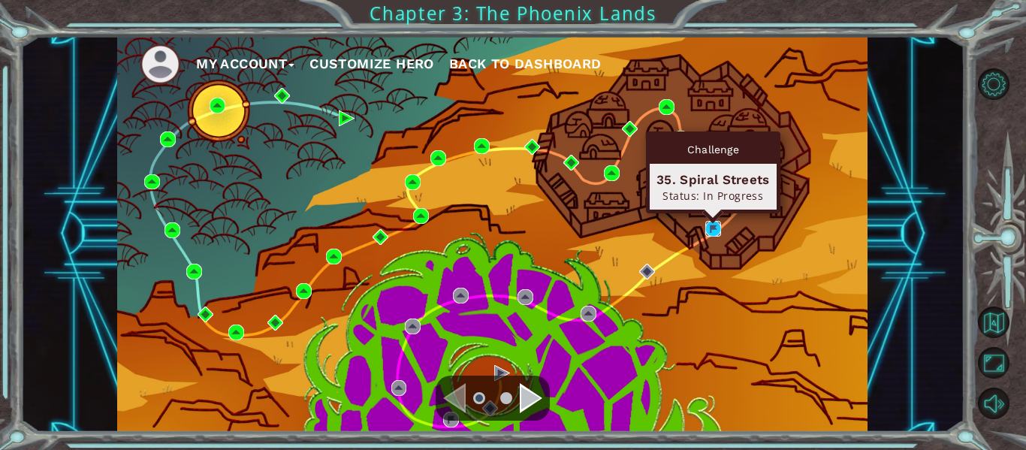
click at [713, 234] on img at bounding box center [713, 229] width 16 height 16
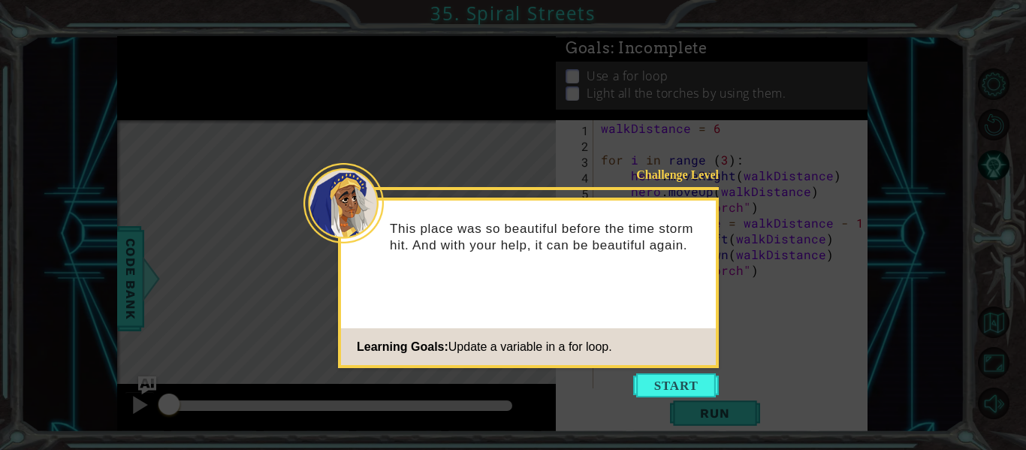
click at [652, 371] on icon at bounding box center [513, 225] width 1026 height 450
click at [651, 385] on button "Start" at bounding box center [676, 385] width 86 height 24
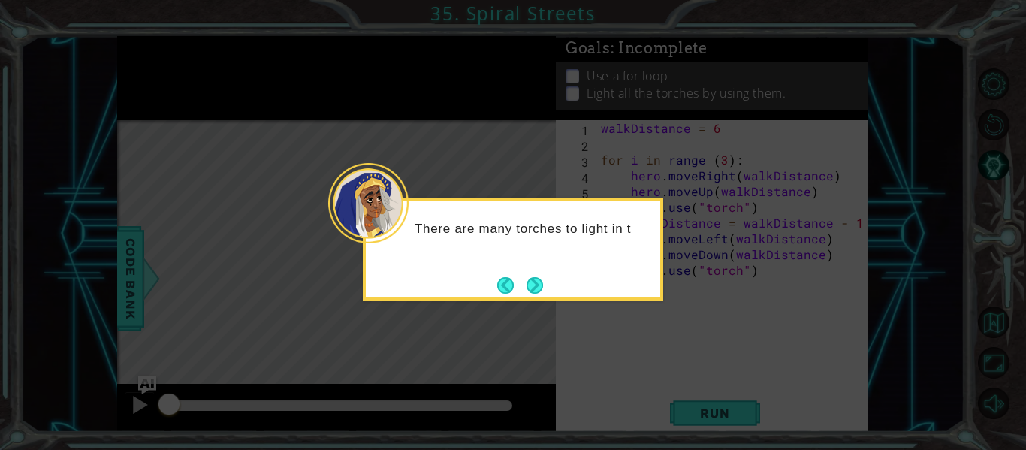
click at [534, 270] on div "There are many torches to light in t" at bounding box center [513, 249] width 301 height 103
click at [530, 283] on button "Next" at bounding box center [535, 285] width 17 height 17
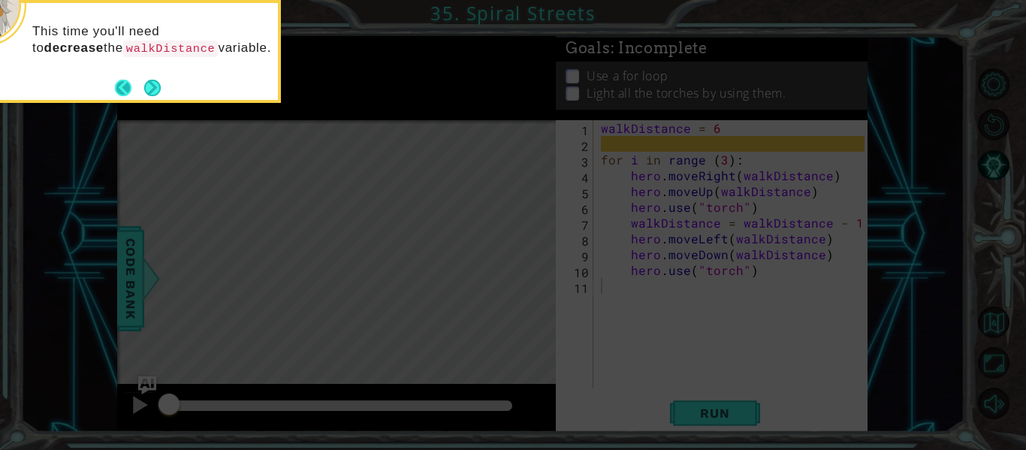
click at [133, 80] on button "Back" at bounding box center [129, 88] width 29 height 17
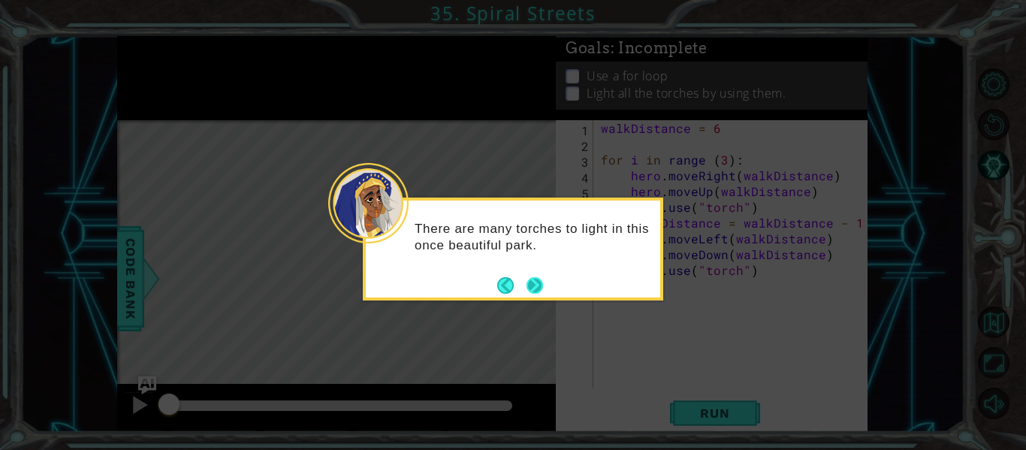
click at [539, 279] on button "Next" at bounding box center [535, 285] width 17 height 17
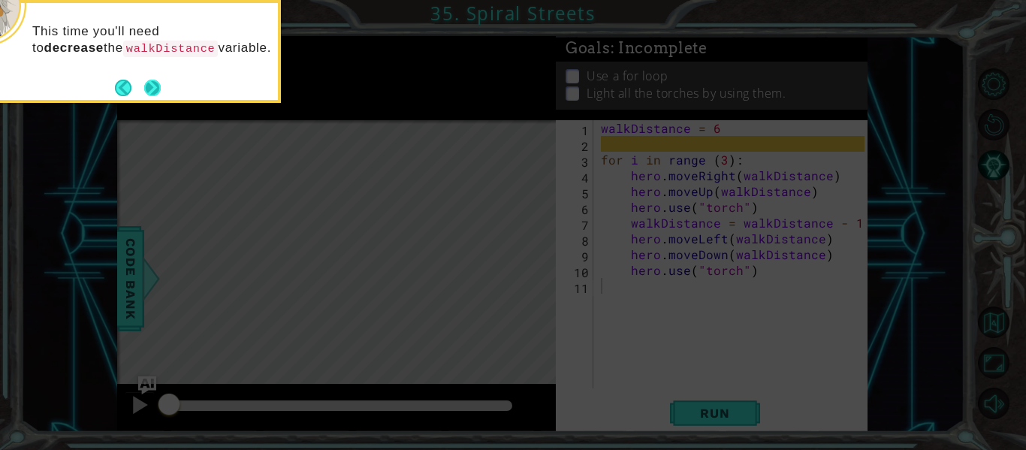
click at [153, 84] on button "Next" at bounding box center [152, 88] width 17 height 17
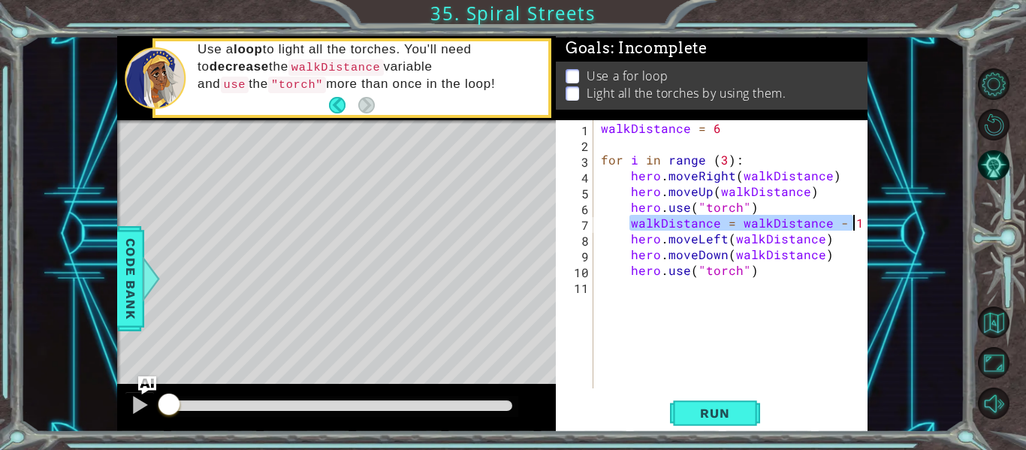
drag, startPoint x: 630, startPoint y: 225, endPoint x: 854, endPoint y: 225, distance: 223.9
click at [854, 225] on div "walkDistance = 6 for i in range ( 3 ) : hero . moveRight ( walkDistance ) hero …" at bounding box center [735, 270] width 274 height 300
click at [837, 243] on div "walkDistance = 6 for i in range ( 3 ) : hero . moveRight ( walkDistance ) hero …" at bounding box center [735, 270] width 274 height 300
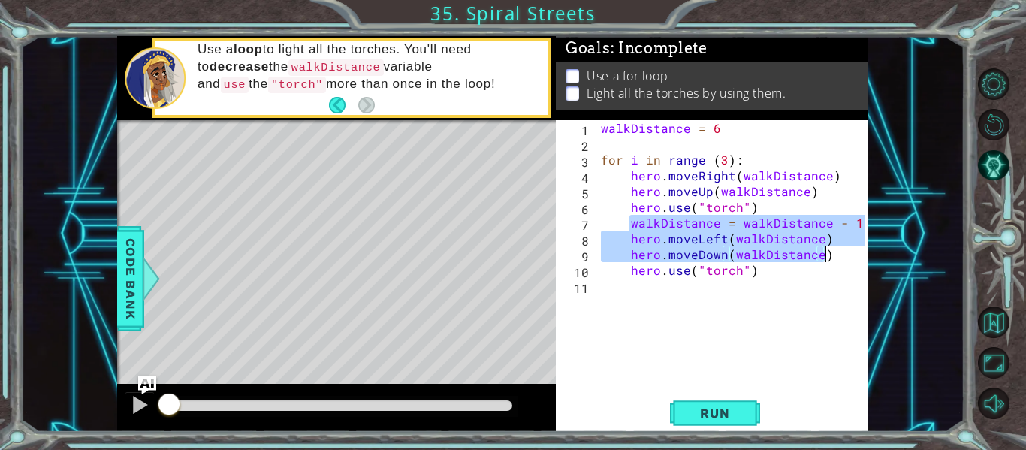
drag, startPoint x: 627, startPoint y: 226, endPoint x: 834, endPoint y: 258, distance: 209.1
click at [834, 258] on div "walkDistance = 6 for i in range ( 3 ) : hero . moveRight ( walkDistance ) hero …" at bounding box center [735, 270] width 274 height 300
click at [792, 273] on div "walkDistance = 6 for i in range ( 3 ) : hero . moveRight ( walkDistance ) hero …" at bounding box center [735, 270] width 274 height 300
type textarea "hero.use("torch")"
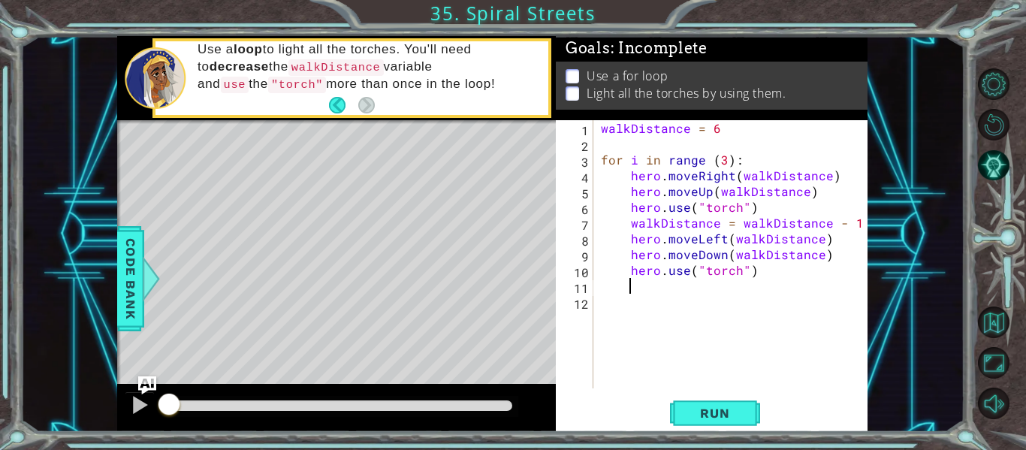
paste textarea "hero.moveDown(walkDistance)"
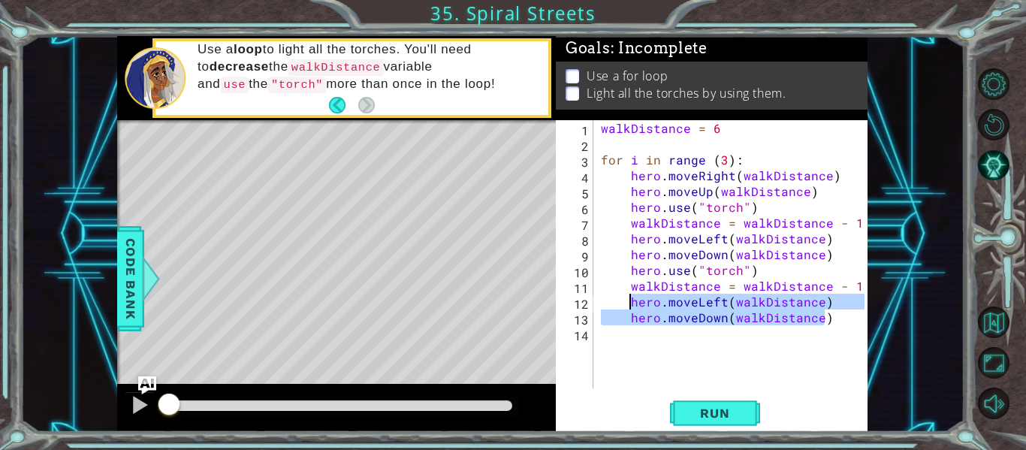
drag, startPoint x: 842, startPoint y: 323, endPoint x: 629, endPoint y: 304, distance: 214.2
click at [629, 304] on div "walkDistance = 6 for i in range ( 3 ) : hero . moveRight ( walkDistance ) hero …" at bounding box center [735, 270] width 274 height 300
type textarea "hero.moveLeft(walkDistance) hero.moveDown(walkDistance)"
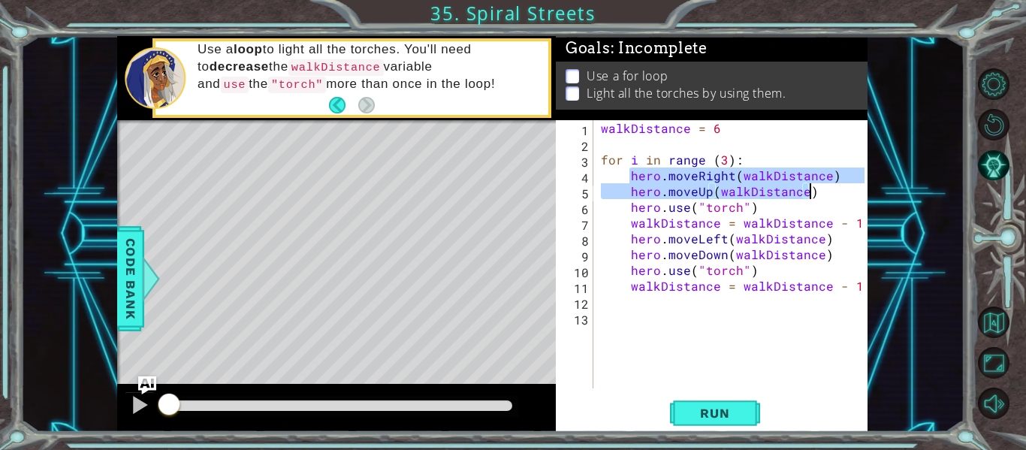
drag, startPoint x: 630, startPoint y: 174, endPoint x: 810, endPoint y: 198, distance: 181.9
click at [810, 198] on div "walkDistance = 6 for i in range ( 3 ) : hero . moveRight ( walkDistance ) hero …" at bounding box center [735, 270] width 274 height 300
click at [659, 176] on div "walkDistance = 6 for i in range ( 3 ) : hero . moveRight ( walkDistance ) hero …" at bounding box center [731, 254] width 267 height 268
drag, startPoint x: 631, startPoint y: 174, endPoint x: 757, endPoint y: 204, distance: 129.6
click at [757, 204] on div "walkDistance = 6 for i in range ( 3 ) : hero . moveRight ( walkDistance ) hero …" at bounding box center [735, 270] width 274 height 300
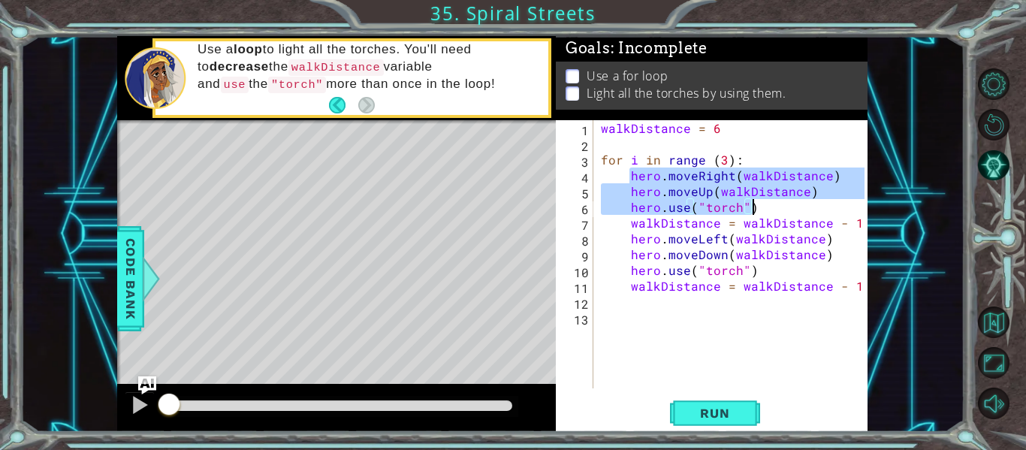
type textarea "hero.moveUp(walkDistance) hero.use("torch")"
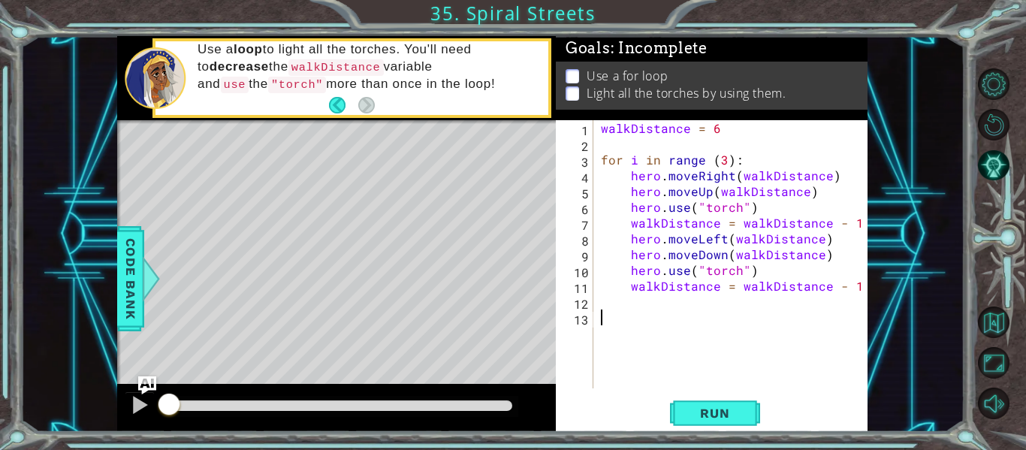
click at [667, 311] on div "walkDistance = 6 for i in range ( 3 ) : hero . moveRight ( walkDistance ) hero …" at bounding box center [735, 270] width 274 height 300
click at [658, 304] on div "walkDistance = 6 for i in range ( 3 ) : hero . moveRight ( walkDistance ) hero …" at bounding box center [735, 270] width 274 height 300
paste textarea "hero.use("torch")"
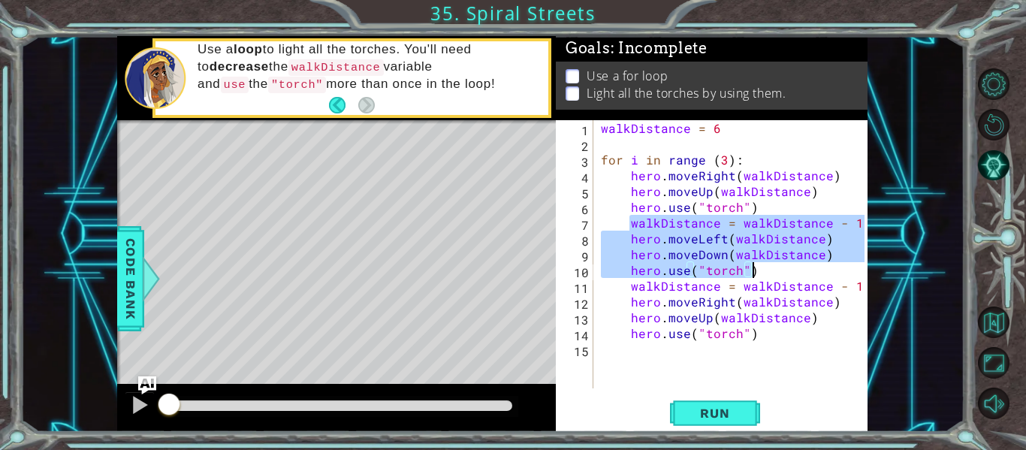
drag, startPoint x: 629, startPoint y: 222, endPoint x: 826, endPoint y: 267, distance: 202.8
click at [826, 267] on div "walkDistance = 6 for i in range ( 3 ) : hero . moveRight ( walkDistance ) hero …" at bounding box center [735, 270] width 274 height 300
click at [771, 337] on div "walkDistance = 6 for i in range ( 3 ) : hero . moveRight ( walkDistance ) hero …" at bounding box center [735, 270] width 274 height 300
type textarea "hero.use("torch")"
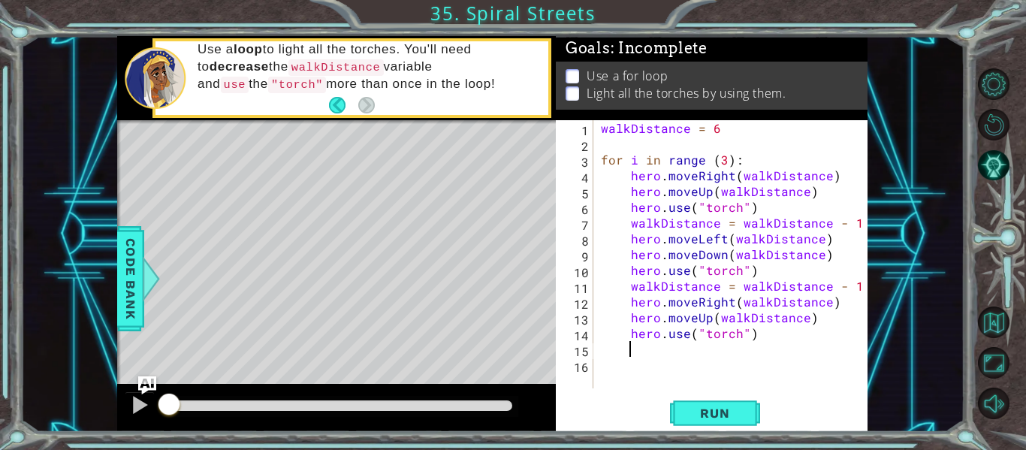
paste textarea "hero.use("torch")"
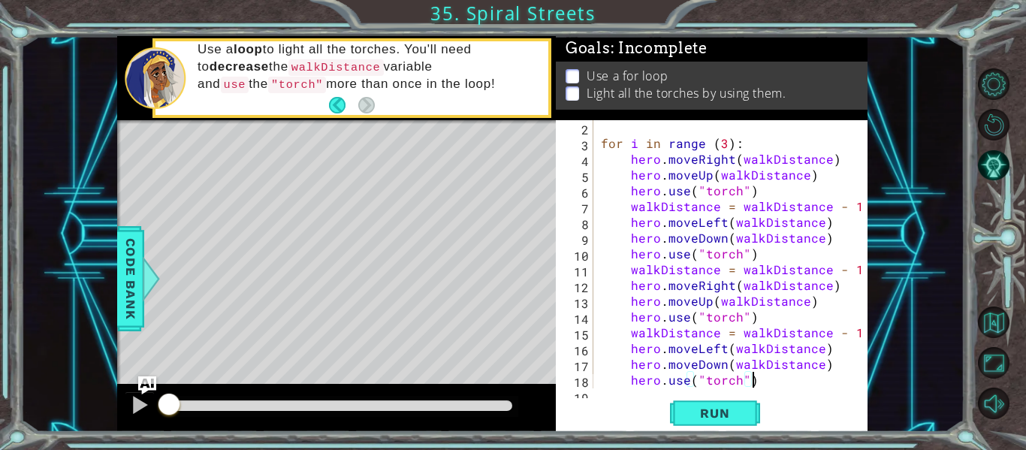
scroll to position [32, 0]
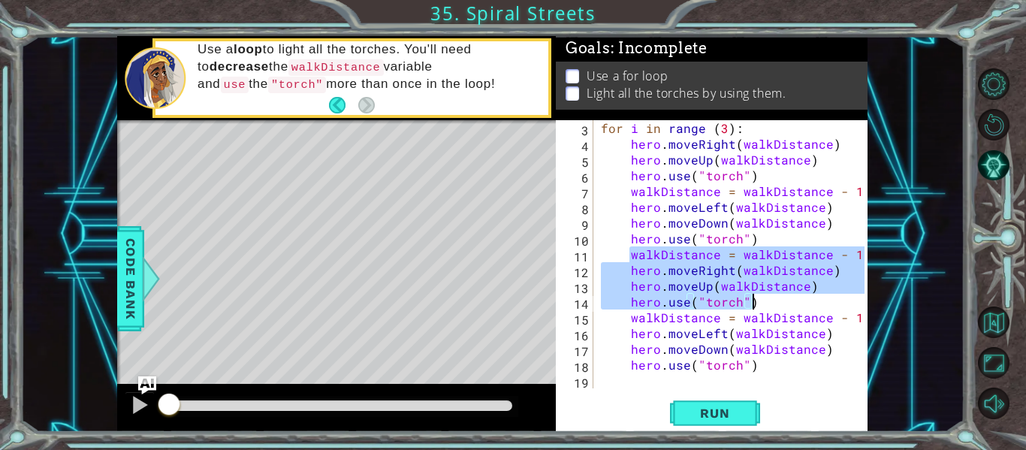
drag, startPoint x: 630, startPoint y: 252, endPoint x: 773, endPoint y: 301, distance: 151.6
click at [773, 301] on div "for i in range ( 3 ) : hero . moveRight ( walkDistance ) hero . moveUp ( walkDi…" at bounding box center [735, 270] width 274 height 300
type textarea "hero.moveUp(walkDistance) hero.use("torch")"
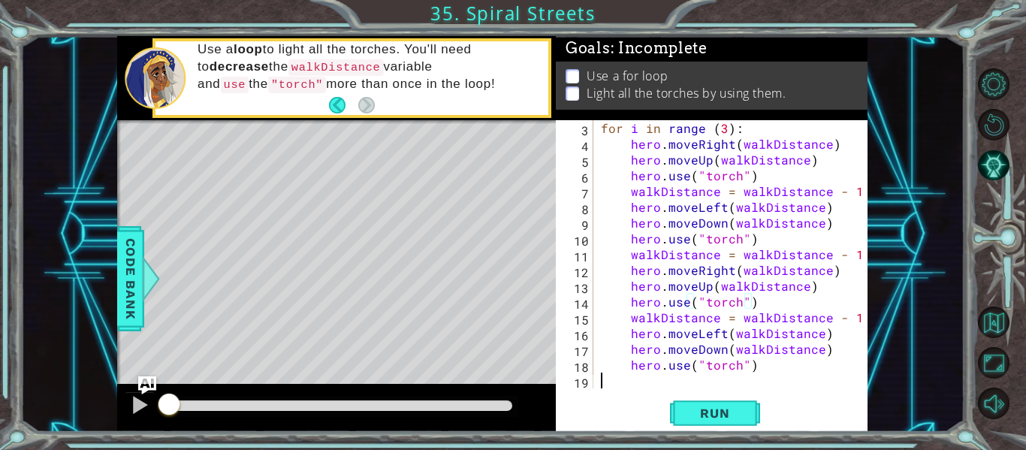
click at [766, 373] on div "for i in range ( 3 ) : hero . moveRight ( walkDistance ) hero . moveUp ( walkDi…" at bounding box center [735, 270] width 274 height 300
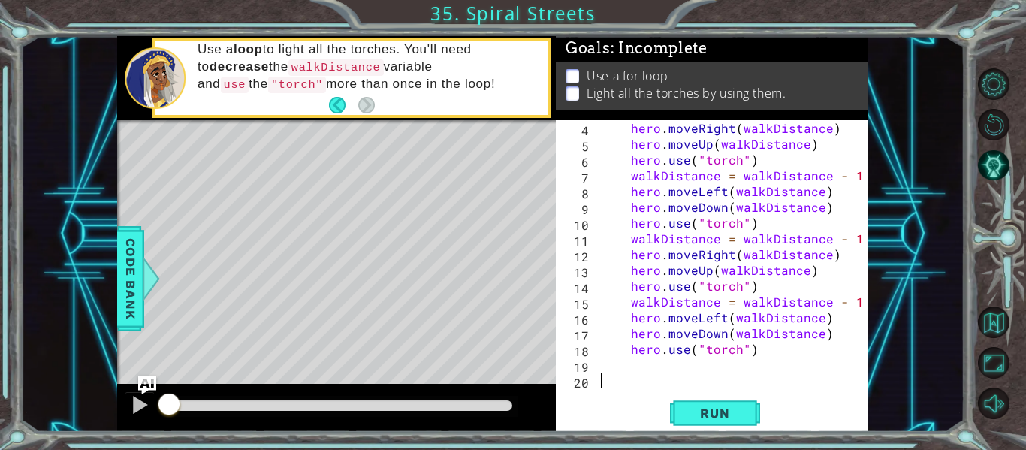
paste textarea "hero.use("torch")"
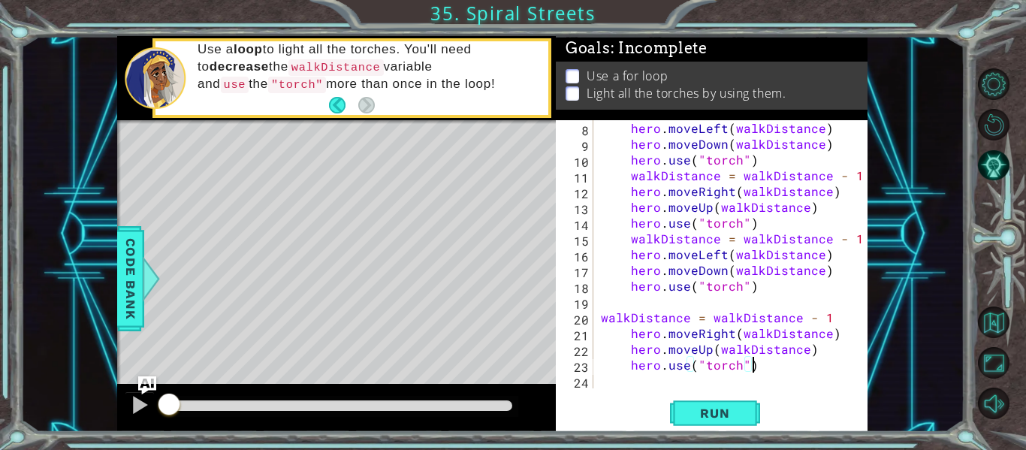
scroll to position [110, 0]
click at [733, 412] on span "Run" at bounding box center [714, 413] width 59 height 15
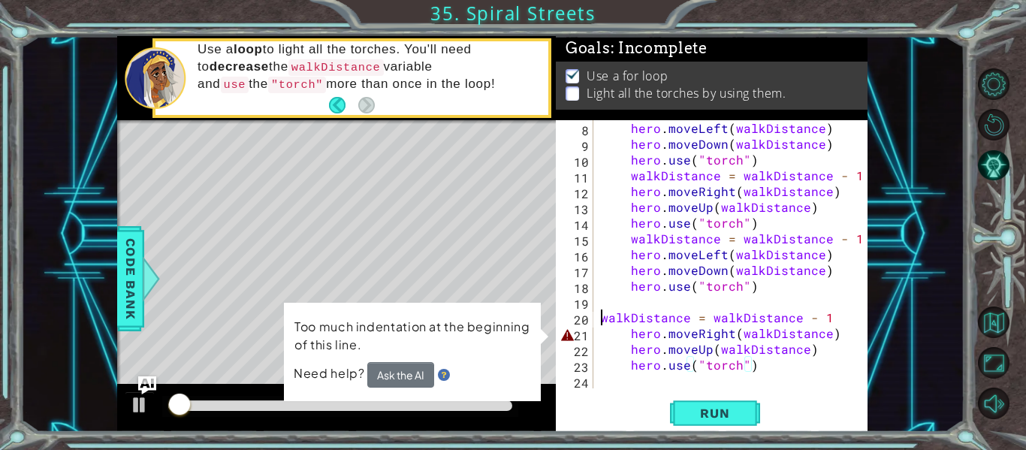
click at [603, 315] on div "hero . moveLeft ( walkDistance ) hero . moveDown ( walkDistance ) hero . use ( …" at bounding box center [735, 270] width 274 height 300
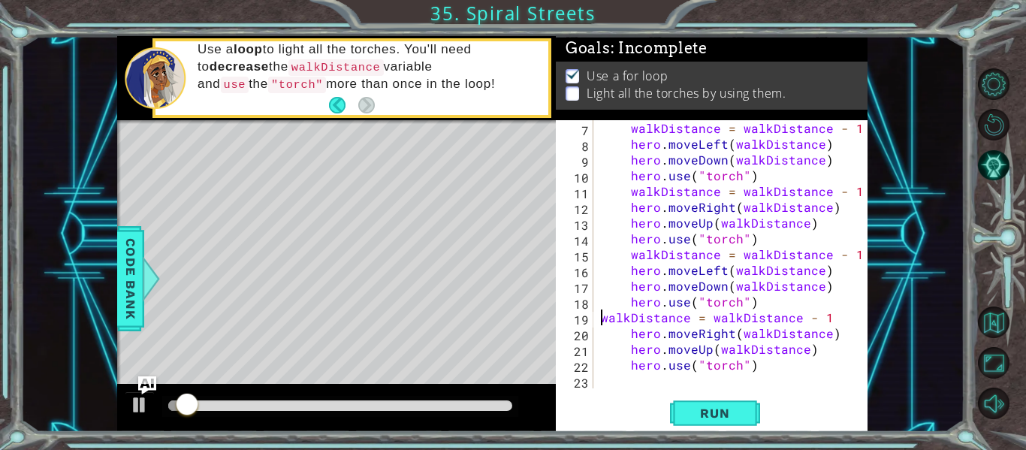
scroll to position [95, 0]
click at [705, 406] on span "Run" at bounding box center [714, 413] width 59 height 15
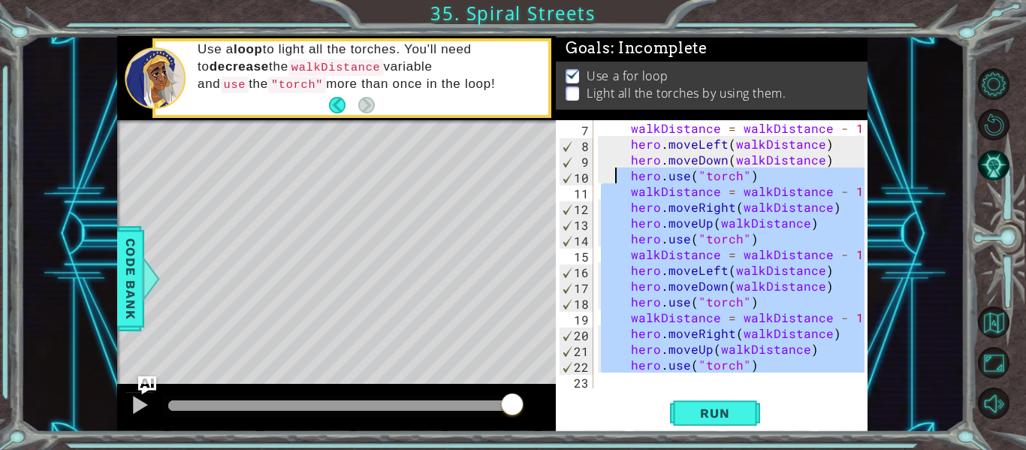
drag, startPoint x: 762, startPoint y: 379, endPoint x: 615, endPoint y: 178, distance: 248.4
click at [615, 178] on div "walkDistance = walkDistance - 1 hero . moveLeft ( walkDistance ) hero . moveDow…" at bounding box center [735, 270] width 274 height 300
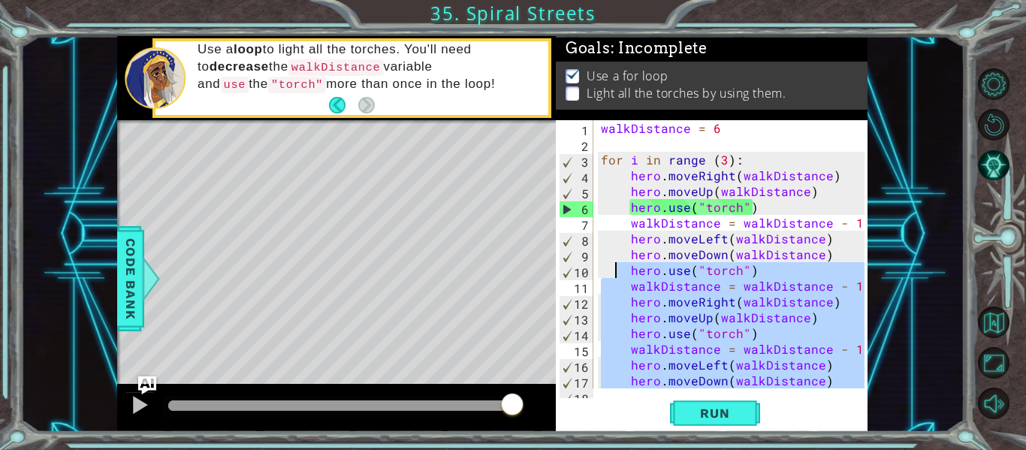
click at [615, 178] on div "walkDistance = 6 for i in range ( 3 ) : hero . moveRight ( walkDistance ) hero …" at bounding box center [735, 270] width 274 height 300
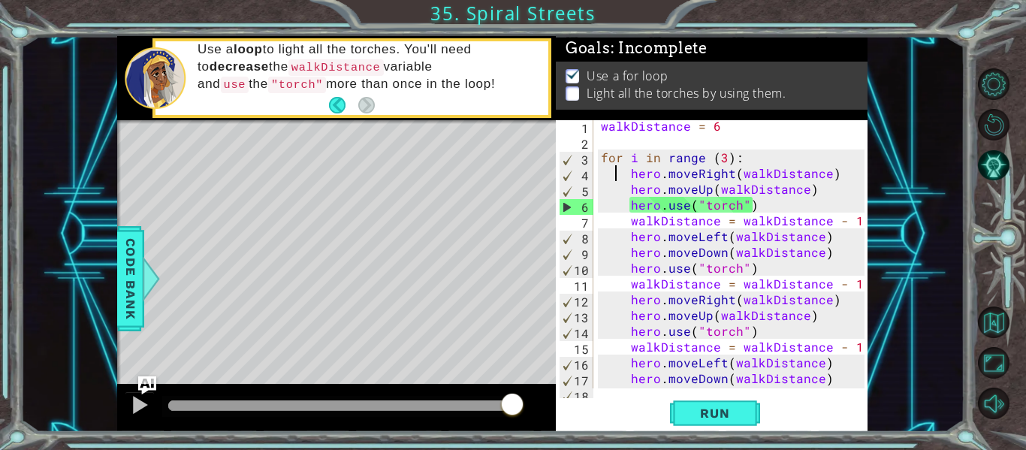
scroll to position [2, 0]
drag, startPoint x: 627, startPoint y: 282, endPoint x: 642, endPoint y: 282, distance: 15.0
click at [642, 282] on div "walkDistance = 6 for i in range ( 3 ) : hero . moveRight ( walkDistance ) hero …" at bounding box center [735, 268] width 274 height 300
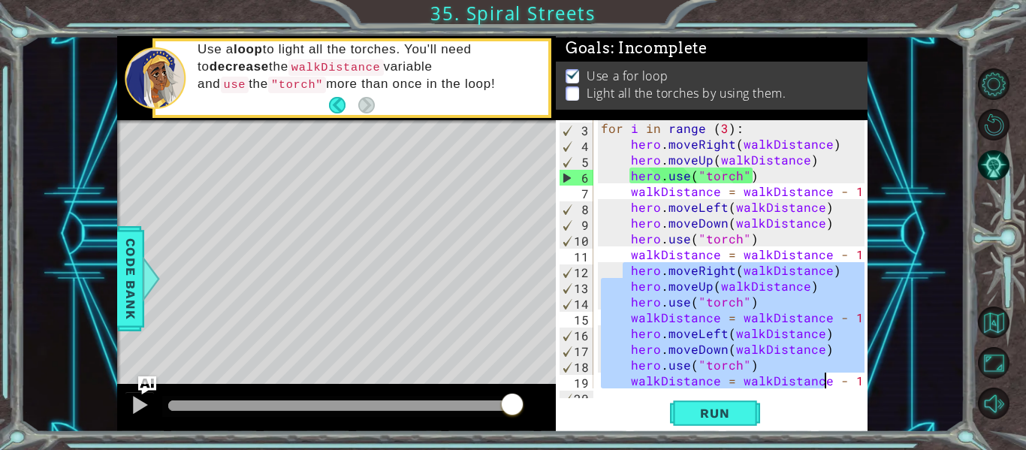
scroll to position [95, 0]
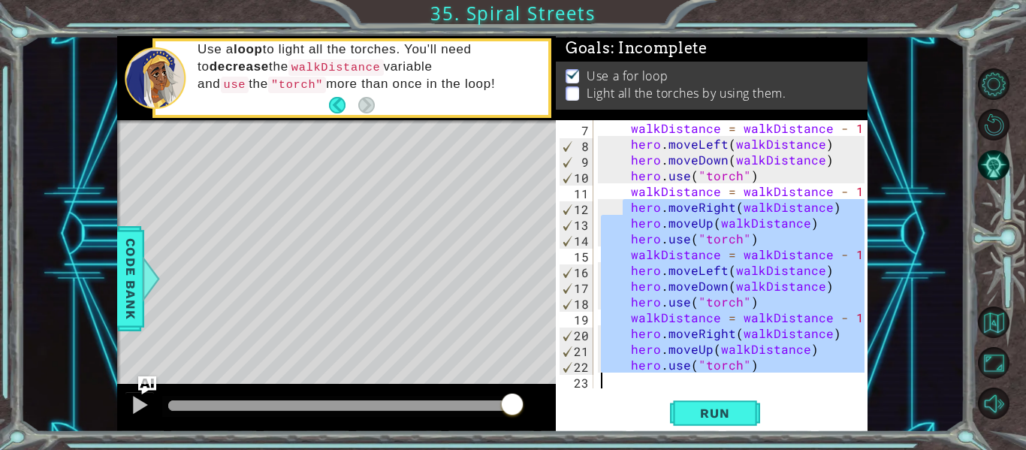
drag, startPoint x: 626, startPoint y: 298, endPoint x: 887, endPoint y: 415, distance: 285.8
click at [887, 415] on div "1 ההההההההההההההההההההההההההההההההההההההההההההההההההההההההההההההההההההההההההההה…" at bounding box center [492, 234] width 944 height 396
type textarea "hero.use("torch")"
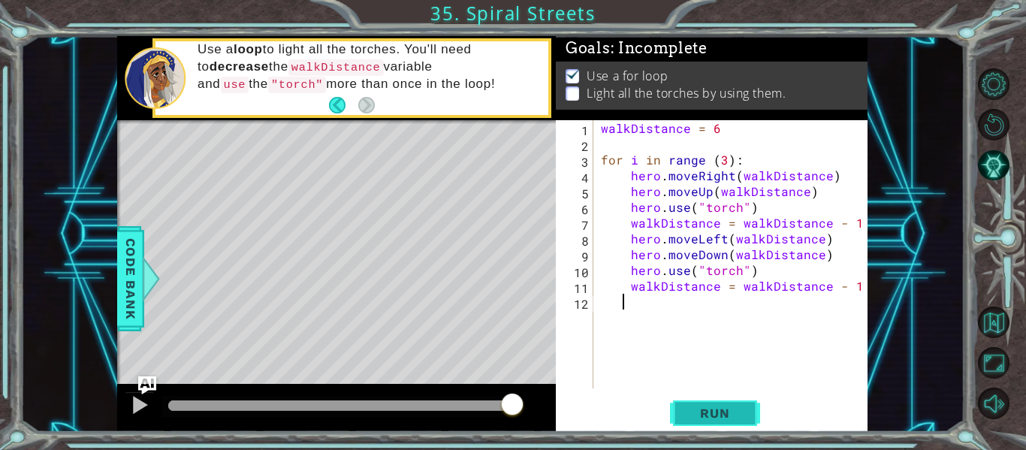
click at [744, 415] on span "Run" at bounding box center [714, 413] width 59 height 15
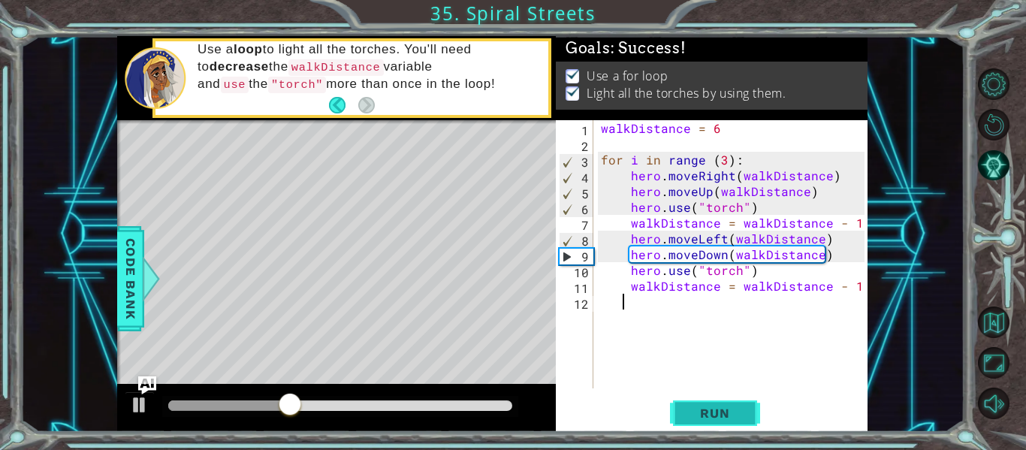
click at [744, 415] on span "Run" at bounding box center [714, 413] width 59 height 15
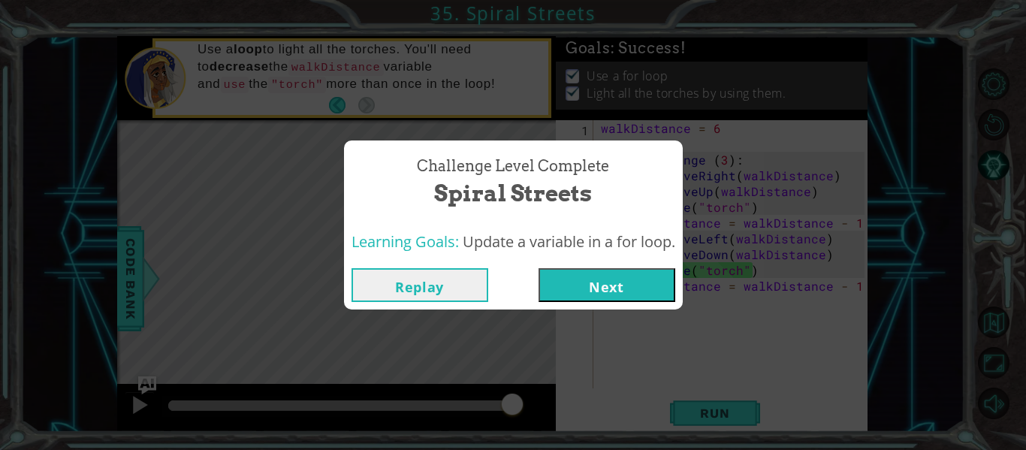
click at [959, 62] on div "Challenge Level Complete Spiral Streets Learning Goals: Update a variable in a …" at bounding box center [513, 225] width 1026 height 450
click at [607, 295] on button "Next" at bounding box center [607, 285] width 137 height 34
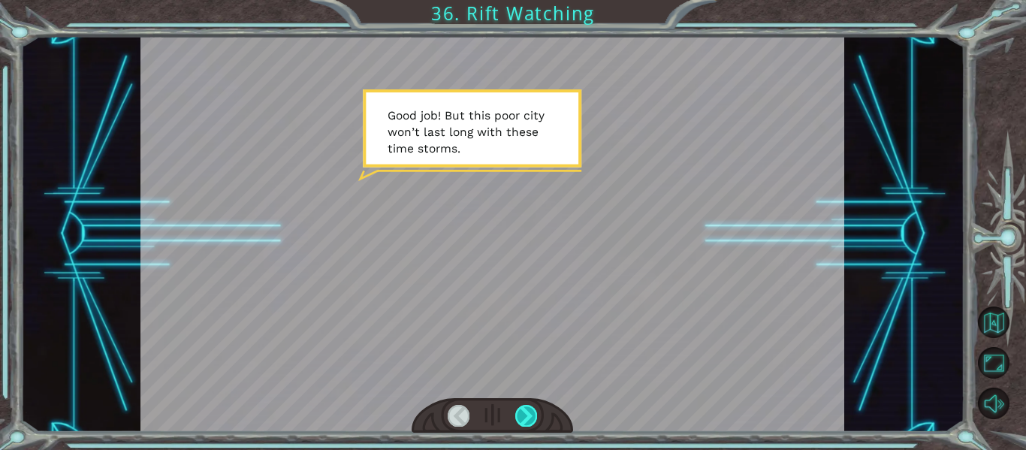
click at [517, 409] on div at bounding box center [526, 415] width 22 height 21
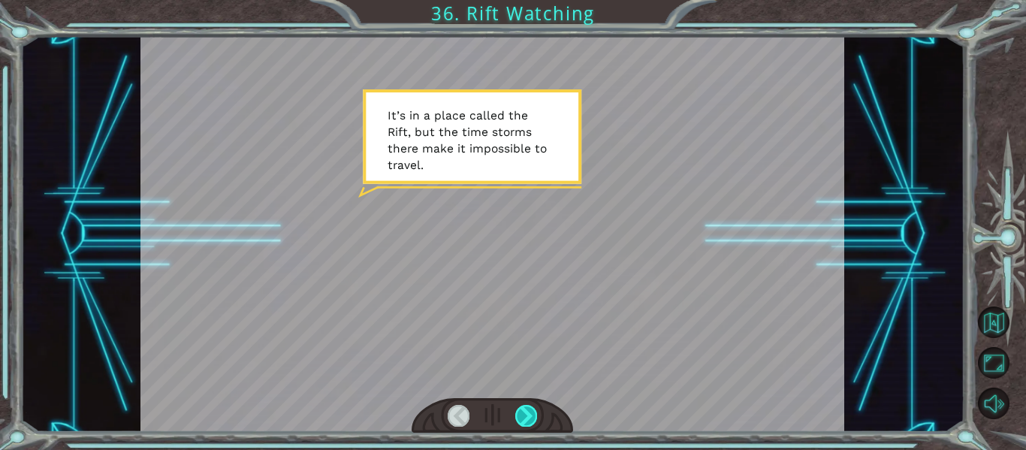
click at [517, 409] on div at bounding box center [526, 415] width 22 height 21
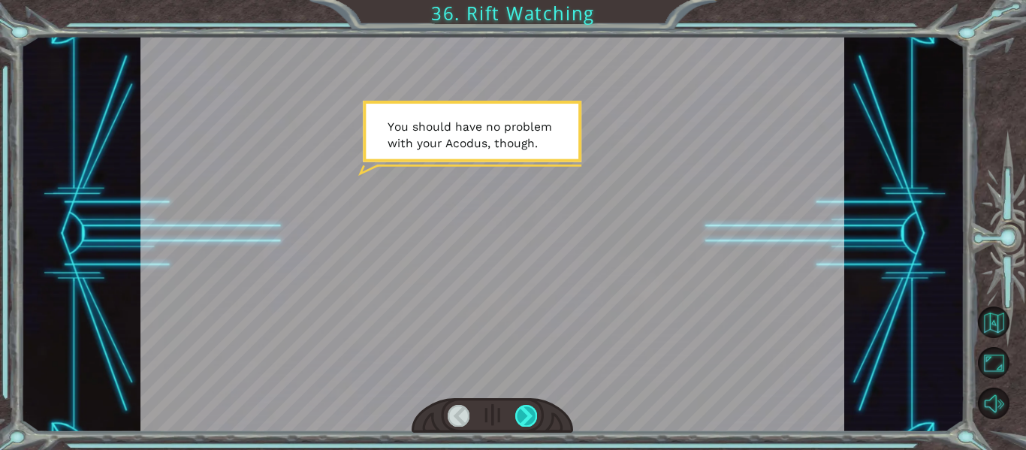
click at [517, 409] on div at bounding box center [526, 415] width 22 height 21
click at [518, 412] on div at bounding box center [526, 415] width 22 height 21
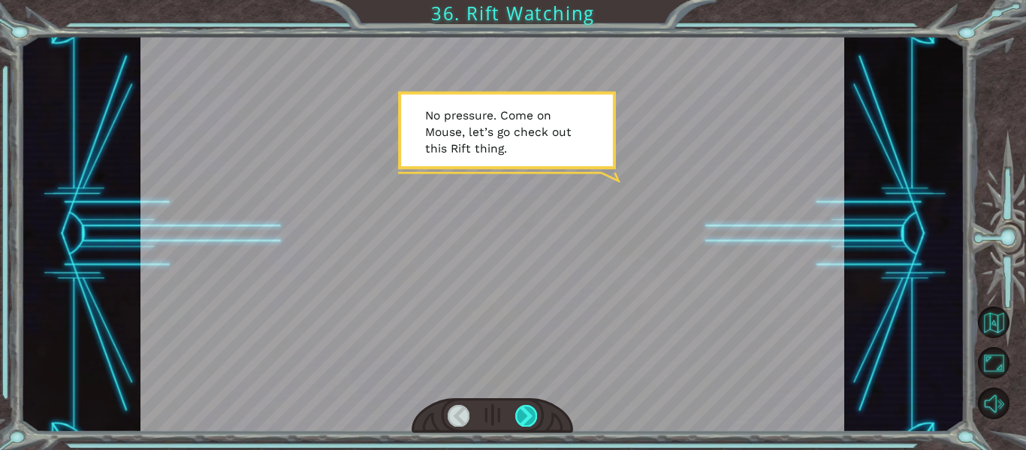
click at [518, 412] on div at bounding box center [526, 415] width 22 height 21
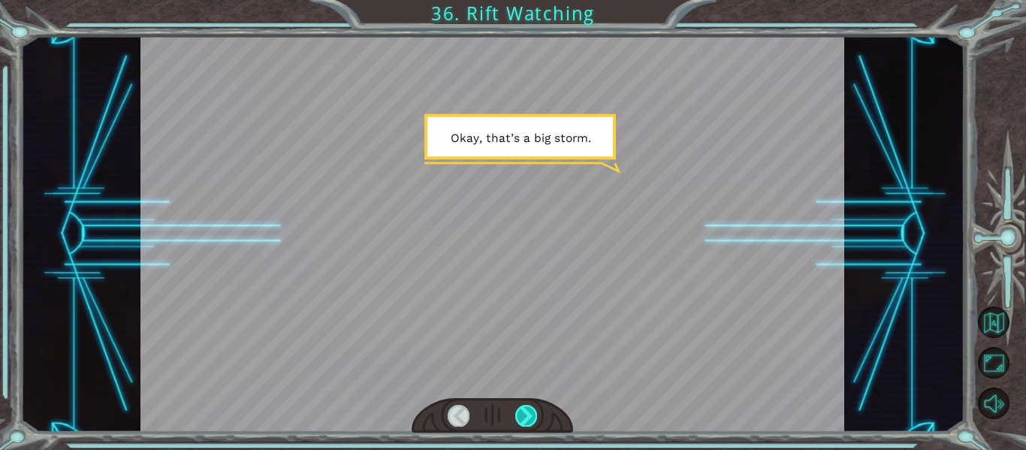
click at [518, 412] on div at bounding box center [526, 415] width 22 height 21
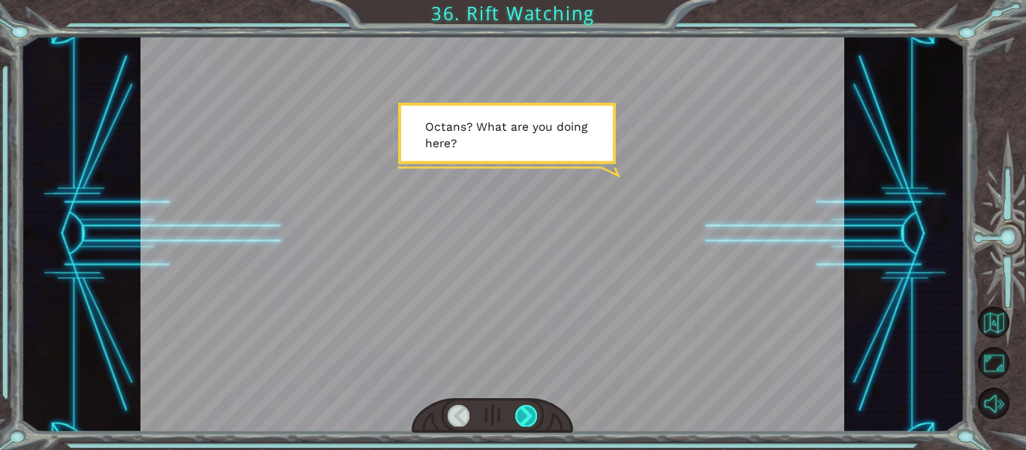
click at [521, 412] on div at bounding box center [526, 415] width 22 height 21
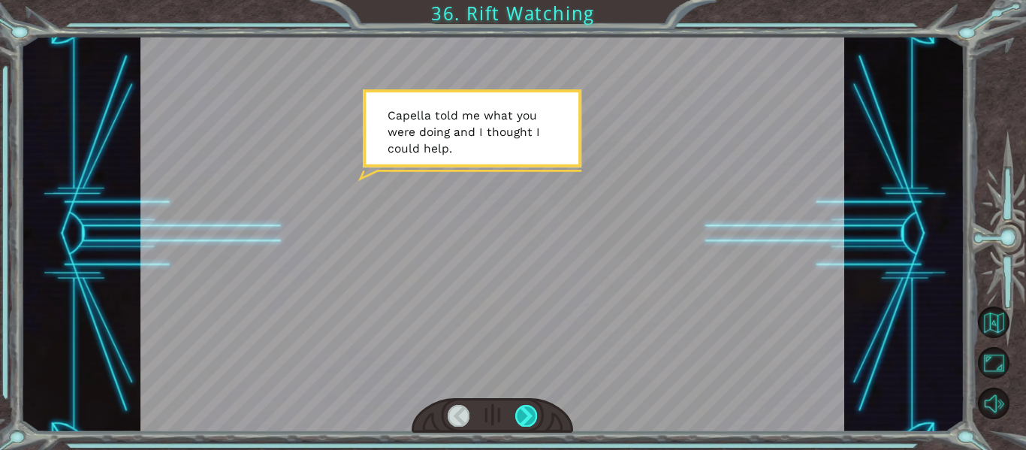
click at [521, 412] on div at bounding box center [526, 415] width 22 height 21
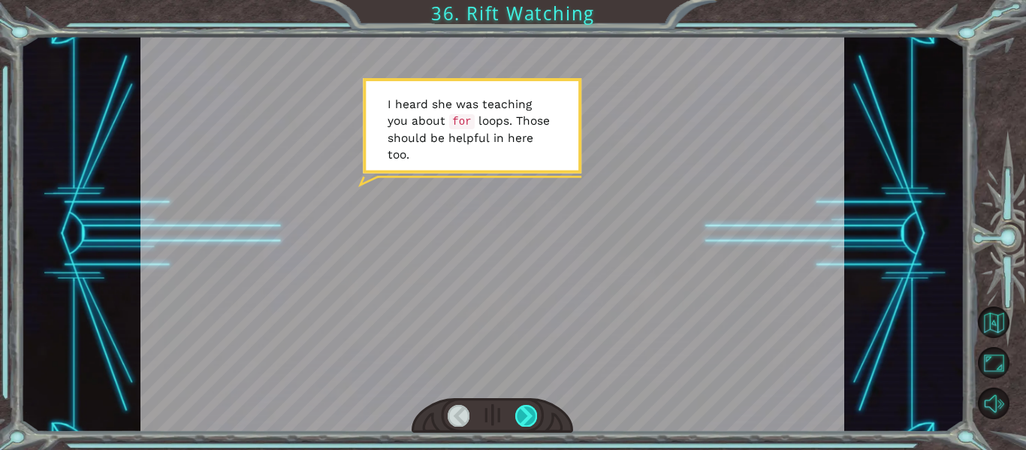
click at [521, 412] on div at bounding box center [526, 415] width 22 height 21
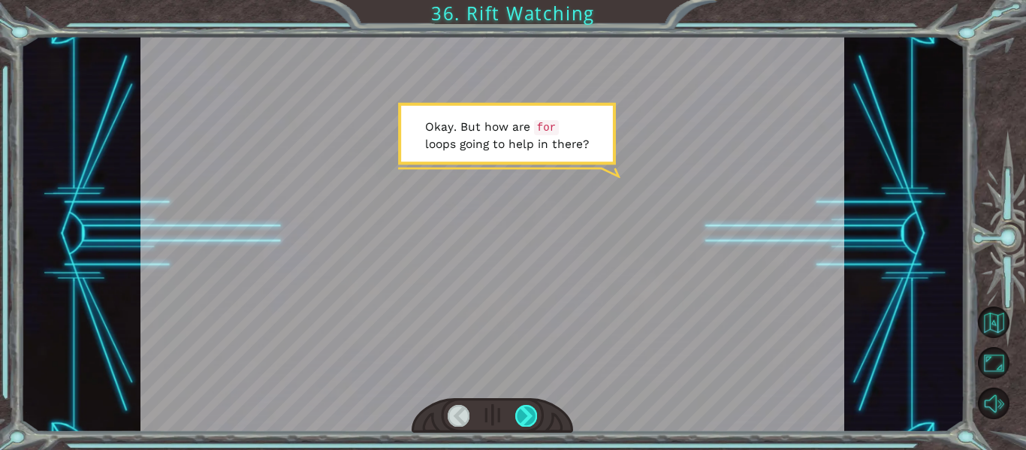
click at [521, 412] on div at bounding box center [526, 415] width 22 height 21
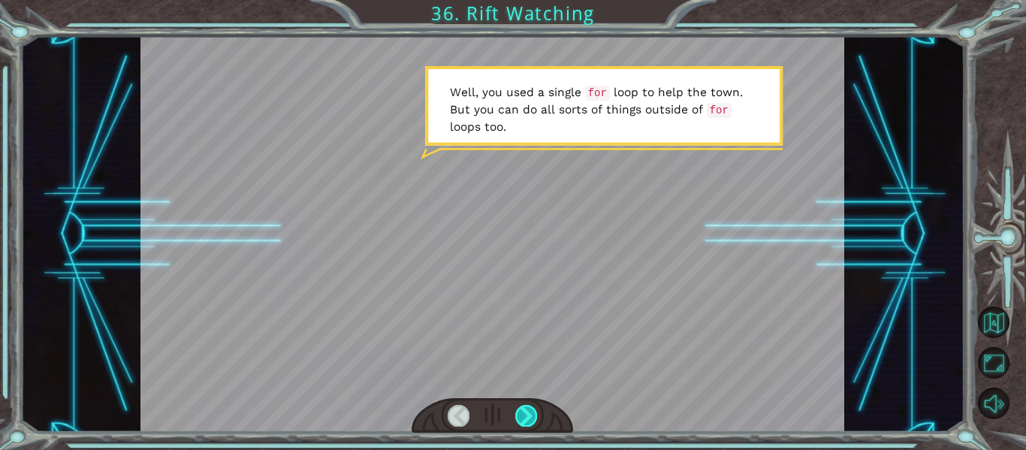
click at [520, 412] on div at bounding box center [526, 415] width 22 height 21
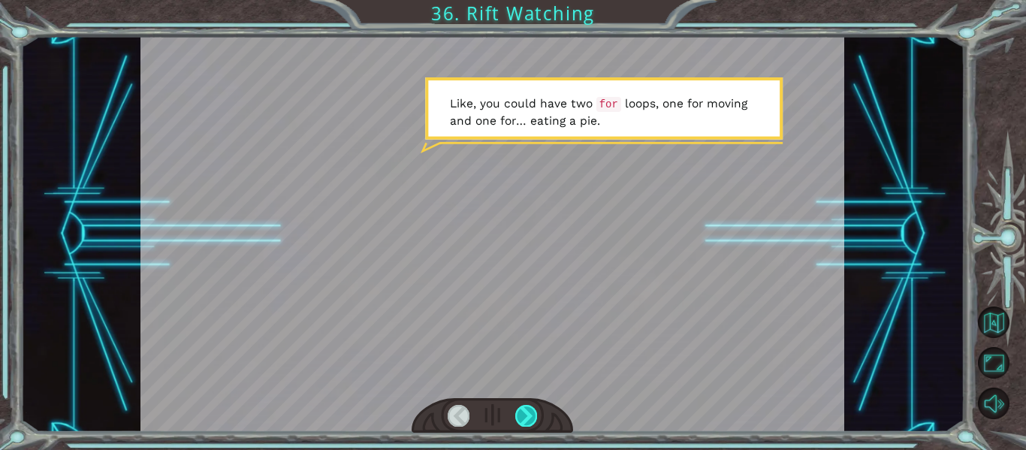
click at [519, 412] on div at bounding box center [526, 415] width 22 height 21
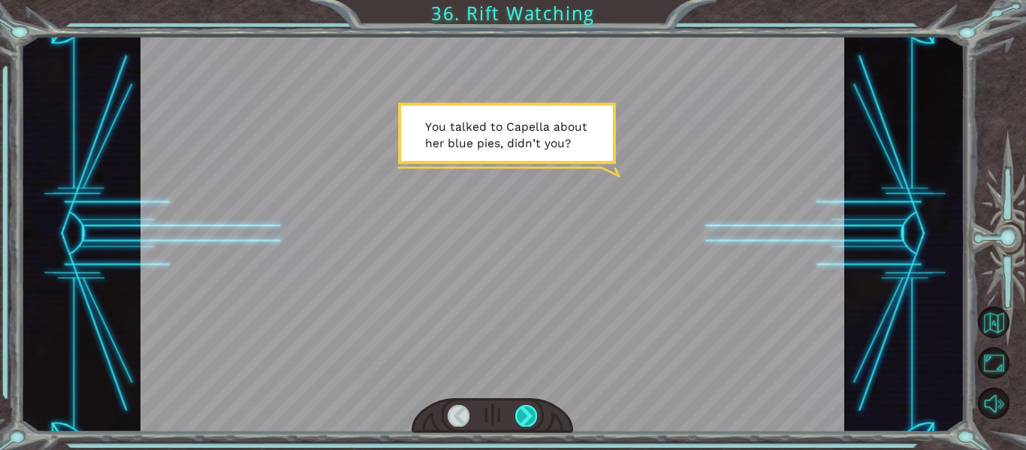
click at [519, 412] on div at bounding box center [526, 415] width 22 height 21
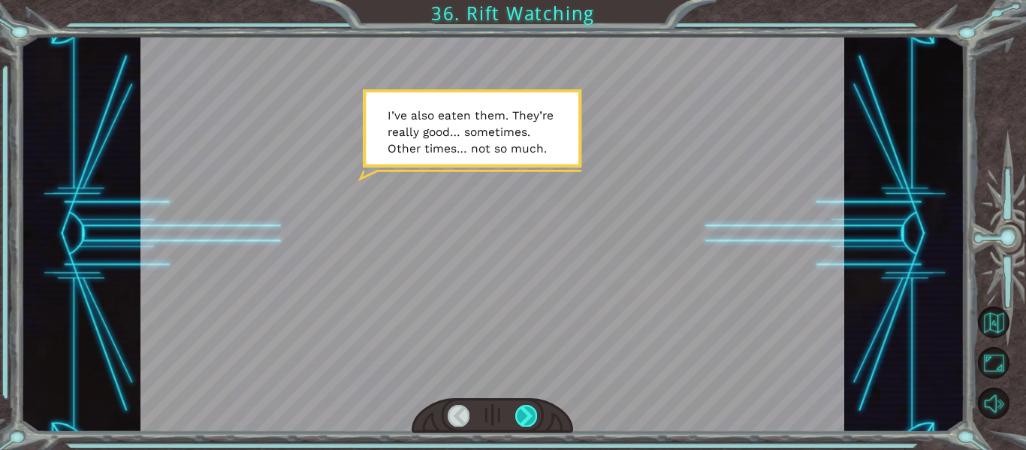
click at [518, 411] on div at bounding box center [526, 415] width 22 height 21
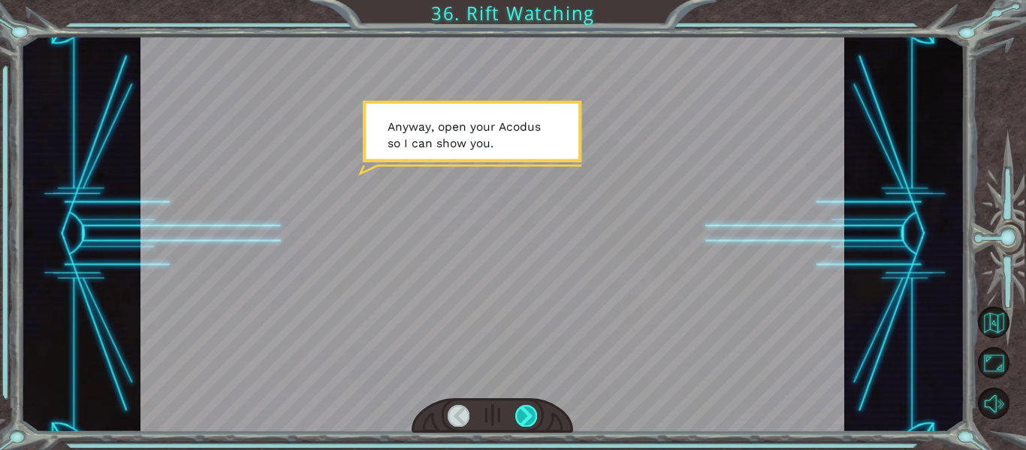
click at [518, 411] on div at bounding box center [526, 415] width 22 height 21
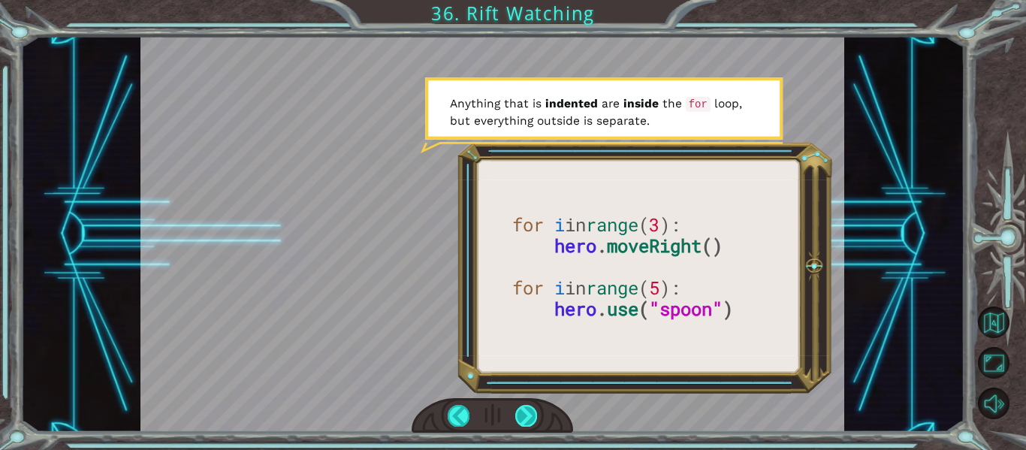
click at [531, 409] on div at bounding box center [526, 415] width 22 height 21
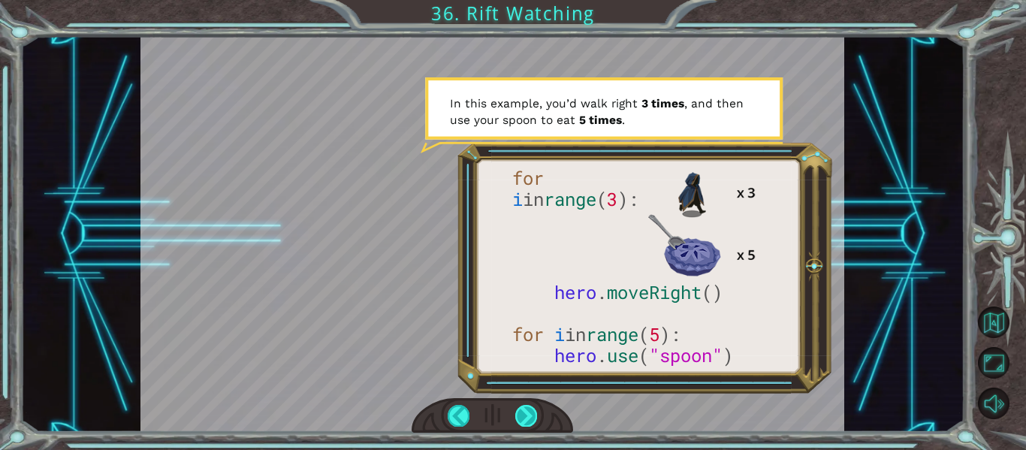
click at [528, 418] on div at bounding box center [526, 415] width 22 height 21
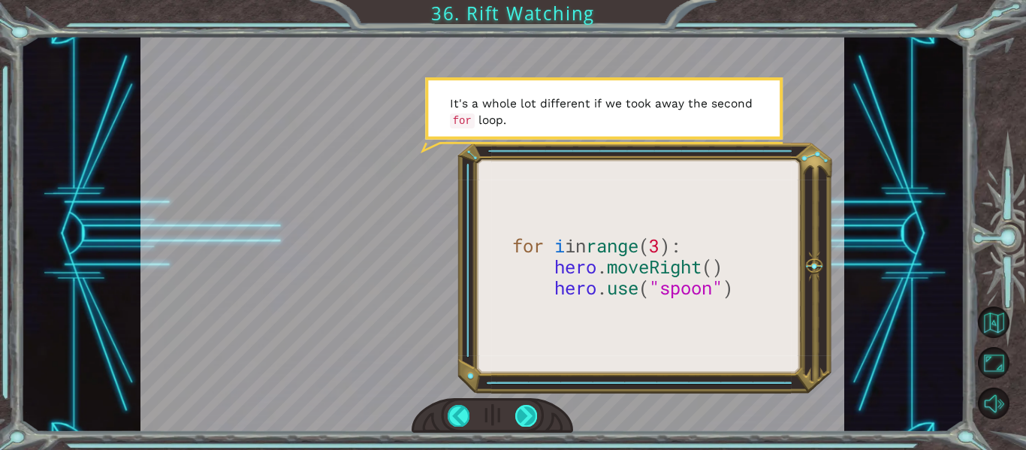
click at [526, 410] on div at bounding box center [526, 415] width 22 height 21
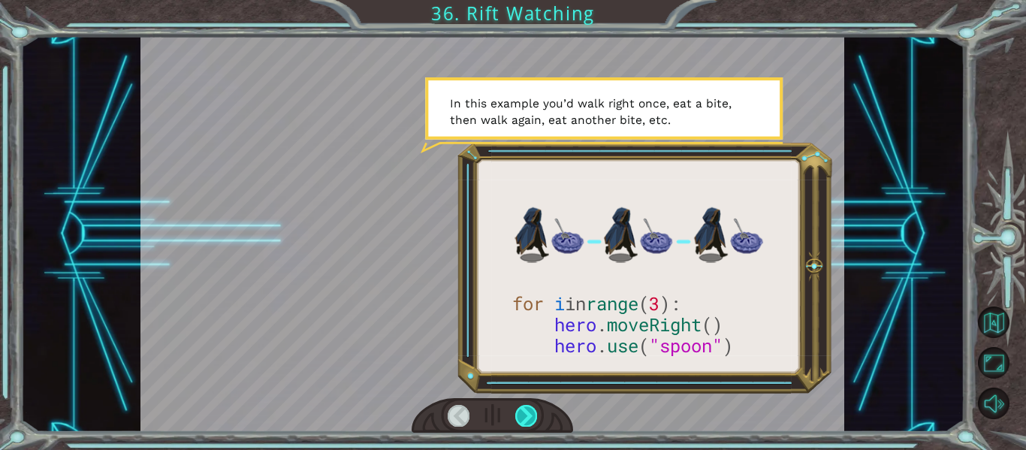
click at [526, 418] on div at bounding box center [526, 415] width 22 height 21
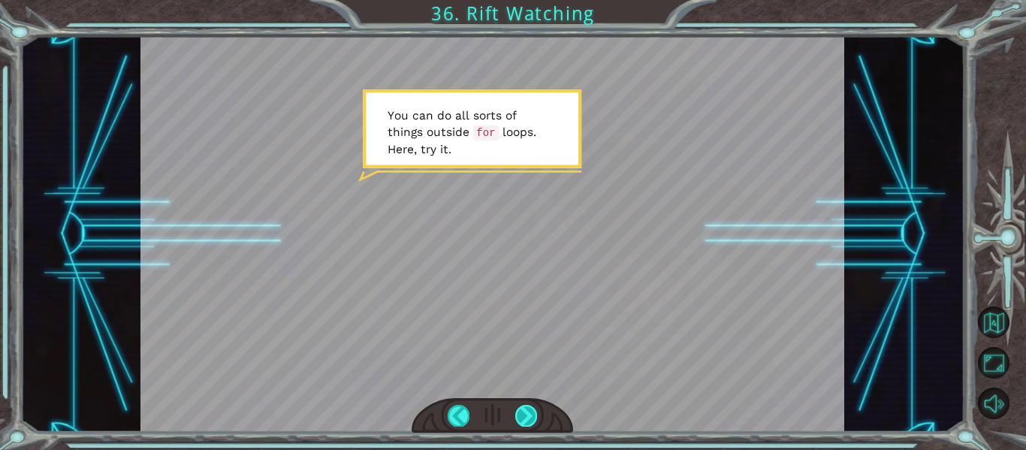
click at [529, 413] on div at bounding box center [526, 415] width 22 height 21
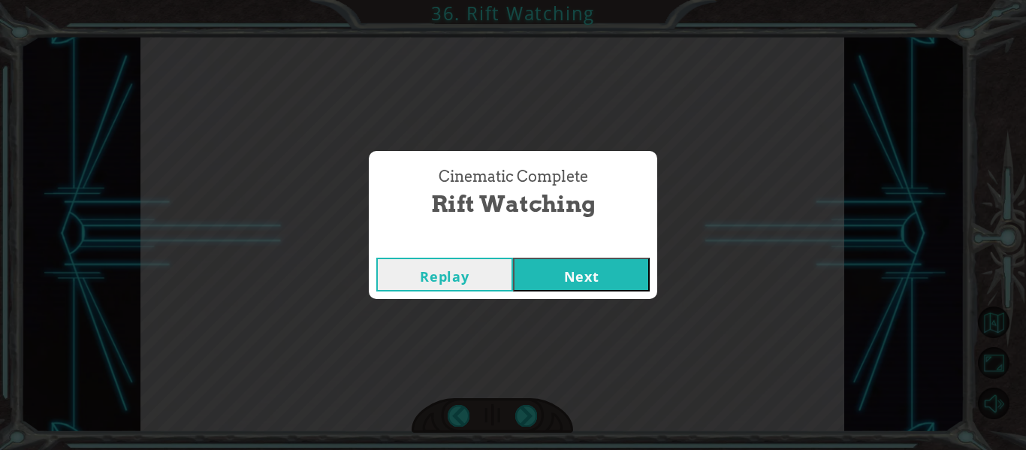
click at [575, 273] on button "Next" at bounding box center [581, 275] width 137 height 34
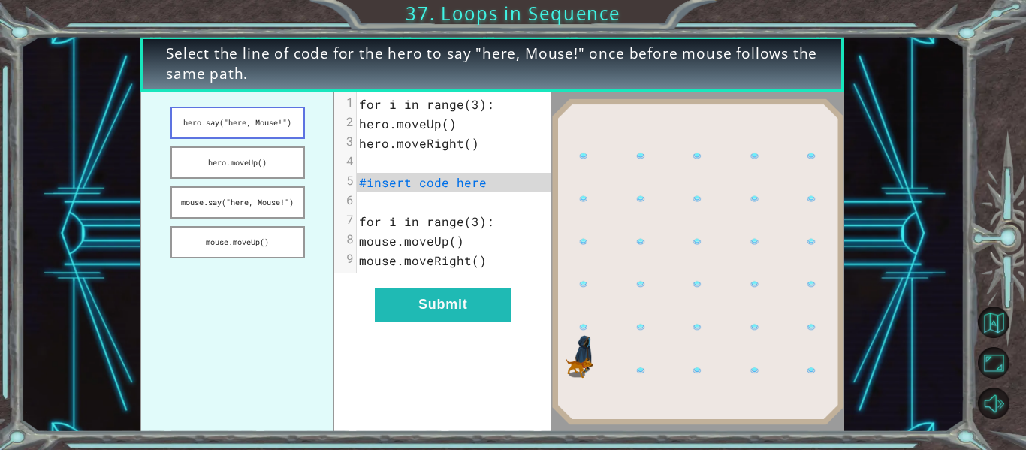
click at [273, 125] on button "hero.say("here, Mouse!")" at bounding box center [238, 123] width 134 height 32
click at [272, 133] on button "hero.say("here, Mouse!")" at bounding box center [238, 123] width 134 height 32
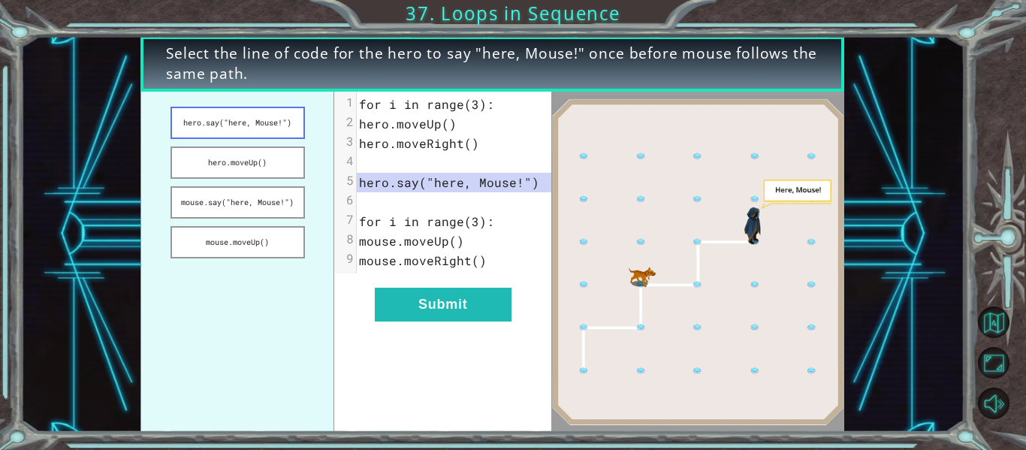
click at [263, 123] on button "hero.say("here, Mouse!")" at bounding box center [238, 123] width 134 height 32
click at [240, 122] on button "hero.say("here, Mouse!")" at bounding box center [238, 123] width 134 height 32
click at [431, 333] on div "xxxxxxxxxx 9 1 for i in range(3): 2 hero.moveUp() 3 hero.moveRight() 4 ​ 5 hero…" at bounding box center [442, 262] width 217 height 340
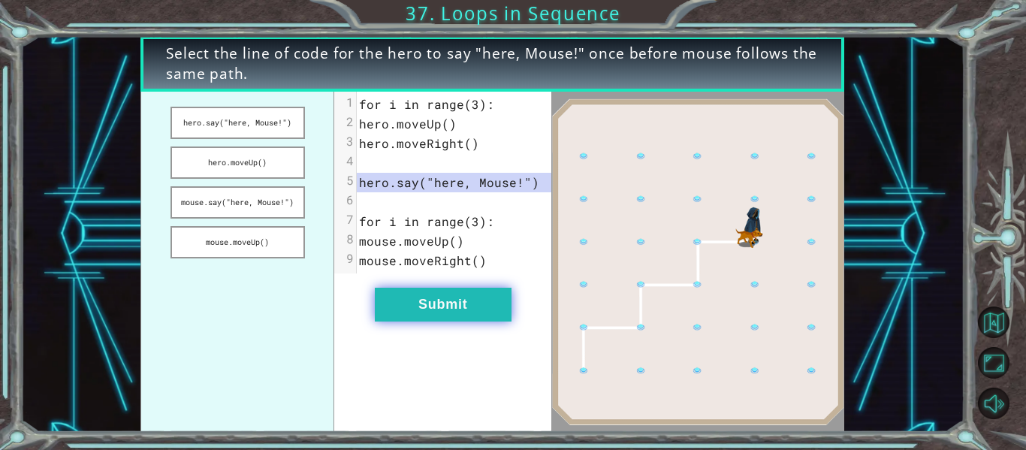
click at [419, 318] on button "Submit" at bounding box center [443, 305] width 137 height 34
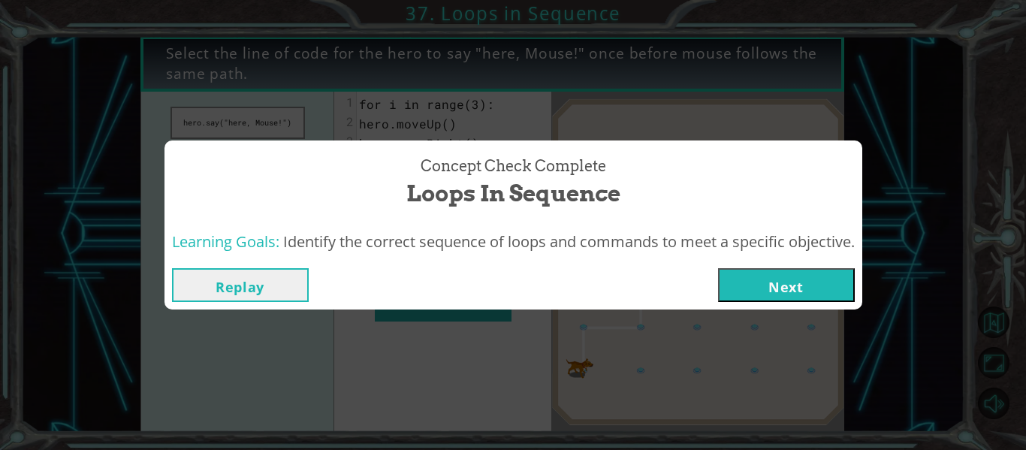
click at [757, 272] on button "Next" at bounding box center [786, 285] width 137 height 34
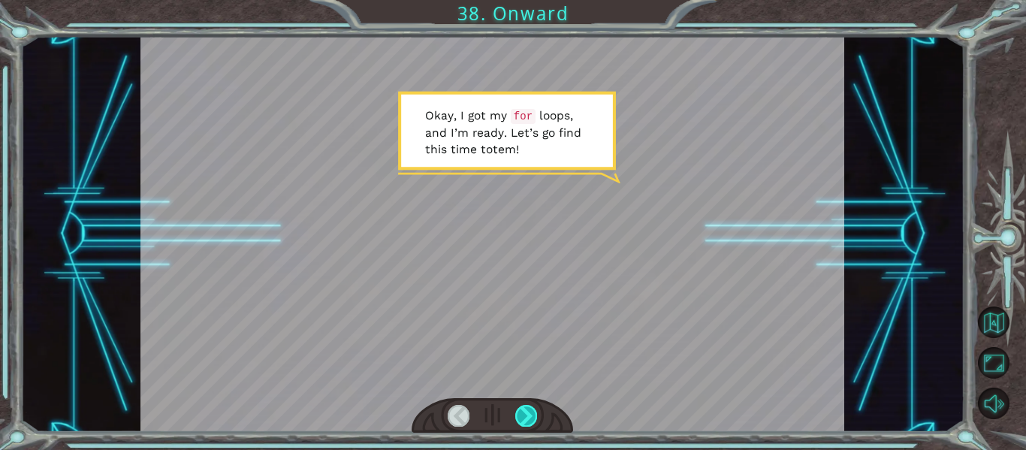
click at [525, 416] on div at bounding box center [526, 415] width 22 height 21
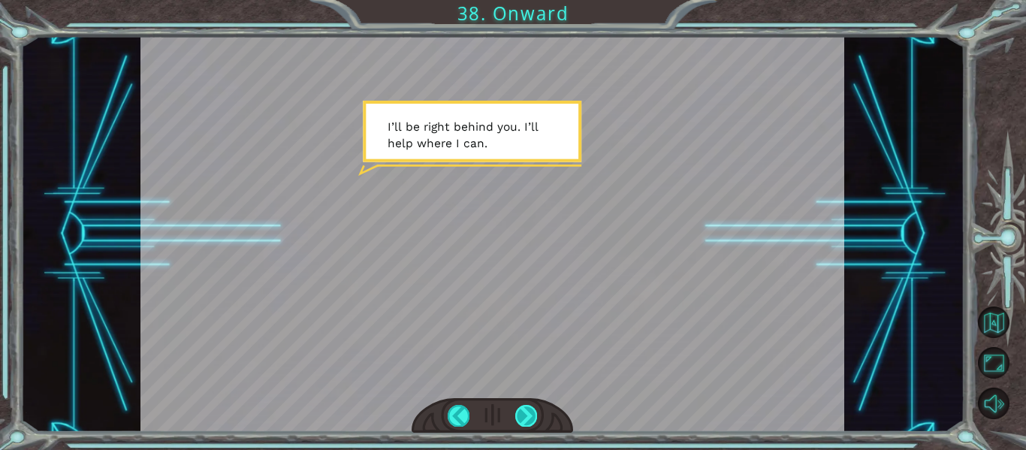
click at [525, 416] on div at bounding box center [526, 415] width 22 height 21
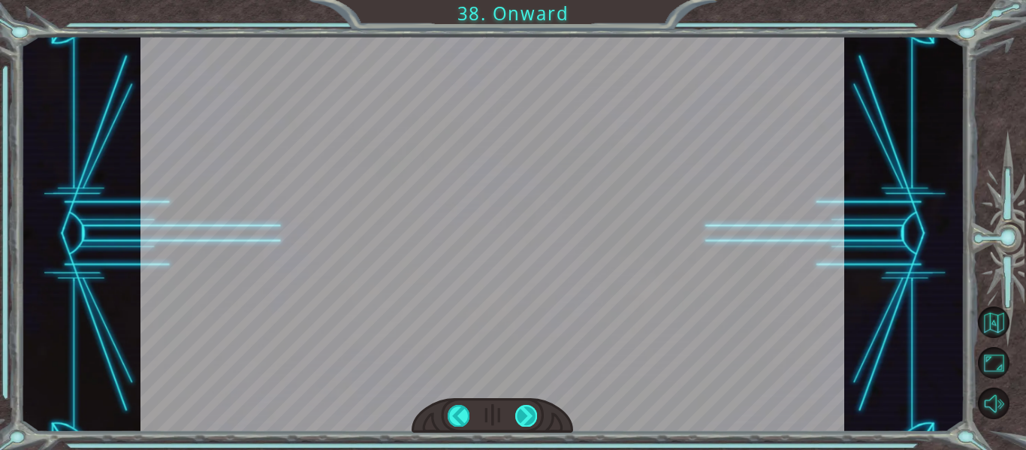
click at [525, 416] on div at bounding box center [526, 415] width 22 height 21
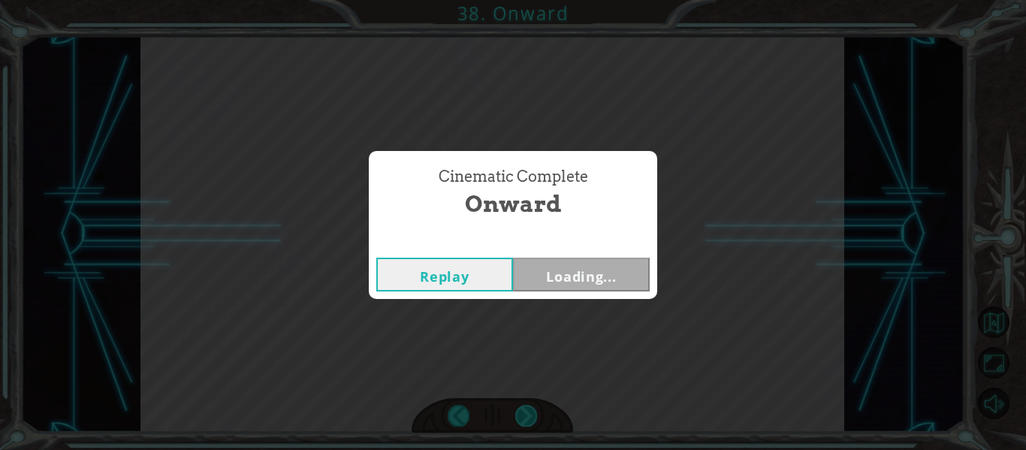
click at [525, 416] on div "Cinematic Complete Onward Replay Loading..." at bounding box center [513, 225] width 1026 height 450
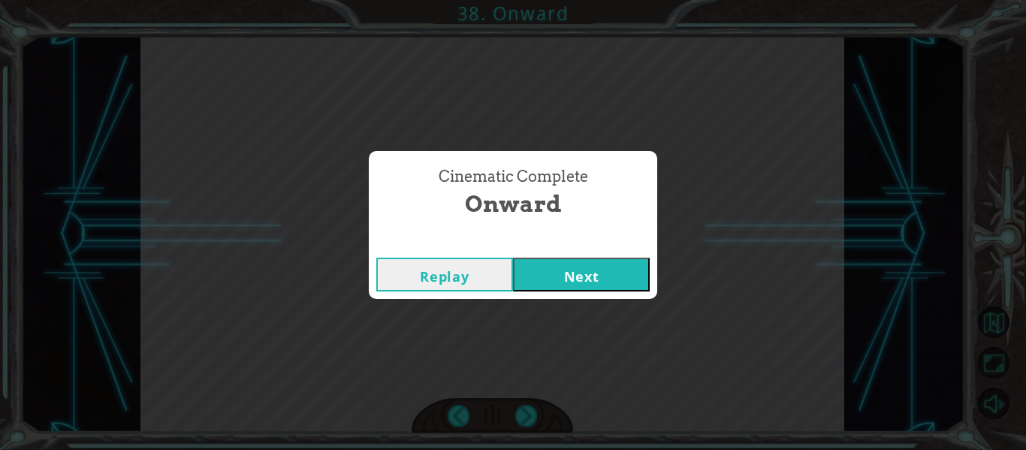
click at [591, 284] on button "Next" at bounding box center [581, 275] width 137 height 34
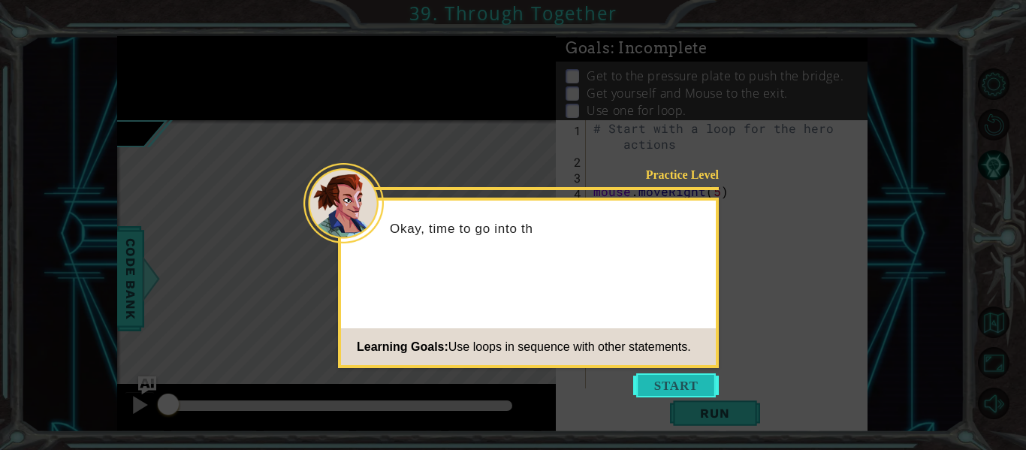
click at [654, 382] on button "Start" at bounding box center [676, 385] width 86 height 24
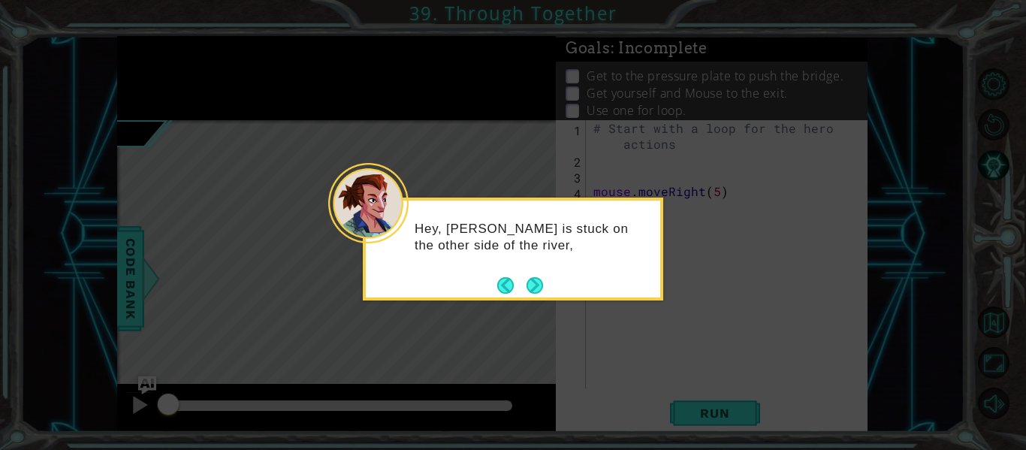
click at [527, 270] on div "Hey, Mouse is stuck on the other side of the river," at bounding box center [513, 245] width 295 height 76
click at [527, 263] on div "Hey, Mouse is stuck on the other side of the river, but it looks" at bounding box center [513, 245] width 295 height 76
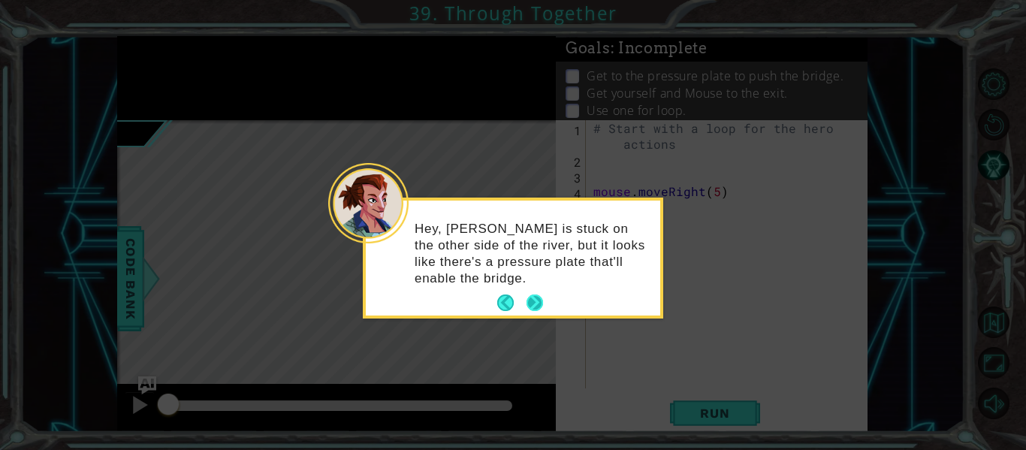
click at [534, 298] on button "Next" at bounding box center [535, 303] width 17 height 17
click at [534, 298] on icon at bounding box center [513, 225] width 1026 height 450
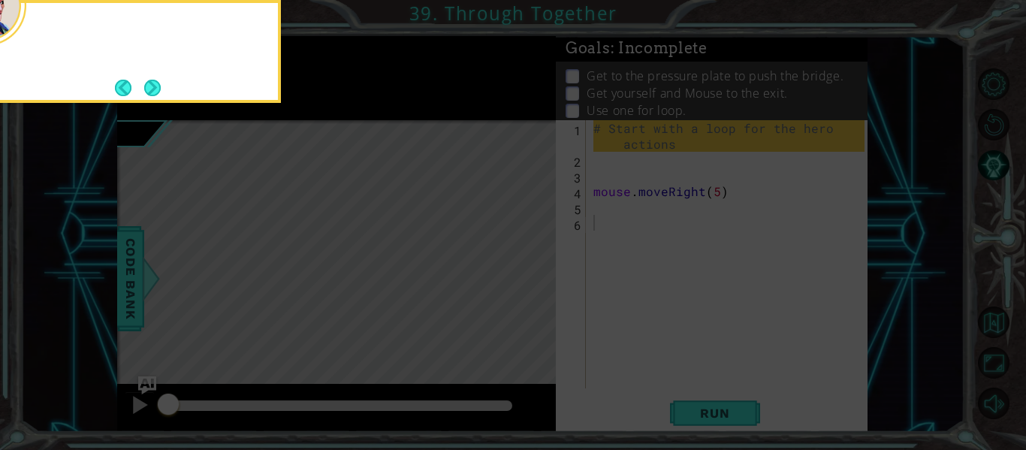
click at [534, 298] on icon at bounding box center [513, 67] width 1026 height 766
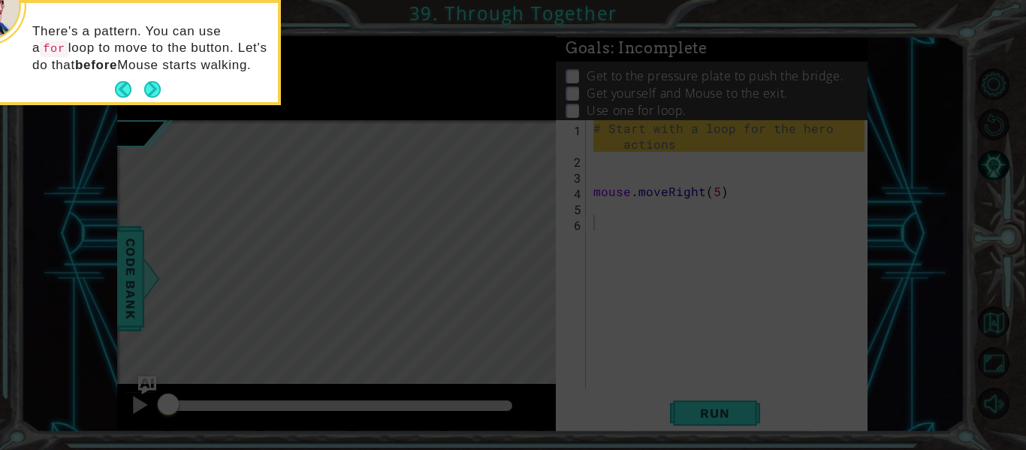
click at [536, 296] on icon at bounding box center [513, 67] width 1026 height 766
click at [144, 83] on button "Next" at bounding box center [152, 89] width 17 height 17
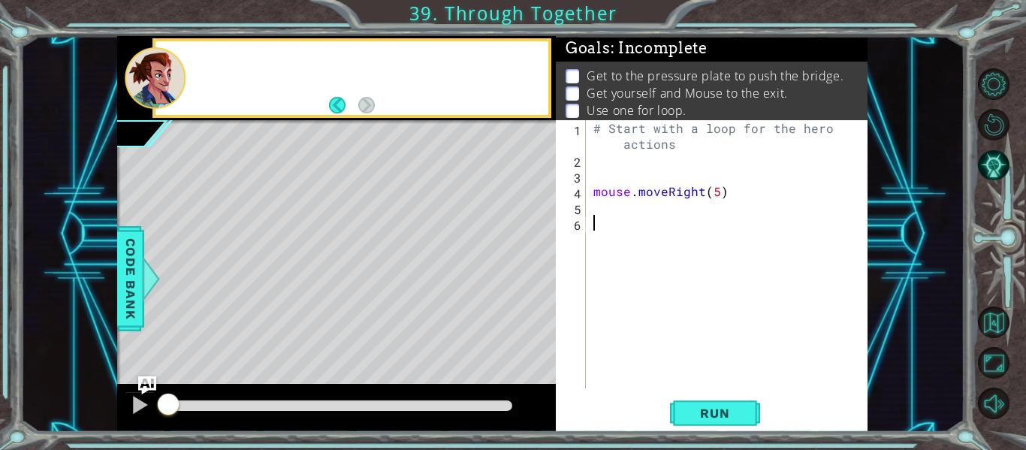
click at [143, 83] on div at bounding box center [155, 78] width 61 height 62
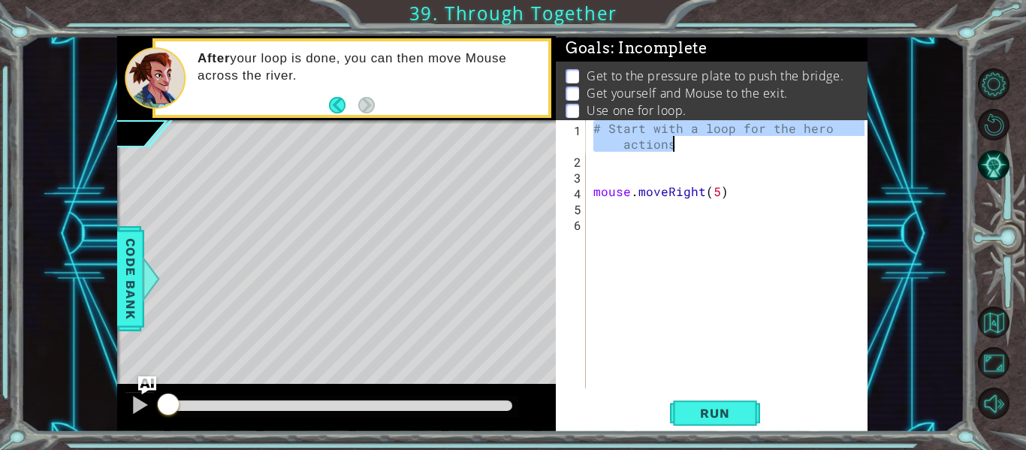
drag, startPoint x: 592, startPoint y: 130, endPoint x: 687, endPoint y: 150, distance: 97.4
click at [687, 150] on div "# Start with a loop for the hero actions mouse . moveRight ( 5 )" at bounding box center [732, 278] width 282 height 316
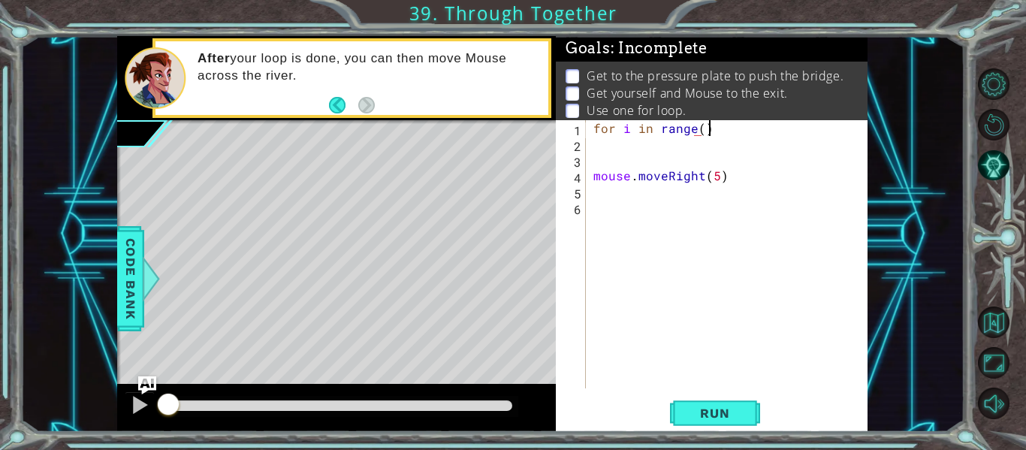
scroll to position [0, 7]
type textarea "for i in range(3)"
click at [669, 139] on div "for i in range ( 3 ) mouse . moveRight ( 5 )" at bounding box center [732, 270] width 282 height 300
click at [757, 130] on div "for i in range ( 3 ) mouse . moveRight ( 5 )" at bounding box center [732, 270] width 282 height 300
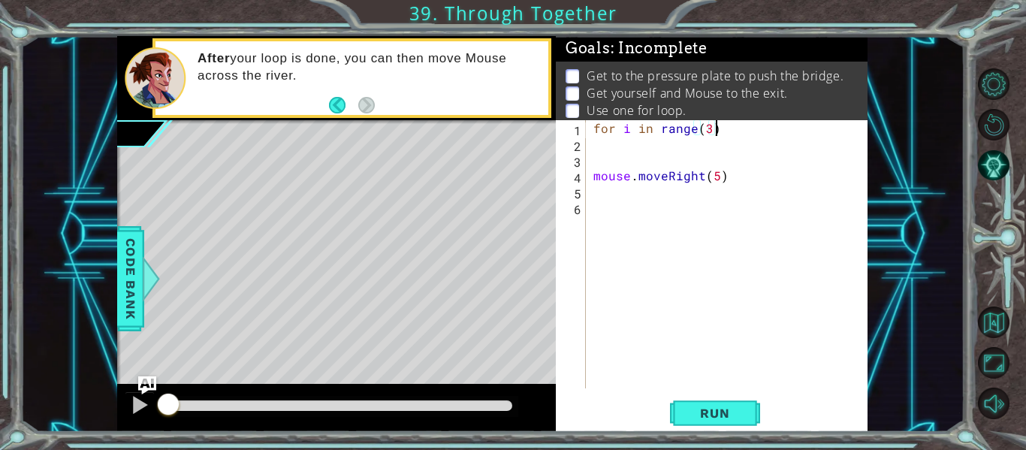
type textarea "for i in range(3):"
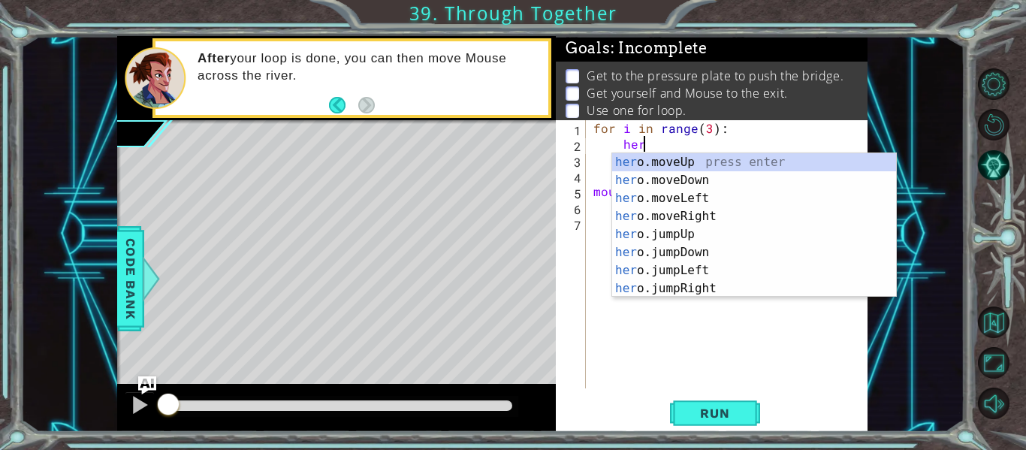
scroll to position [0, 3]
click at [618, 156] on div "hero .moveUp press enter hero .moveDown press enter hero .moveLeft press enter …" at bounding box center [754, 243] width 284 height 180
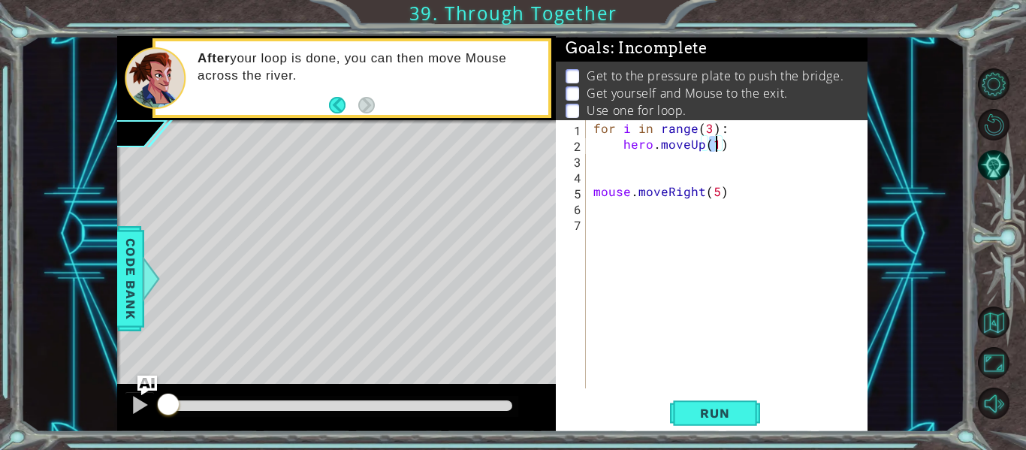
type textarea "hero.moveUp(2)"
click at [743, 147] on div "for i in range ( 3 ) : hero . moveUp ( 2 ) mouse . moveRight ( 5 )" at bounding box center [732, 270] width 282 height 300
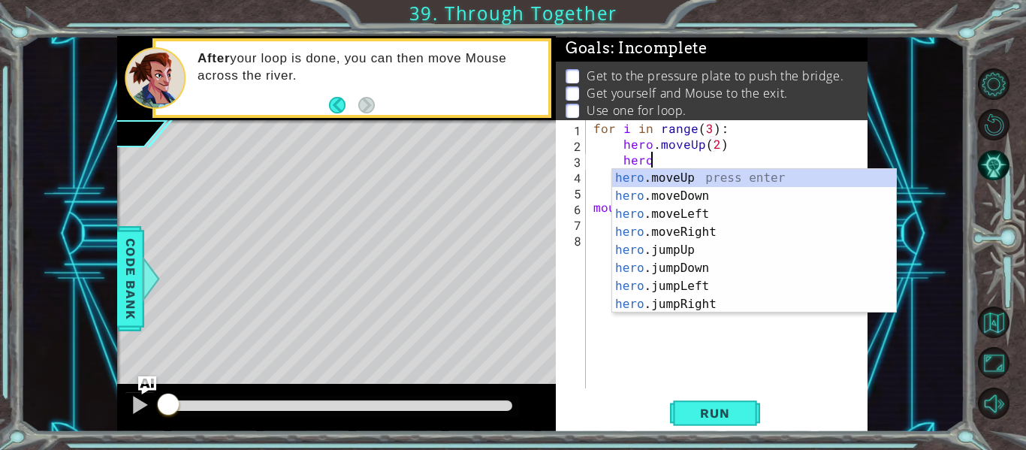
scroll to position [0, 3]
click at [717, 229] on div "hero .moveUp press enter hero .moveDown press enter hero .moveLeft press enter …" at bounding box center [754, 259] width 284 height 180
type textarea "hero.moveRight(1)"
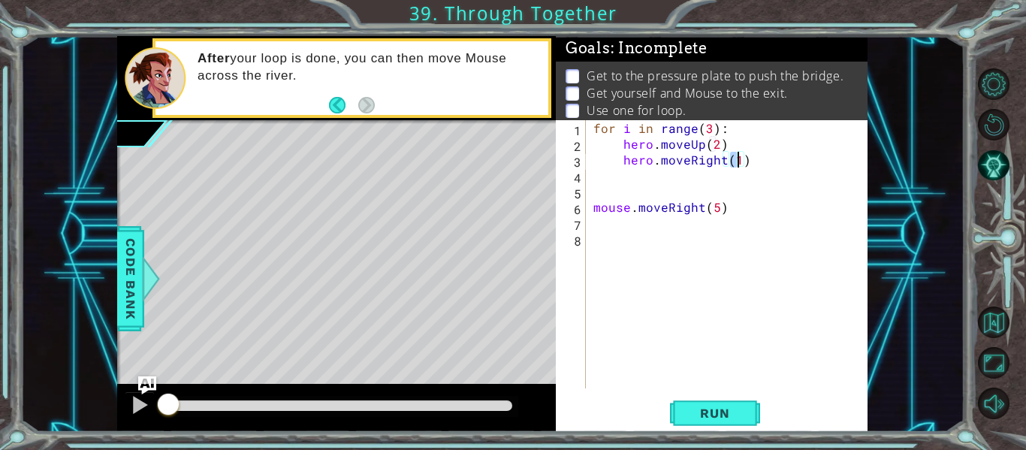
click at [766, 164] on div "for i in range ( 3 ) : hero . moveUp ( 2 ) hero . moveRight ( 1 ) mouse . moveR…" at bounding box center [732, 270] width 282 height 300
type textarea "g"
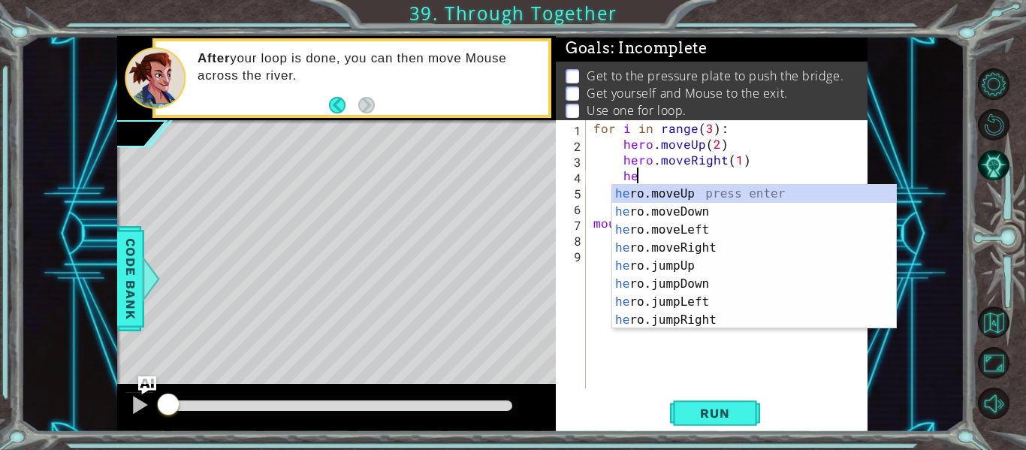
scroll to position [0, 2]
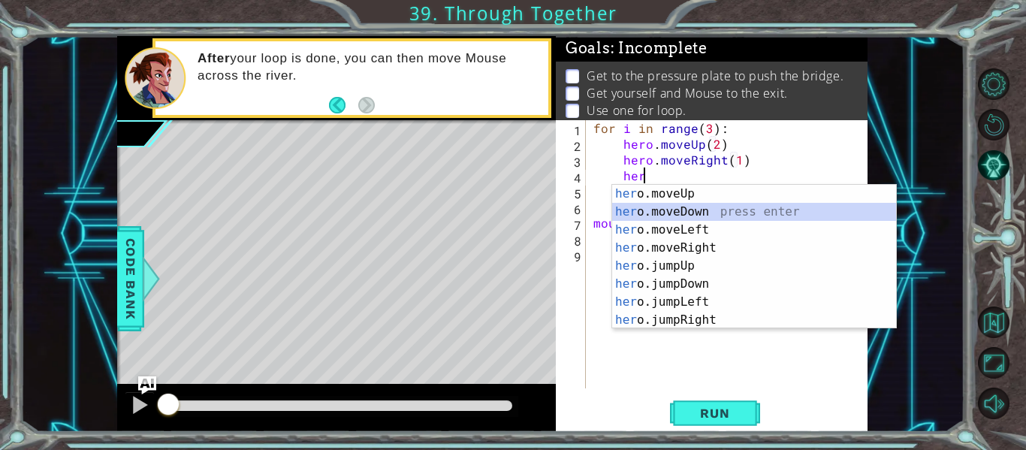
click at [699, 215] on div "her o.moveUp press enter her o.moveDown press enter her o.moveLeft press enter …" at bounding box center [754, 275] width 284 height 180
type textarea "hero.moveDown(1)"
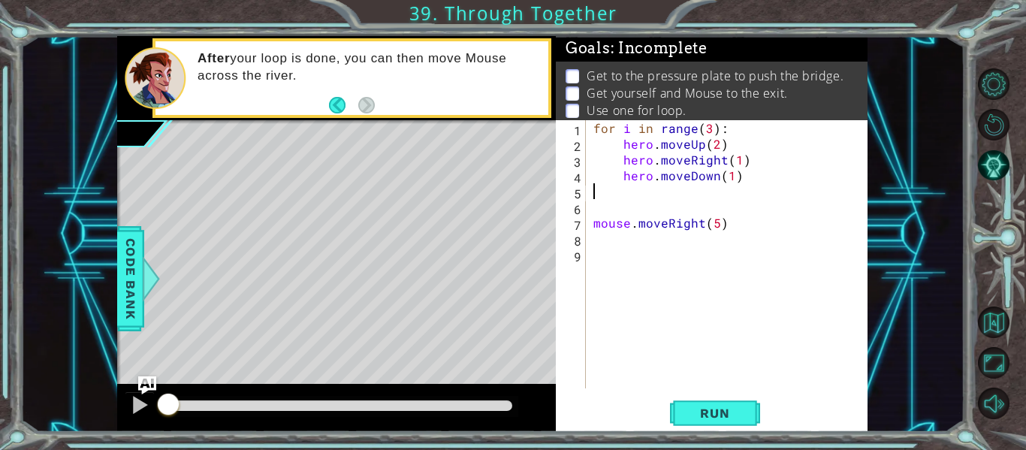
click at [751, 184] on div "for i in range ( 3 ) : hero . moveUp ( 2 ) hero . moveRight ( 1 ) hero . moveDo…" at bounding box center [732, 270] width 282 height 300
click at [753, 176] on div "for i in range ( 3 ) : hero . moveUp ( 2 ) hero . moveRight ( 1 ) hero . moveDo…" at bounding box center [732, 270] width 282 height 300
type textarea "hero.moveDown(1)"
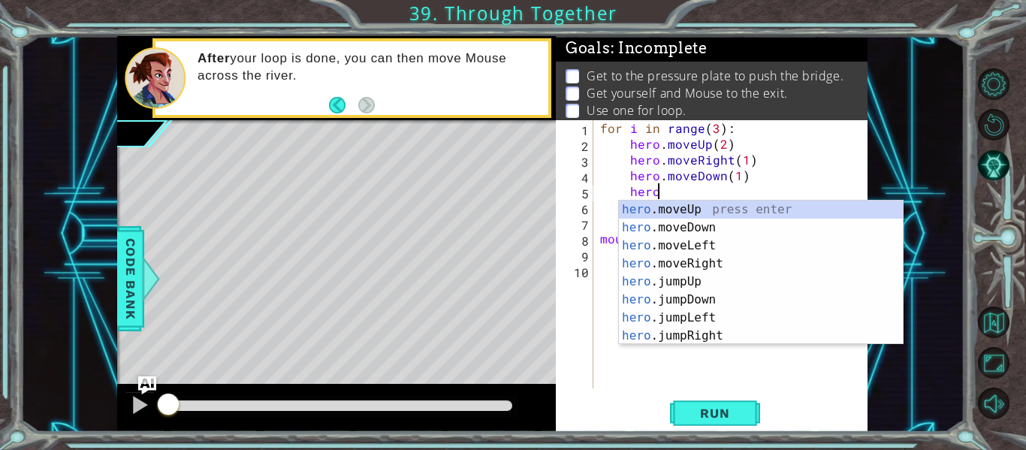
scroll to position [0, 3]
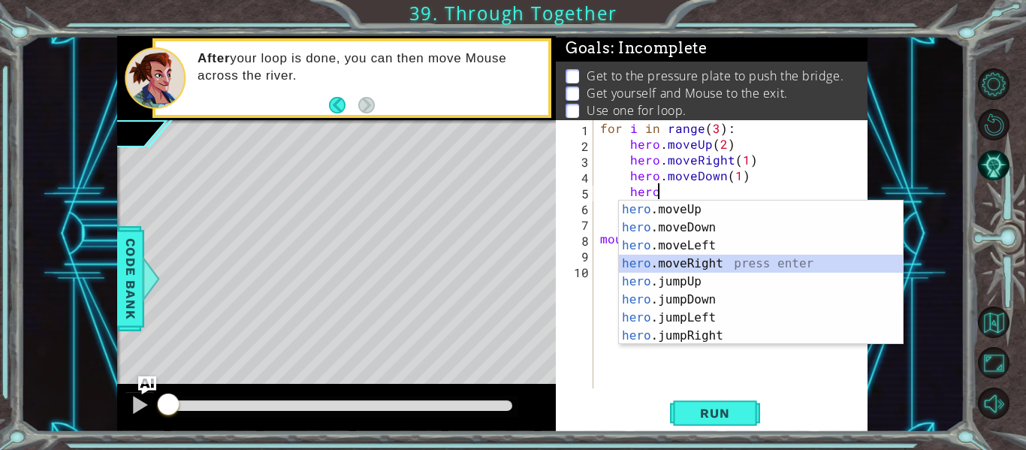
click at [651, 271] on div "hero .moveUp press enter hero .moveDown press enter hero .moveLeft press enter …" at bounding box center [761, 291] width 284 height 180
type textarea "hero.moveRight(1)"
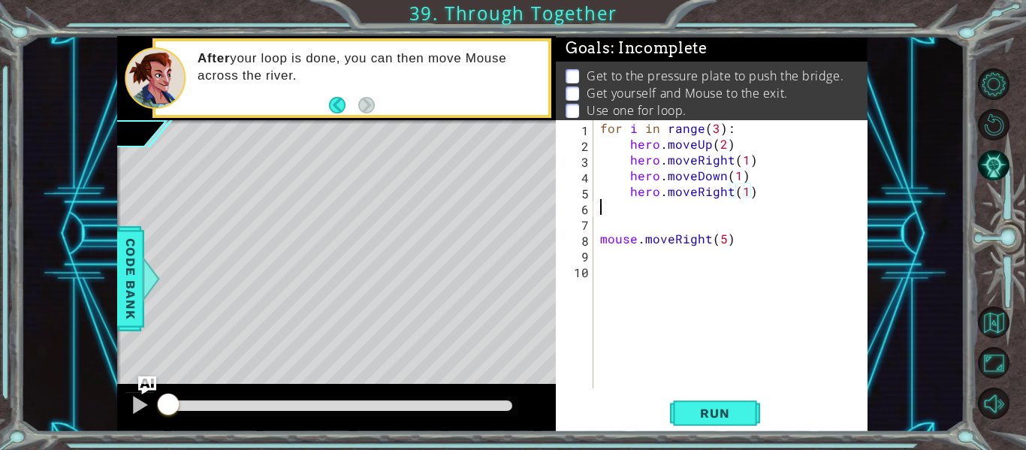
click at [719, 210] on div "for i in range ( 3 ) : hero . moveUp ( 2 ) hero . moveRight ( 1 ) hero . moveDo…" at bounding box center [734, 270] width 275 height 300
click at [723, 418] on span "Run" at bounding box center [714, 413] width 59 height 15
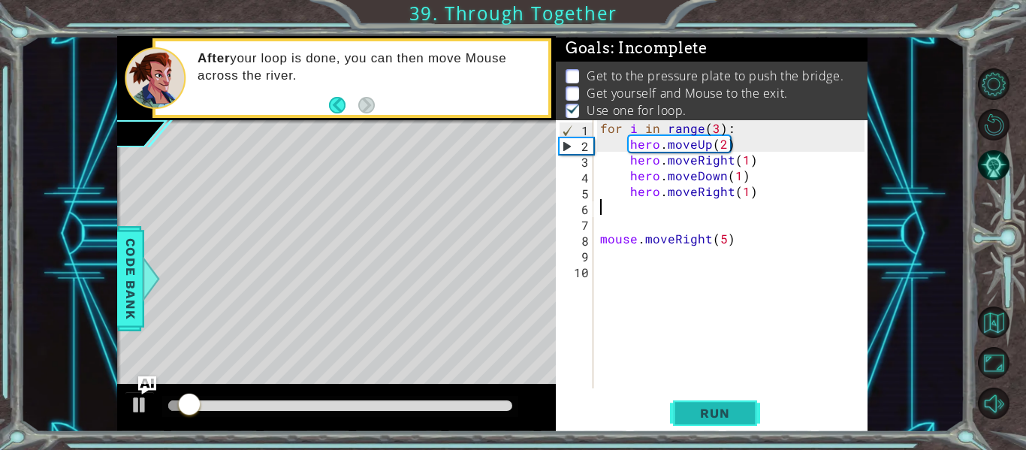
scroll to position [4, 0]
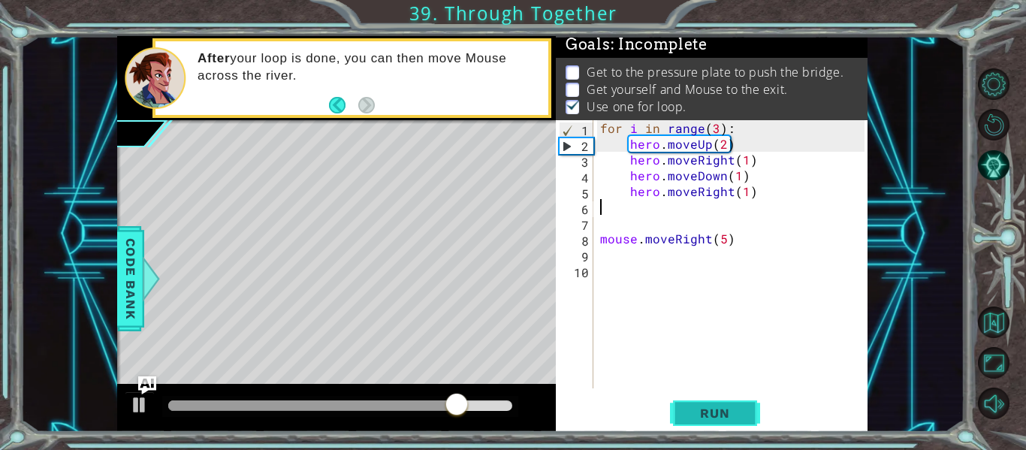
click at [680, 403] on button "Run" at bounding box center [715, 413] width 90 height 31
click at [738, 177] on div "for i in range ( 3 ) : hero . moveUp ( 2 ) hero . moveRight ( 1 ) hero . moveDo…" at bounding box center [734, 270] width 275 height 300
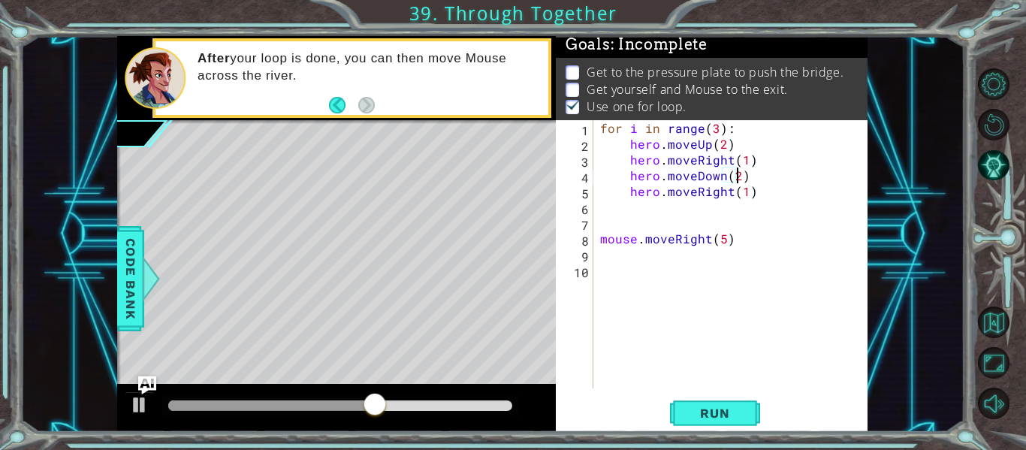
scroll to position [0, 8]
type textarea "hero.moveDown(2)"
click at [680, 421] on button "Run" at bounding box center [715, 413] width 90 height 31
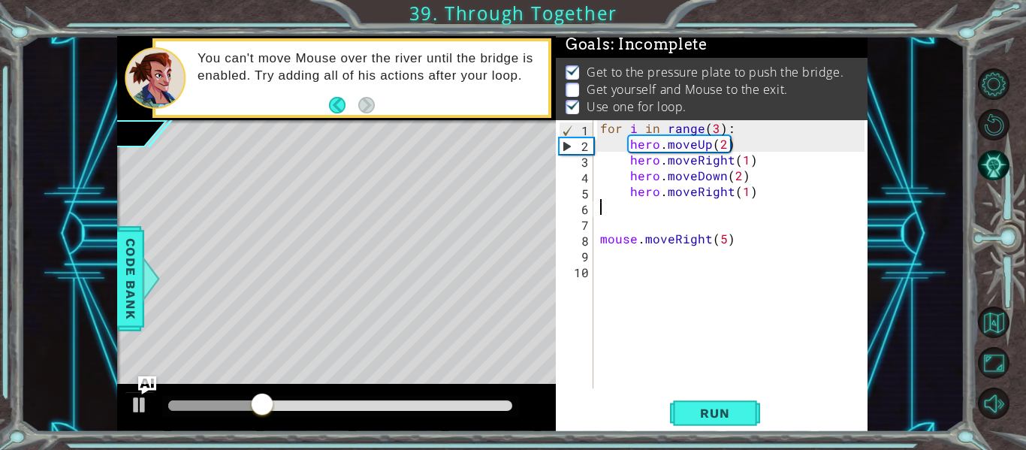
click at [760, 209] on div "for i in range ( 3 ) : hero . moveUp ( 2 ) hero . moveRight ( 1 ) hero . moveDo…" at bounding box center [734, 270] width 275 height 300
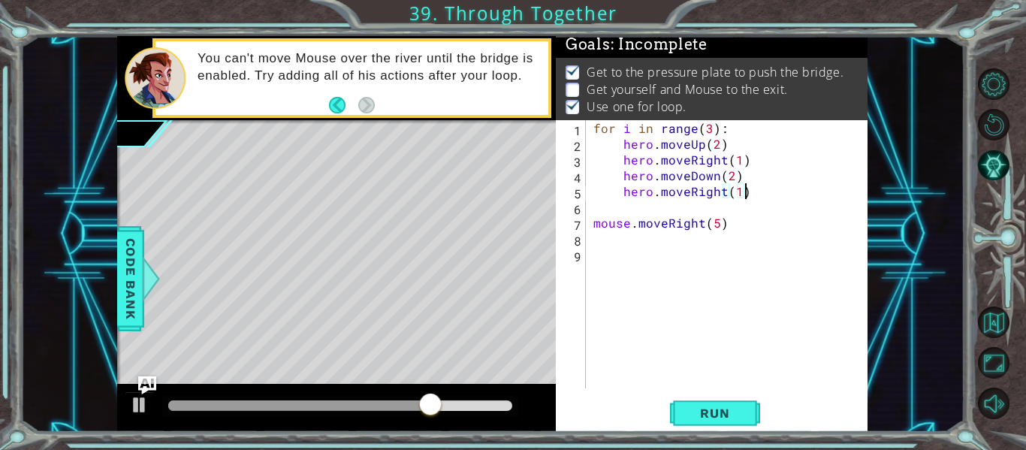
click at [725, 222] on div "for i in range ( 3 ) : hero . moveUp ( 2 ) hero . moveRight ( 1 ) hero . moveDo…" at bounding box center [732, 270] width 282 height 300
type textarea "mouse.moveRight(5)"
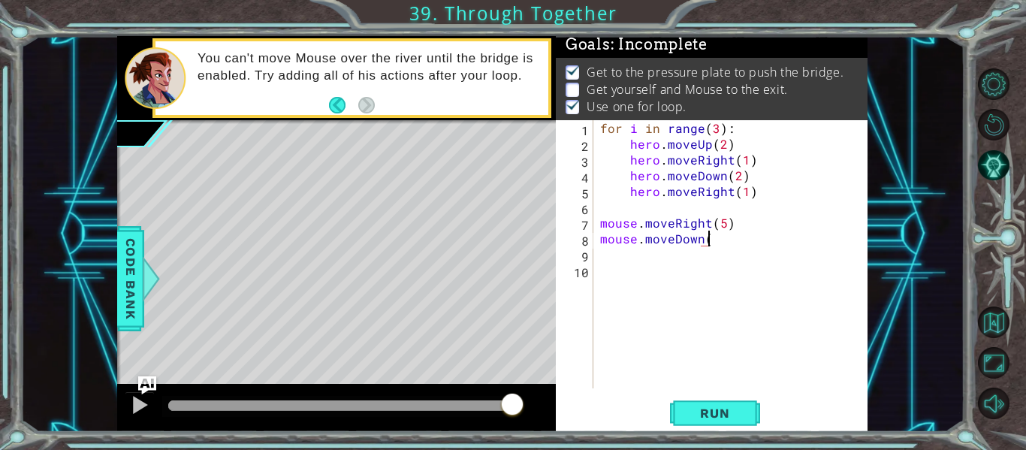
scroll to position [0, 7]
type textarea "mouse.moveDown(3)"
type textarea "mouse.moveRight(1)"
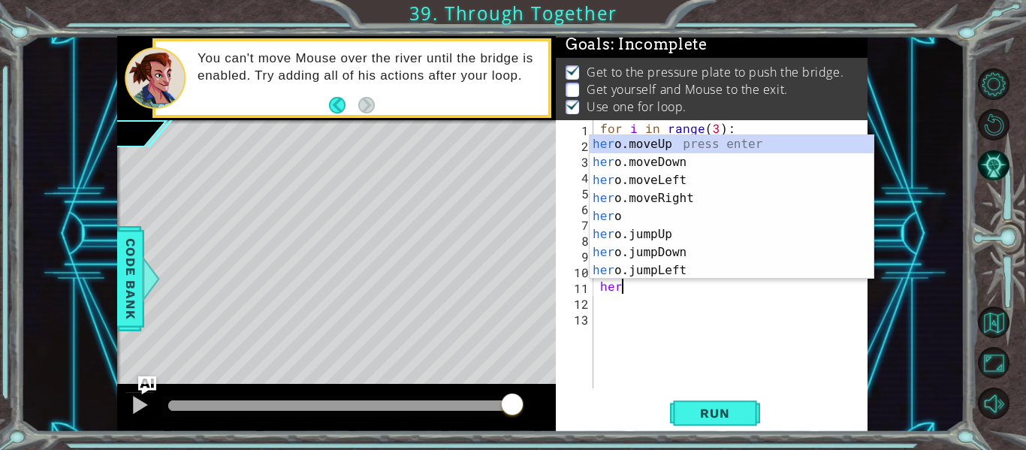
scroll to position [0, 1]
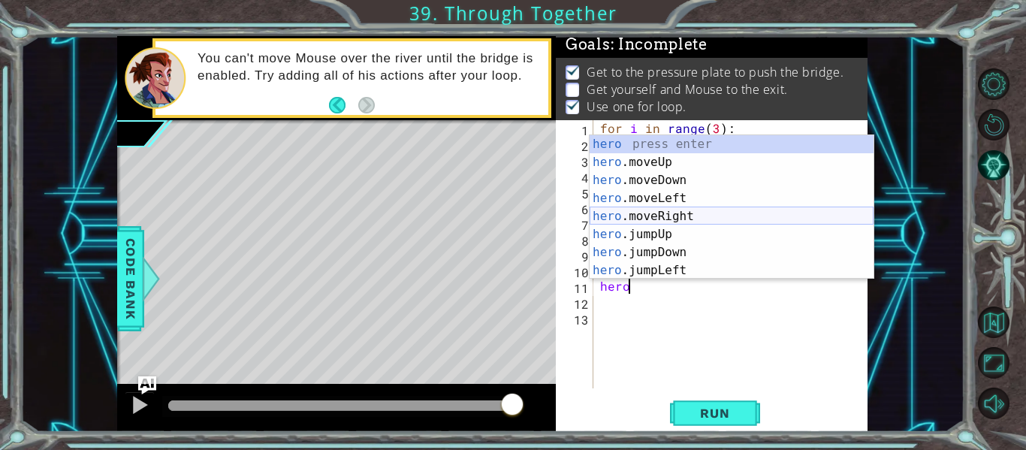
click at [618, 210] on div "hero press enter hero .moveUp press enter hero .moveDown press enter hero .move…" at bounding box center [732, 225] width 284 height 180
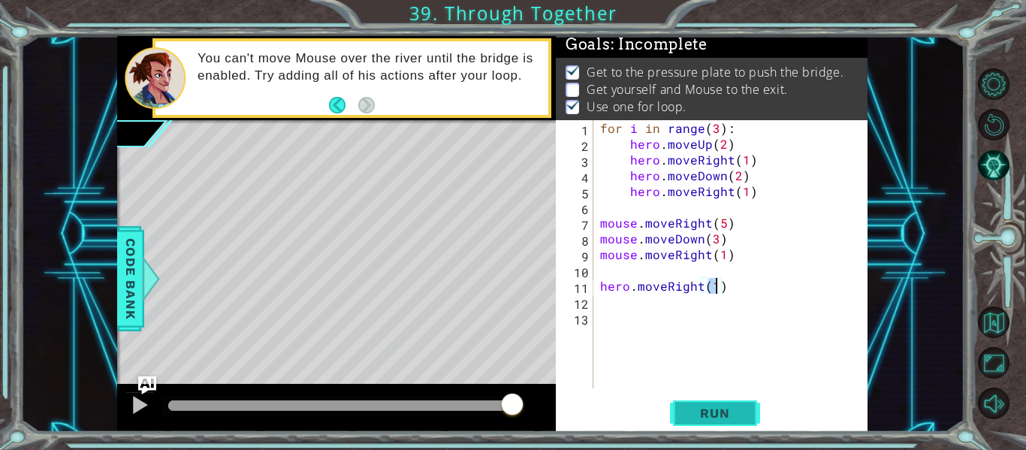
type textarea "hero.moveRight(1)"
click at [685, 408] on span "Run" at bounding box center [714, 413] width 59 height 15
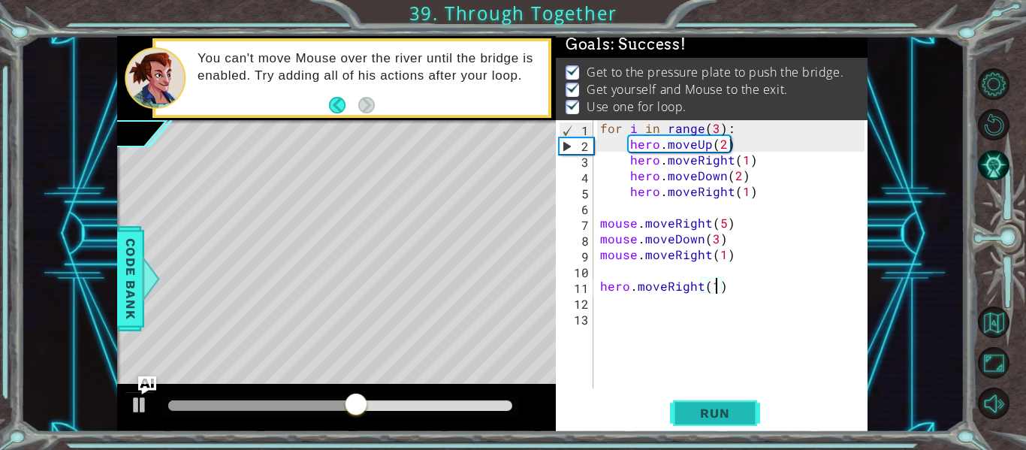
click at [678, 408] on button "Run" at bounding box center [715, 413] width 90 height 31
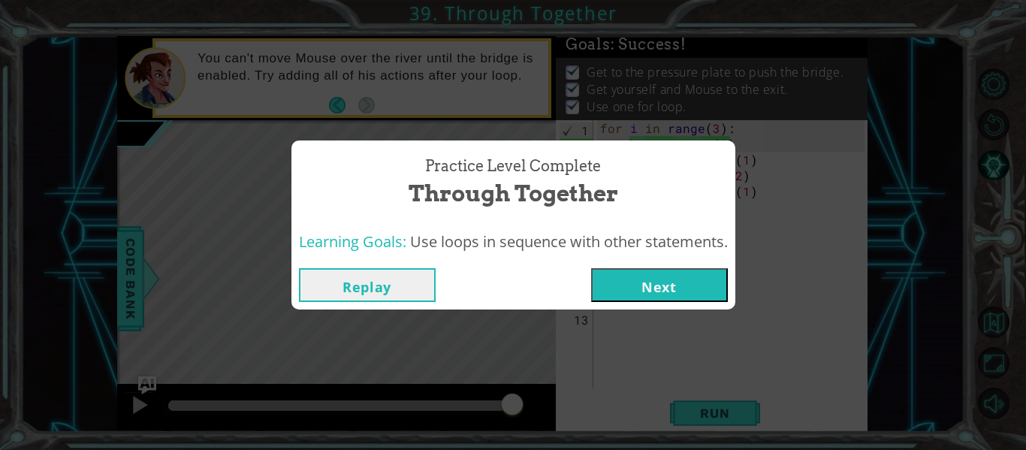
click at [642, 275] on button "Next" at bounding box center [659, 285] width 137 height 34
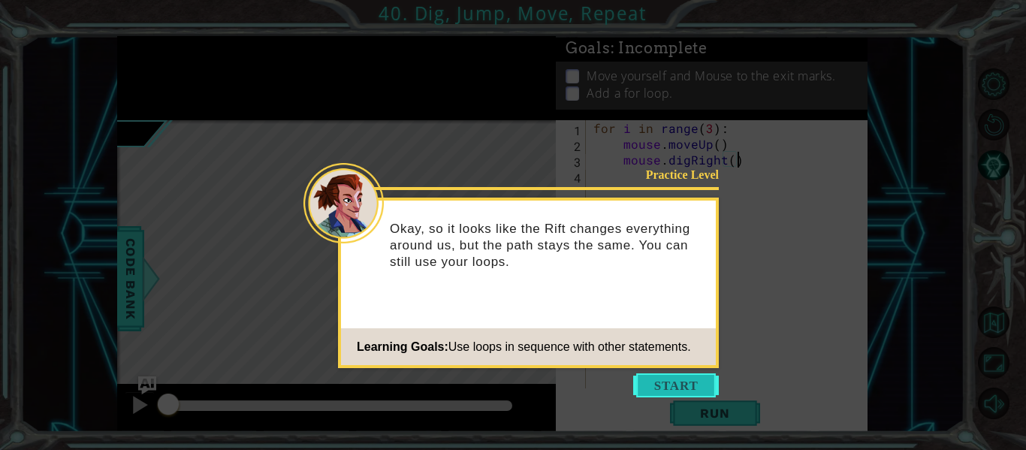
click at [651, 380] on button "Start" at bounding box center [676, 385] width 86 height 24
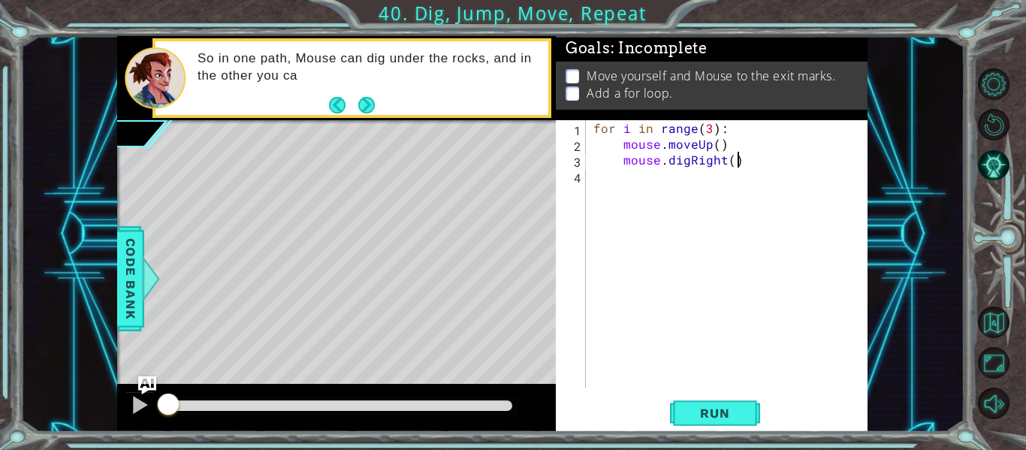
click at [672, 57] on span "Goals : Incomplete" at bounding box center [637, 48] width 142 height 19
click at [742, 163] on div "for i in range ( 3 ) : mouse . moveUp ( ) mouse . digRight ( )" at bounding box center [732, 270] width 282 height 300
click at [730, 152] on div "for i in range ( 3 ) : mouse . moveUp ( ) mouse . digRight ( )" at bounding box center [732, 270] width 282 height 300
click at [739, 157] on div "for i in range ( 3 ) : mouse . moveUp ( ) mouse . digRight ( )" at bounding box center [732, 270] width 282 height 300
type textarea "mouse.digRight()"
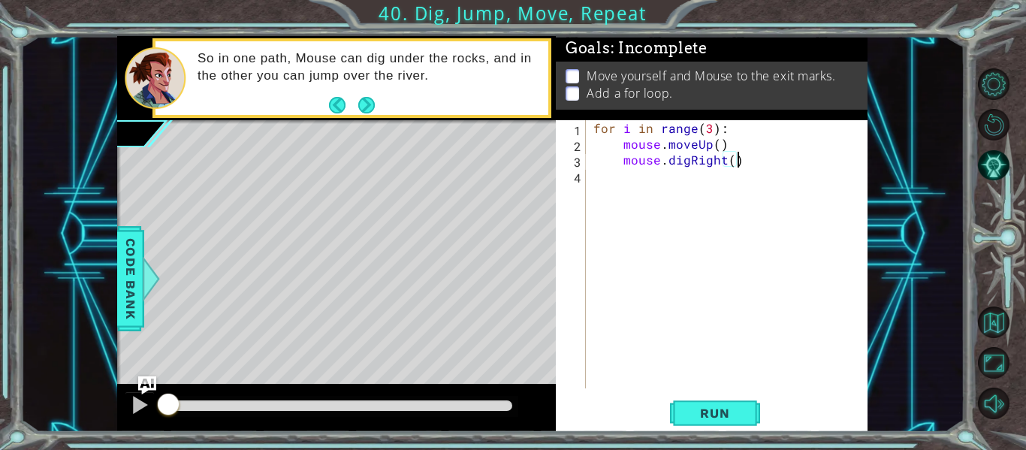
click at [738, 162] on div "for i in range ( 3 ) : mouse . moveUp ( ) mouse . digRight ( )" at bounding box center [732, 270] width 282 height 300
type textarea "for i in range(3):"
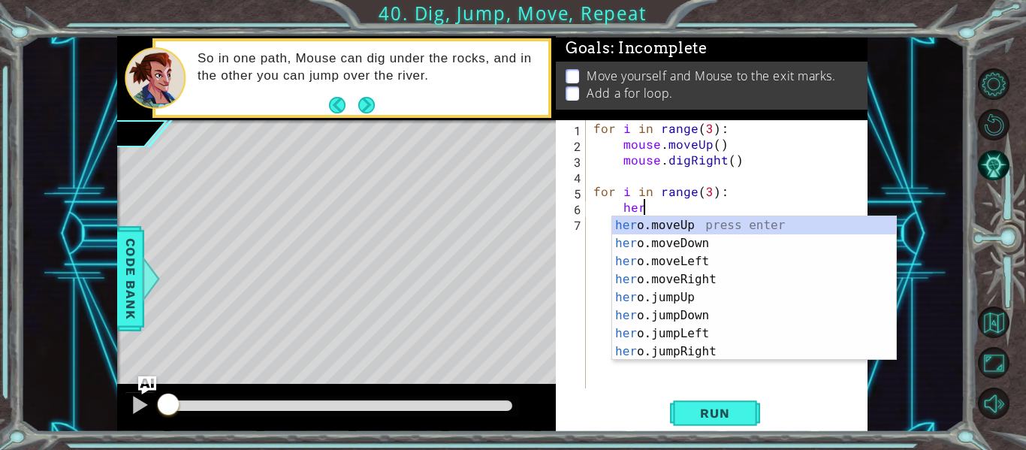
scroll to position [0, 3]
click at [691, 240] on div "hero .moveUp press enter hero .moveDown press enter hero .moveLeft press enter …" at bounding box center [754, 306] width 284 height 180
type textarea "hero.moveDown(1)"
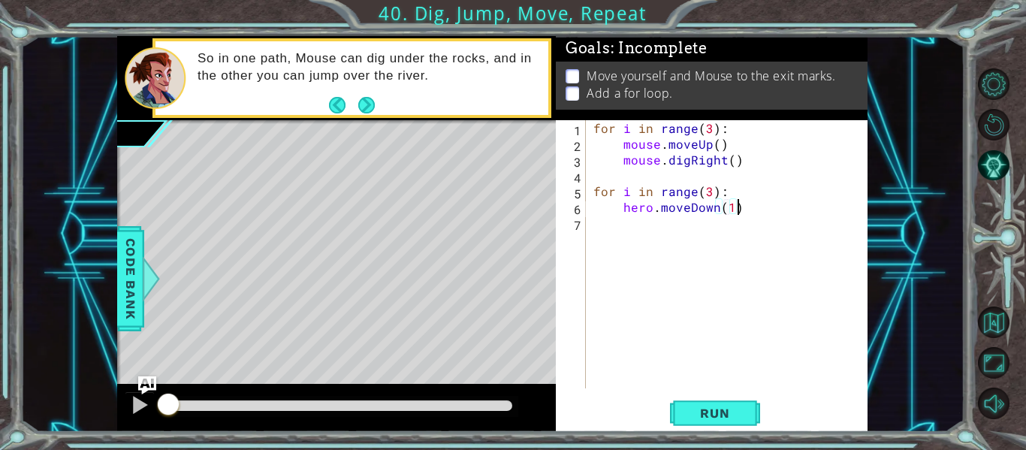
click at [773, 204] on div "for i in range ( 3 ) : mouse . moveUp ( ) mouse . digRight ( ) for i in range (…" at bounding box center [732, 270] width 282 height 300
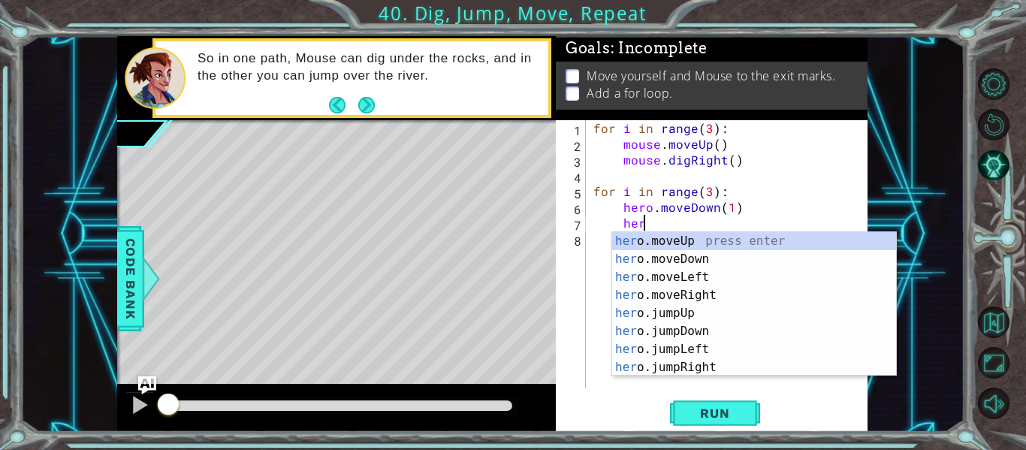
type textarea "hero"
click at [695, 369] on div "hero .moveUp press enter hero .moveDown press enter hero .moveLeft press enter …" at bounding box center [754, 322] width 284 height 180
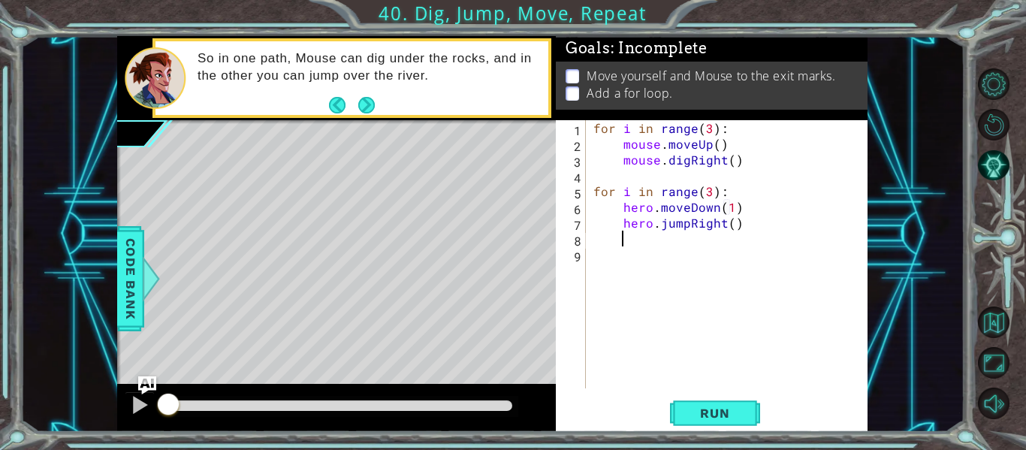
scroll to position [0, 1]
click at [732, 400] on button "Run" at bounding box center [715, 413] width 90 height 31
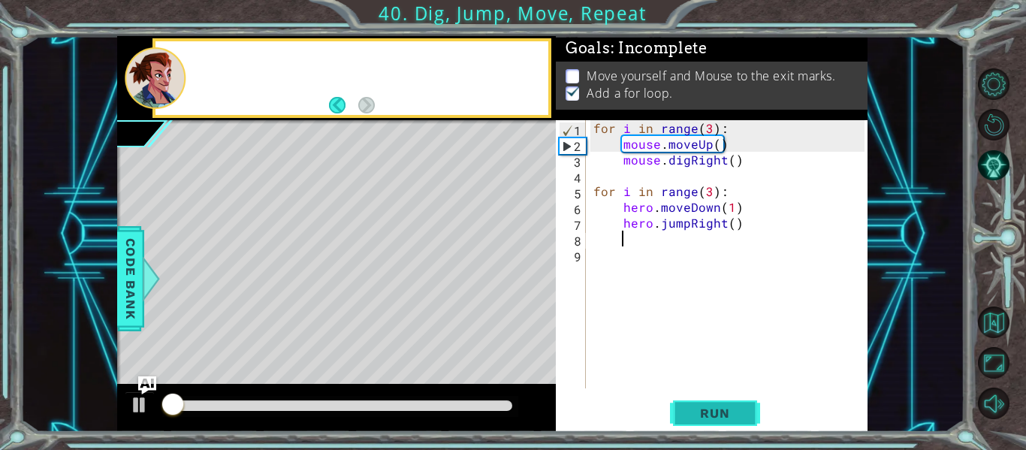
click at [737, 412] on span "Run" at bounding box center [714, 413] width 59 height 15
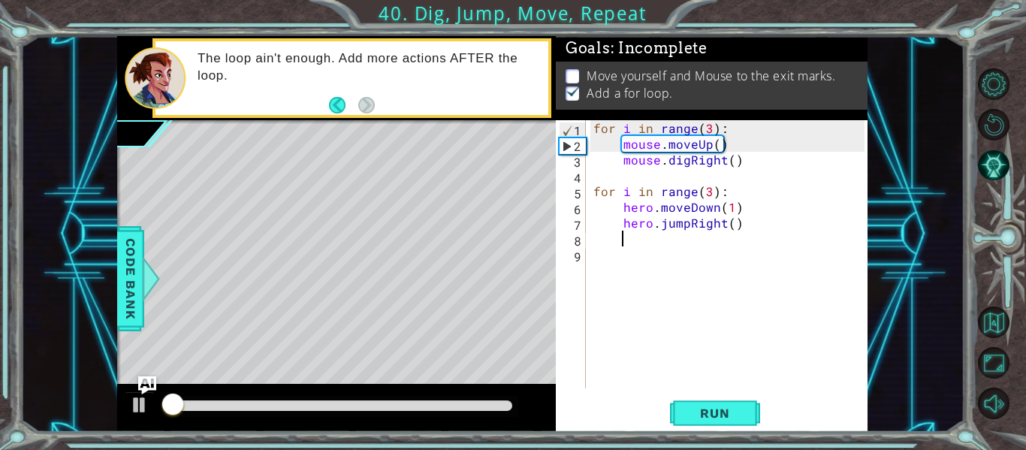
click at [755, 165] on div "for i in range ( 3 ) : mouse . moveUp ( ) mouse . digRight ( ) for i in range (…" at bounding box center [732, 270] width 282 height 300
type textarea "mouse.digRight()"
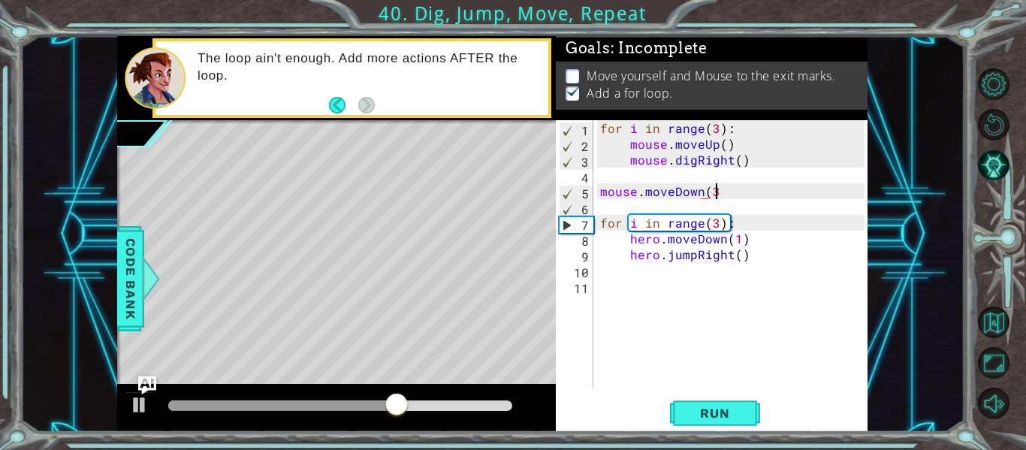
scroll to position [0, 7]
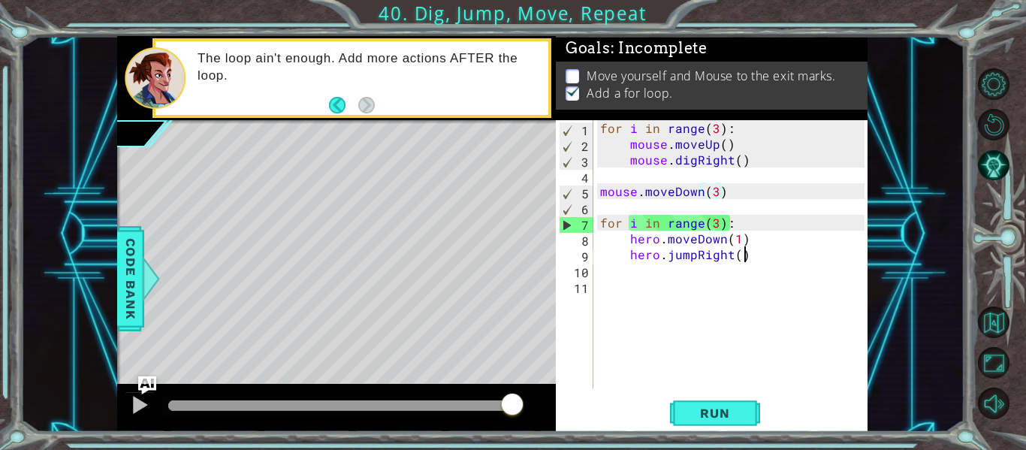
click at [762, 255] on div "for i in range ( 3 ) : mouse . moveUp ( ) mouse . digRight ( ) mouse . moveDown…" at bounding box center [734, 270] width 275 height 300
type textarea "hero.jumpRight()"
click at [668, 286] on div "for i in range ( 3 ) : mouse . moveUp ( ) mouse . digRight ( ) mouse . moveDown…" at bounding box center [734, 270] width 275 height 300
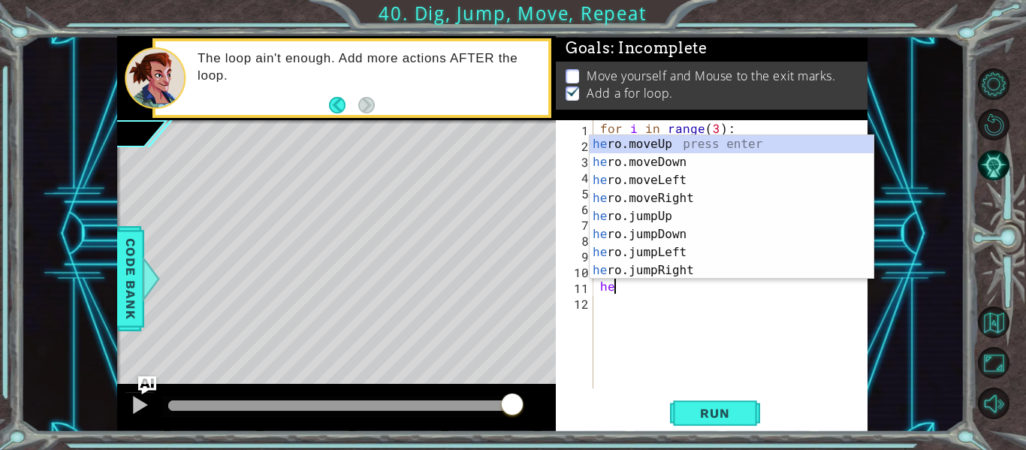
scroll to position [0, 1]
click at [669, 197] on div "hero .moveUp press enter hero .moveDown press enter hero .moveLeft press enter …" at bounding box center [732, 225] width 284 height 180
type textarea "hero.moveRight(1)"
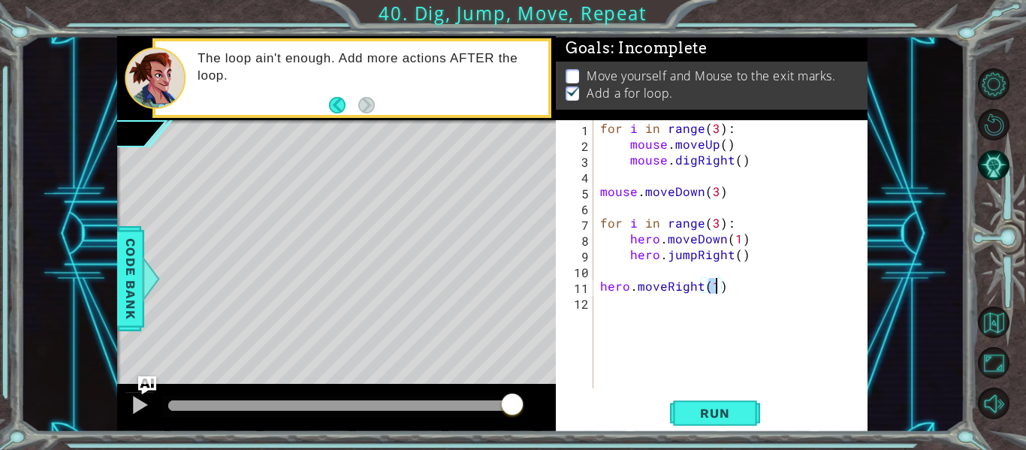
click at [752, 278] on div "for i in range ( 3 ) : mouse . moveUp ( ) mouse . digRight ( ) mouse . moveDown…" at bounding box center [734, 270] width 275 height 300
click at [757, 289] on div "for i in range ( 3 ) : mouse . moveUp ( ) mouse . digRight ( ) mouse . moveDown…" at bounding box center [734, 270] width 275 height 300
type textarea "hero.moveRight(1)"
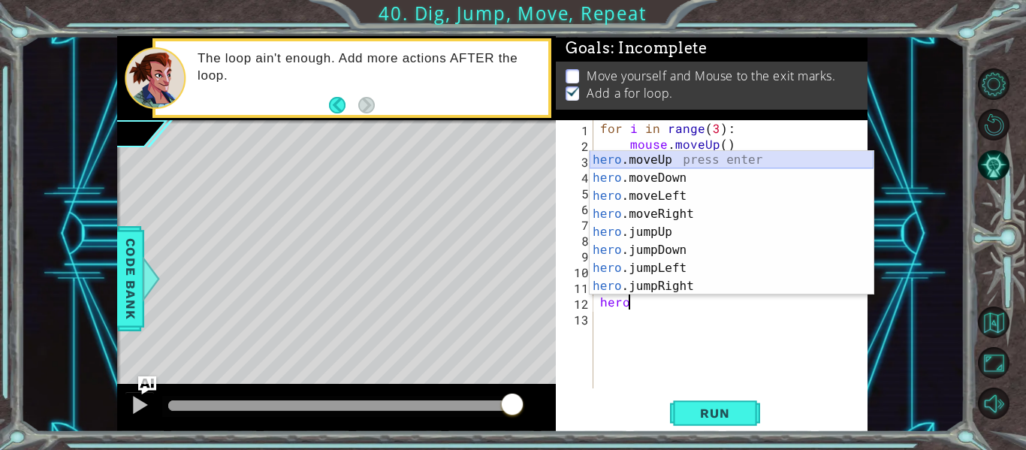
click at [659, 162] on div "hero .moveUp press enter hero .moveDown press enter hero .moveLeft press enter …" at bounding box center [732, 241] width 284 height 180
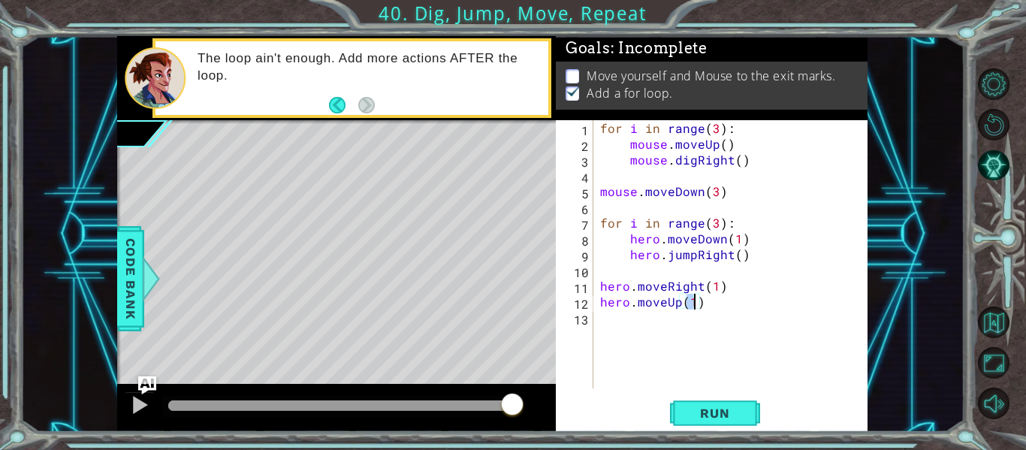
scroll to position [0, 5]
type textarea "hero.moveUp(2)"
click at [738, 418] on span "Run" at bounding box center [714, 413] width 59 height 15
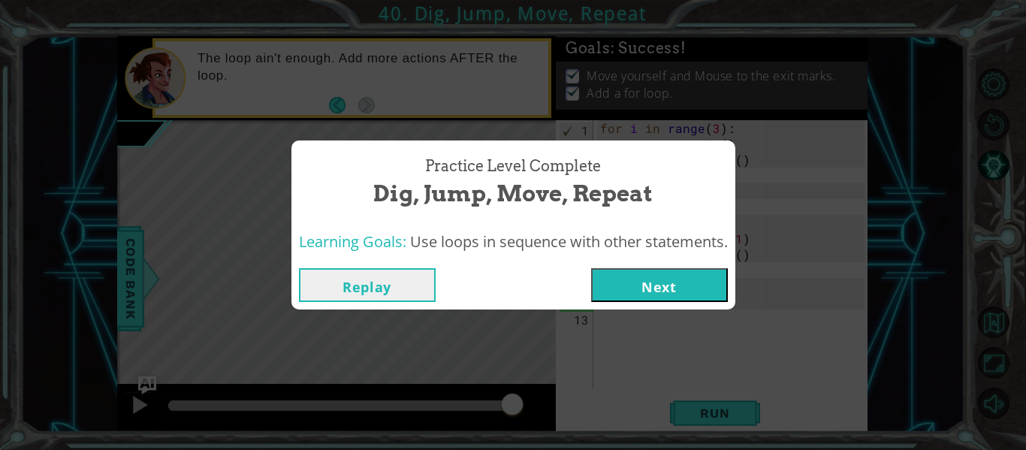
click at [671, 268] on button "Next" at bounding box center [659, 285] width 137 height 34
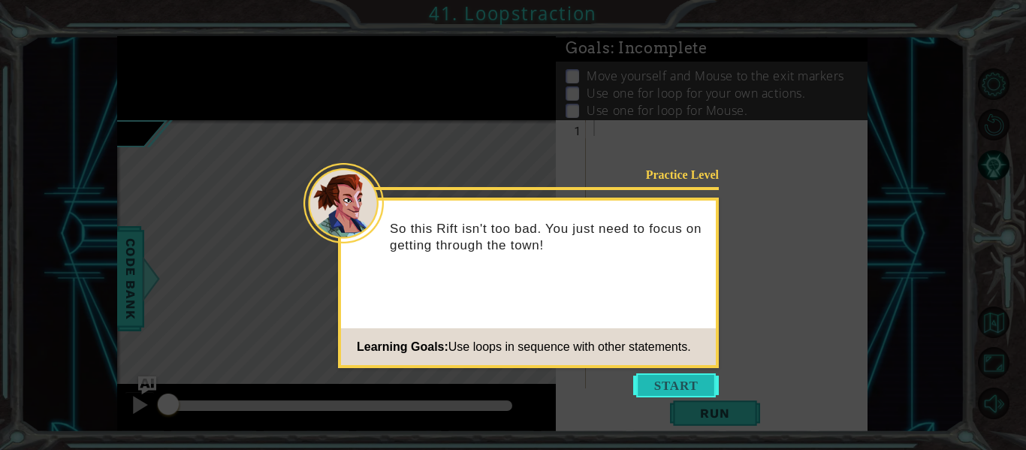
click at [701, 376] on button "Start" at bounding box center [676, 385] width 86 height 24
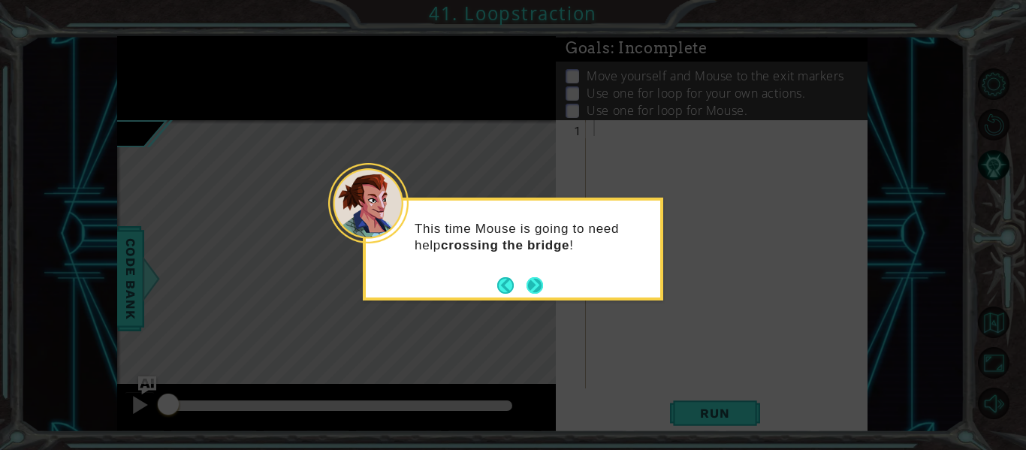
click at [531, 279] on button "Next" at bounding box center [535, 285] width 17 height 17
